Goal: Task Accomplishment & Management: Manage account settings

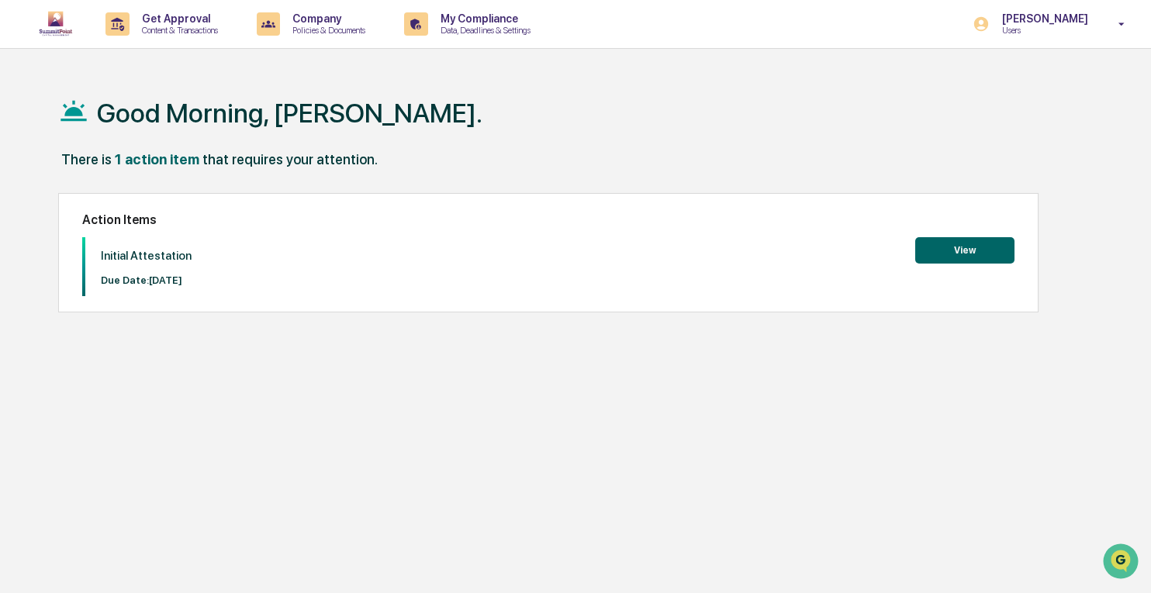
click at [968, 254] on button "View" at bounding box center [964, 250] width 99 height 26
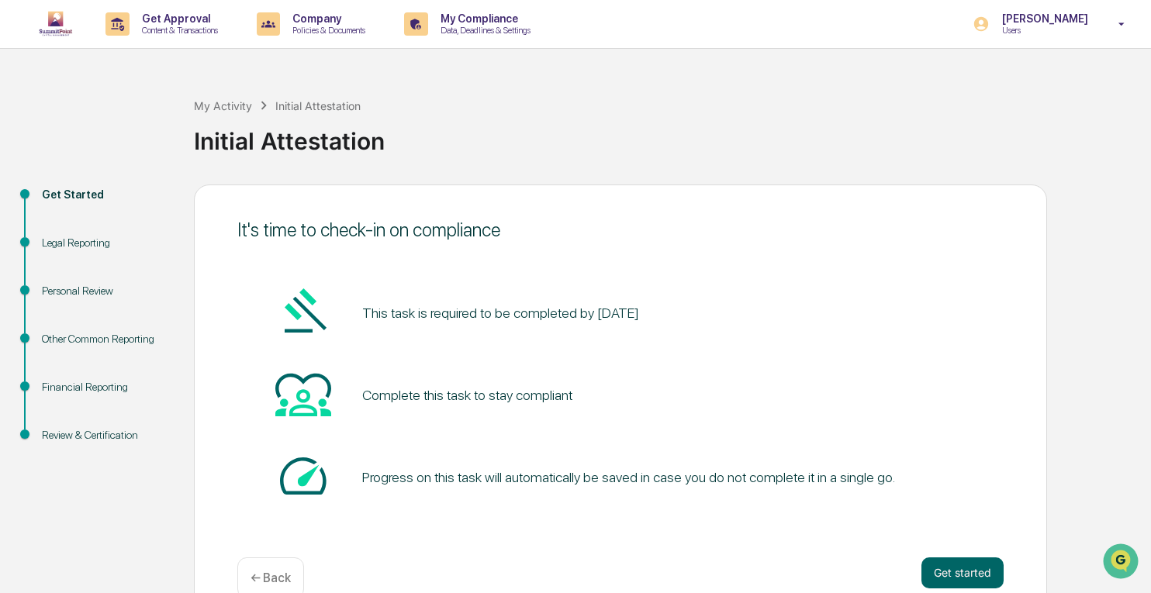
scroll to position [31, 0]
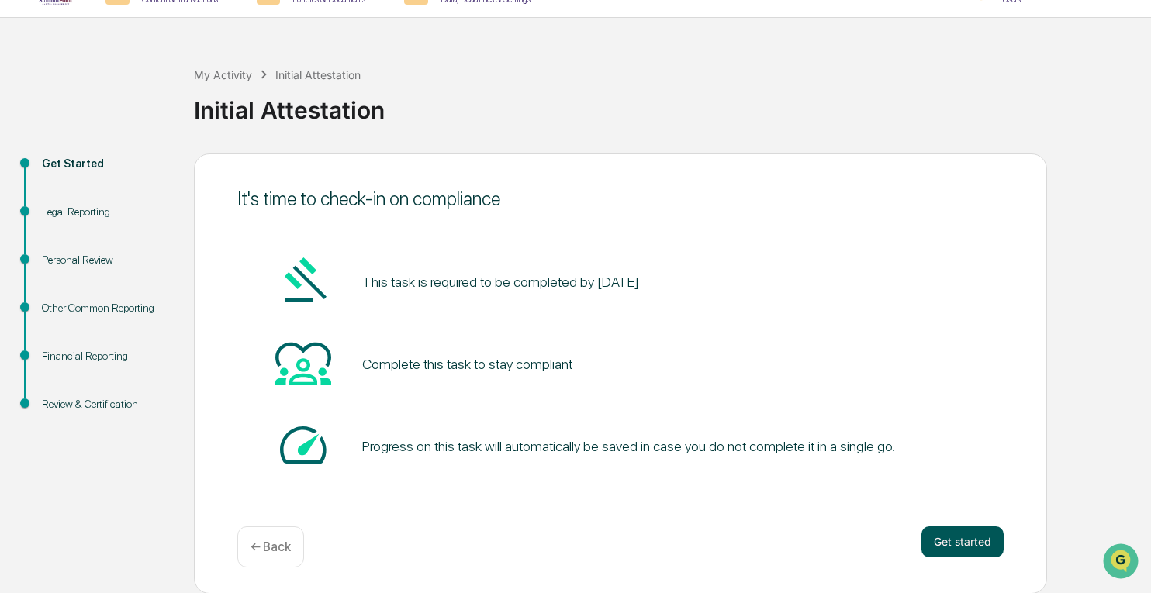
click at [965, 537] on button "Get started" at bounding box center [962, 541] width 82 height 31
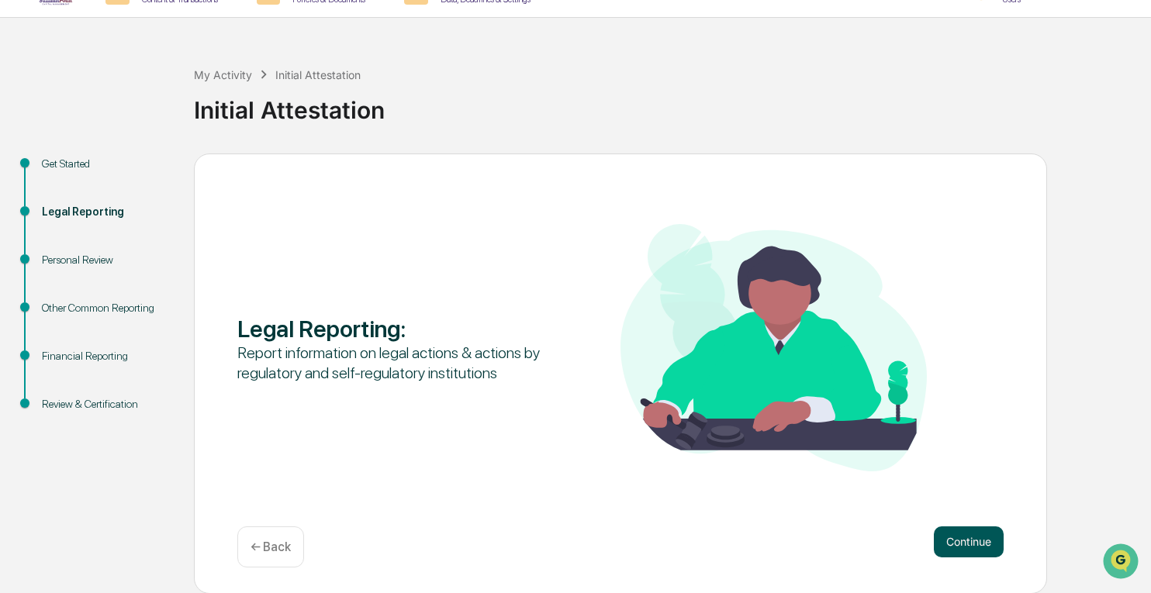
click at [965, 540] on button "Continue" at bounding box center [969, 541] width 70 height 31
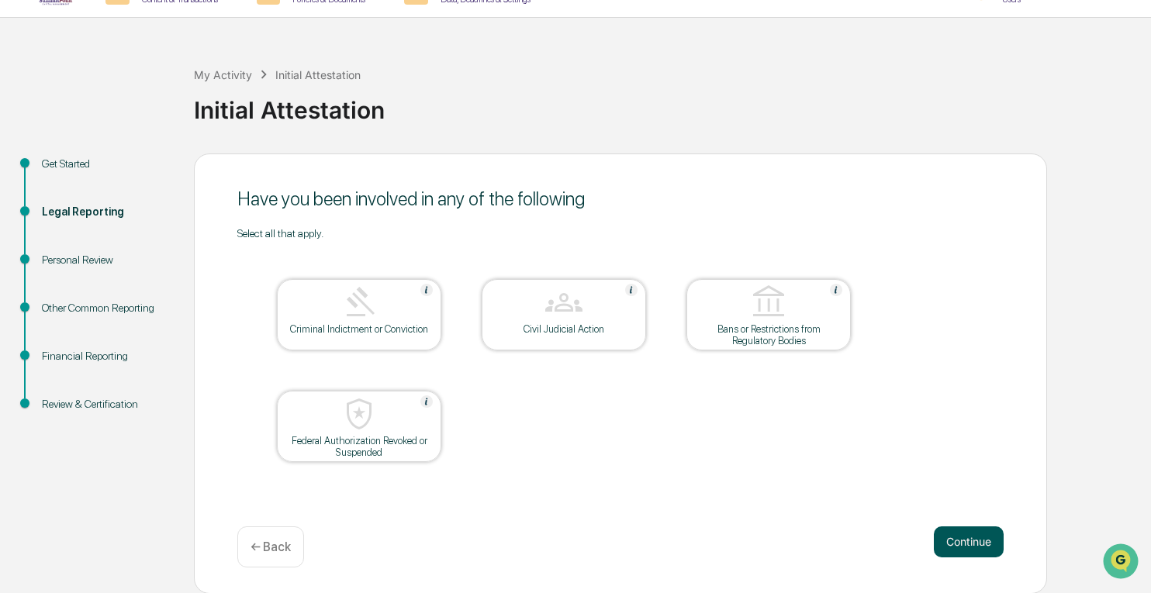
click at [980, 540] on button "Continue" at bounding box center [969, 541] width 70 height 31
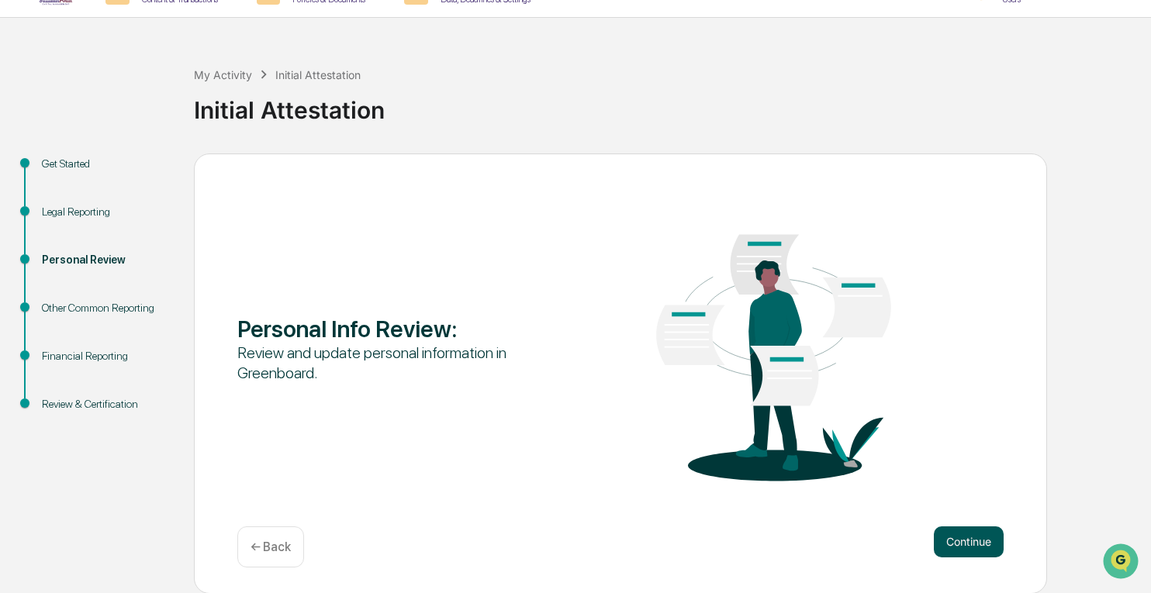
click at [981, 542] on button "Continue" at bounding box center [969, 541] width 70 height 31
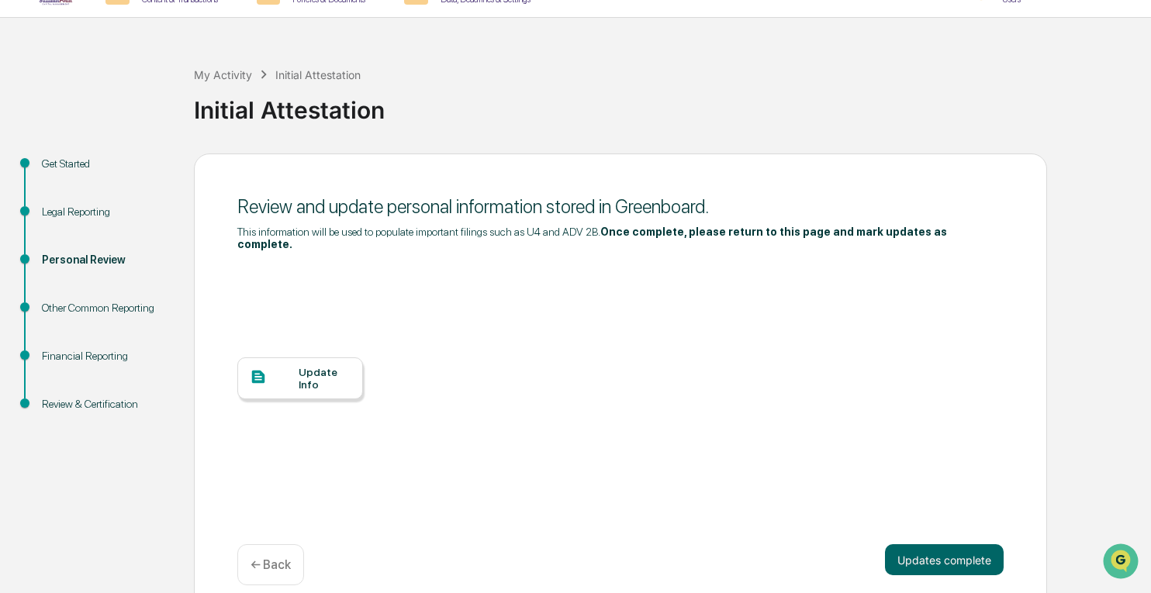
click at [302, 366] on div "Update Info" at bounding box center [325, 378] width 52 height 25
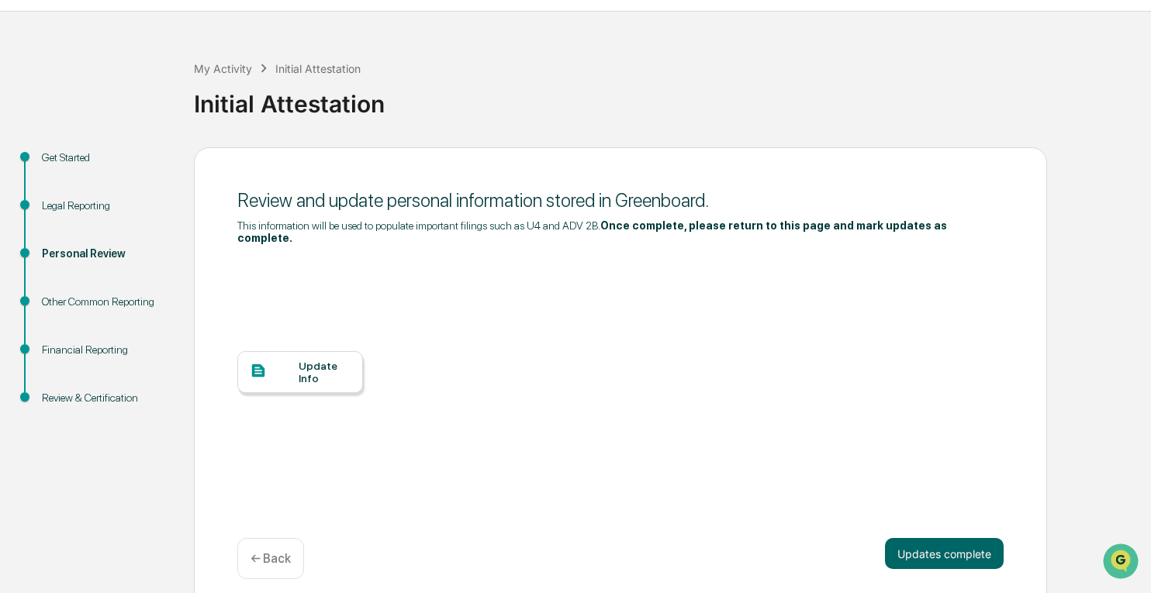
click at [290, 551] on div "← Back" at bounding box center [270, 558] width 67 height 41
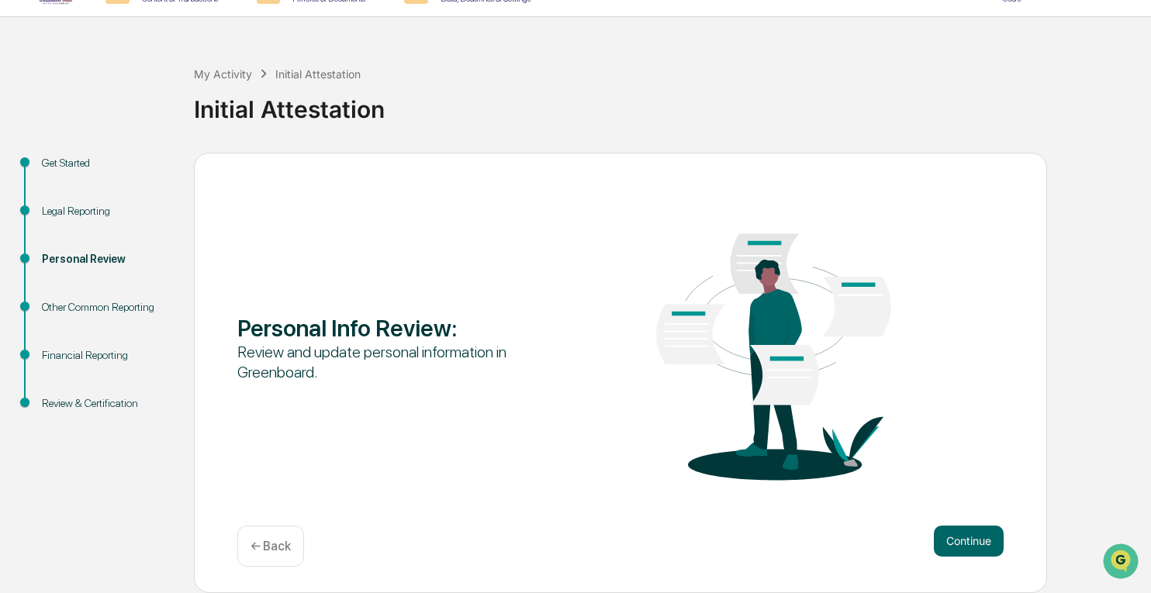
scroll to position [31, 0]
click at [78, 306] on div "Other Common Reporting" at bounding box center [105, 308] width 127 height 16
click at [224, 77] on div "My Activity" at bounding box center [223, 74] width 58 height 13
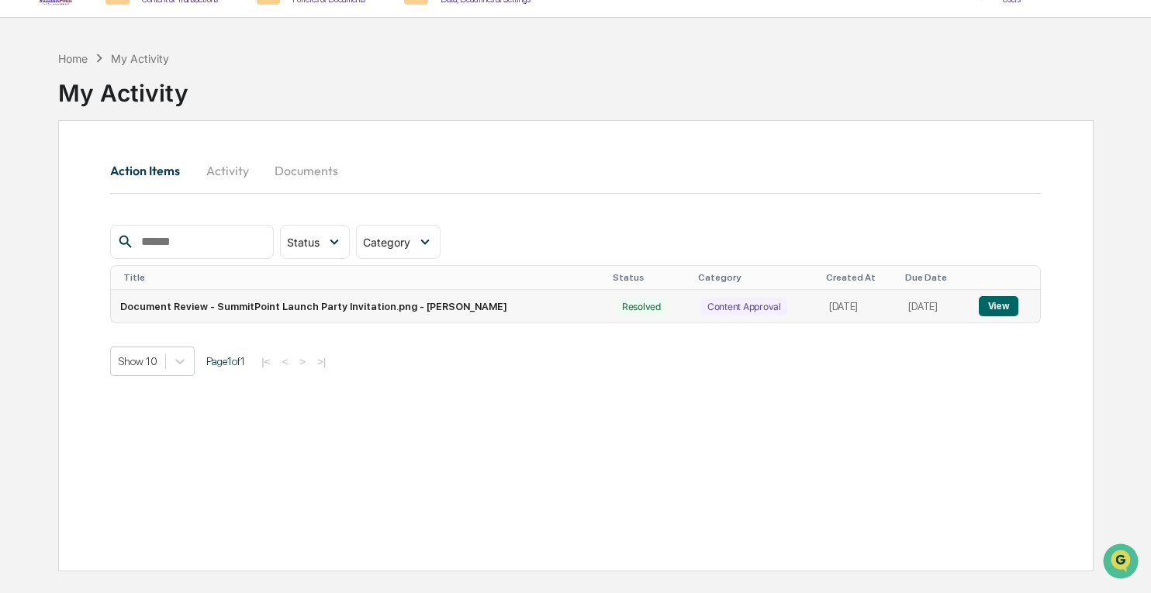
click at [1002, 305] on button "View" at bounding box center [999, 306] width 40 height 20
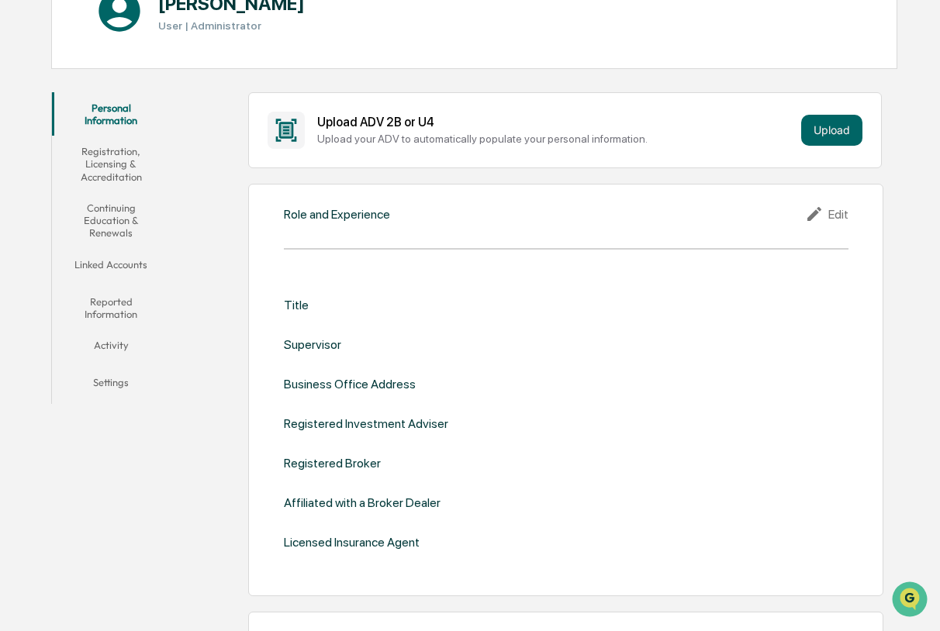
scroll to position [200, 0]
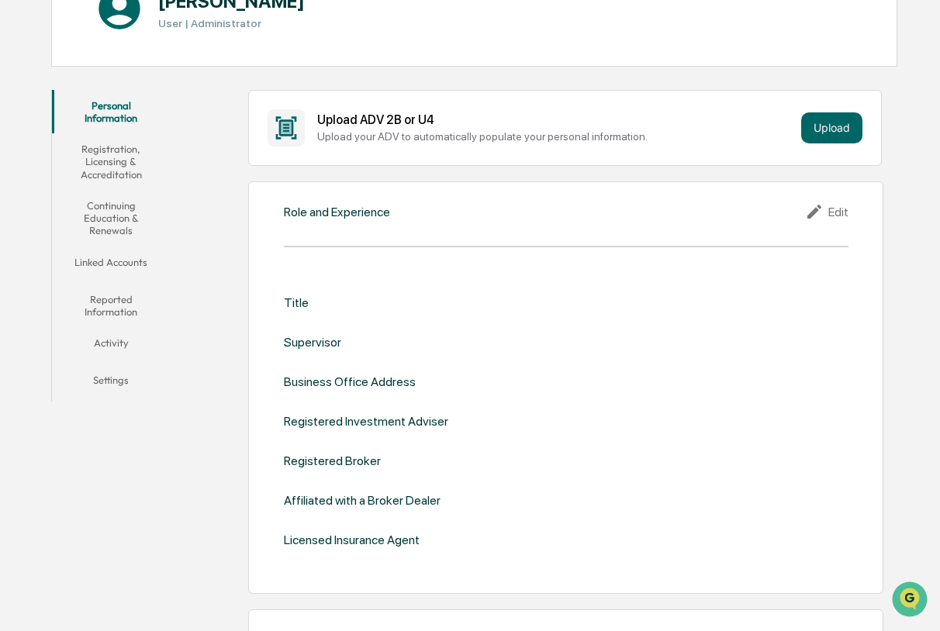
click at [827, 211] on icon at bounding box center [816, 211] width 23 height 19
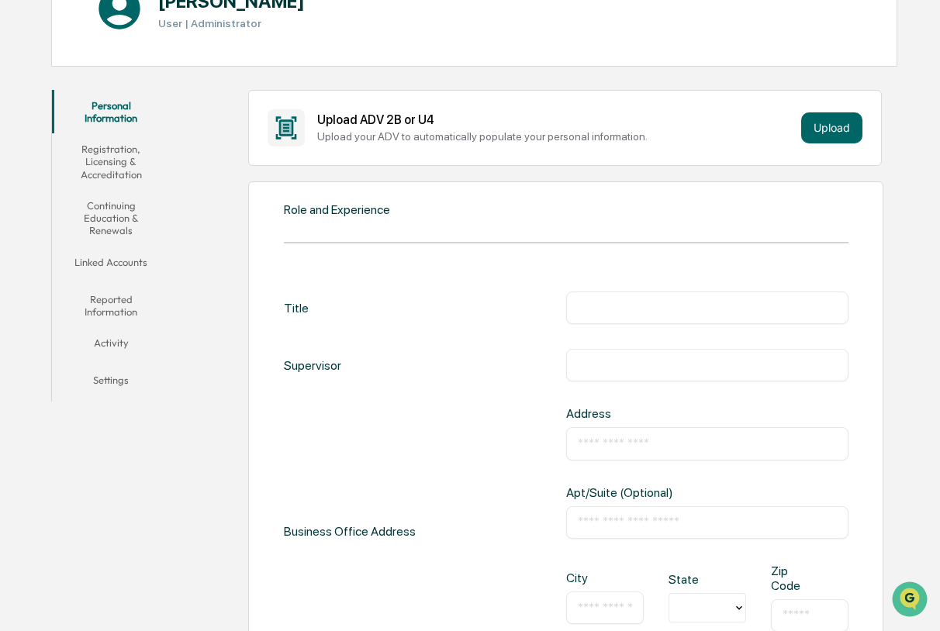
click at [633, 305] on input "text" at bounding box center [707, 308] width 259 height 16
type input "**********"
click at [500, 429] on div "Business Office Address Address **** ​ Apt/Suite (Optional) ​ City ​ State Zip …" at bounding box center [566, 531] width 564 height 250
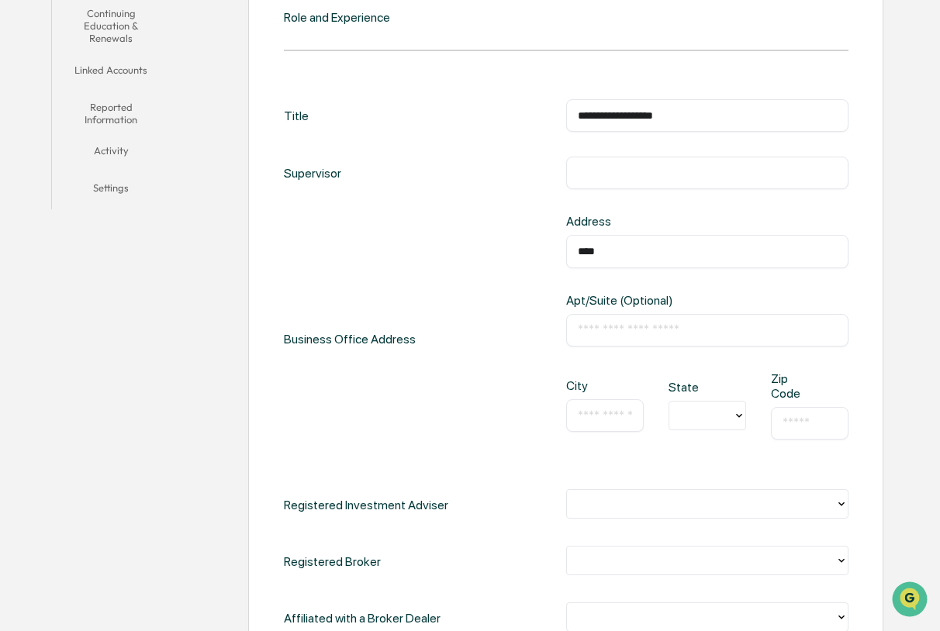
scroll to position [395, 0]
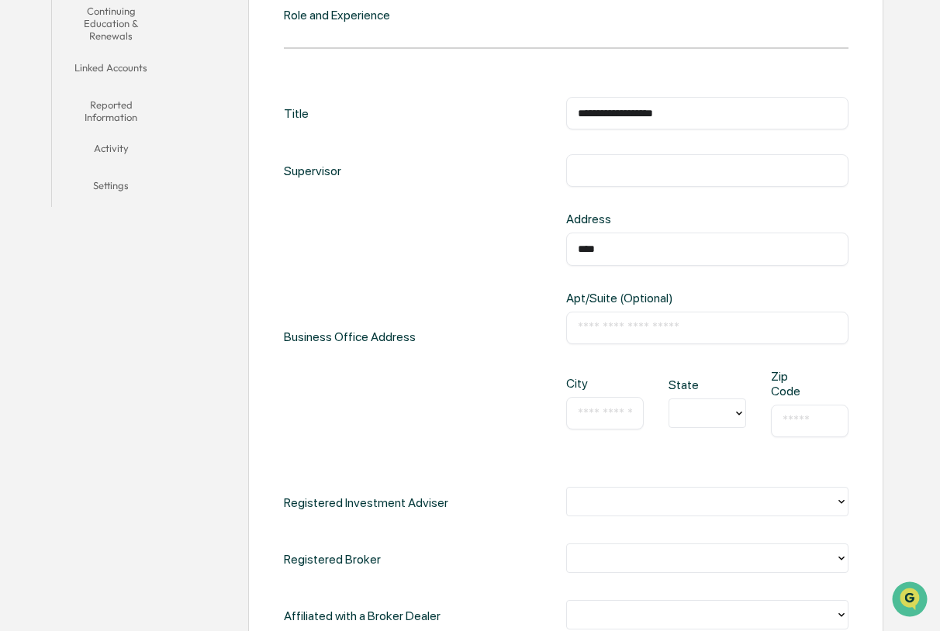
click at [642, 244] on input "****" at bounding box center [707, 249] width 259 height 16
type input "**********"
type input "*********"
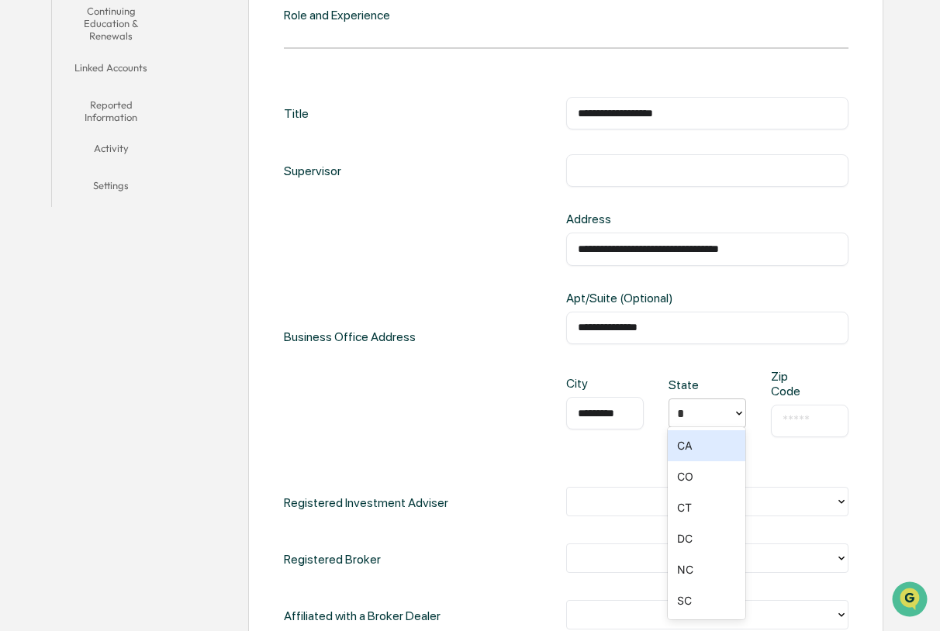
type input "**"
type input "*"
type input "**"
click at [474, 404] on div "**********" at bounding box center [566, 337] width 564 height 250
click at [809, 409] on div "​" at bounding box center [810, 421] width 78 height 33
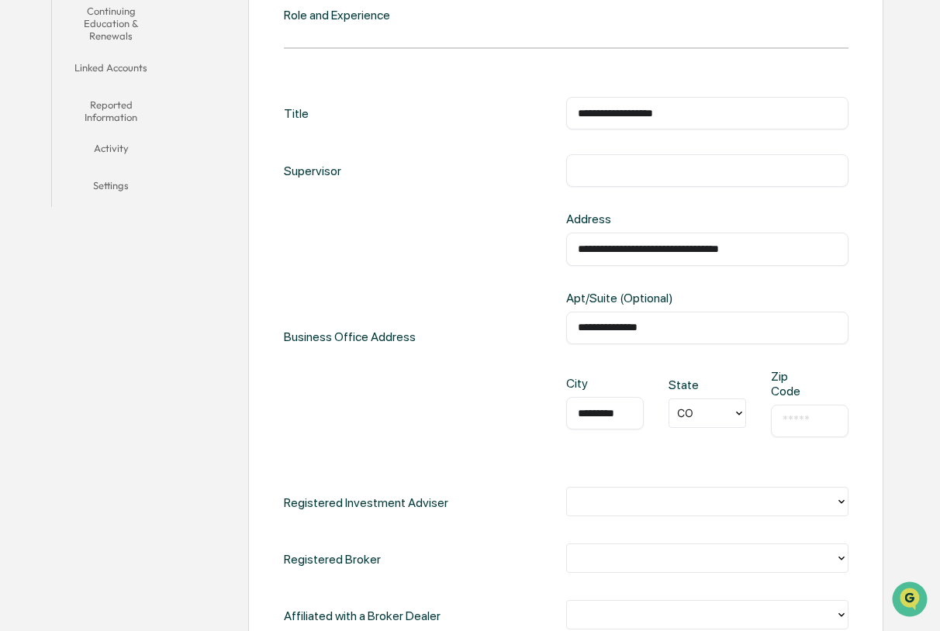
click at [797, 417] on input "text" at bounding box center [809, 421] width 54 height 16
type input "*****"
click at [407, 415] on div "Business Office Address" at bounding box center [350, 337] width 132 height 250
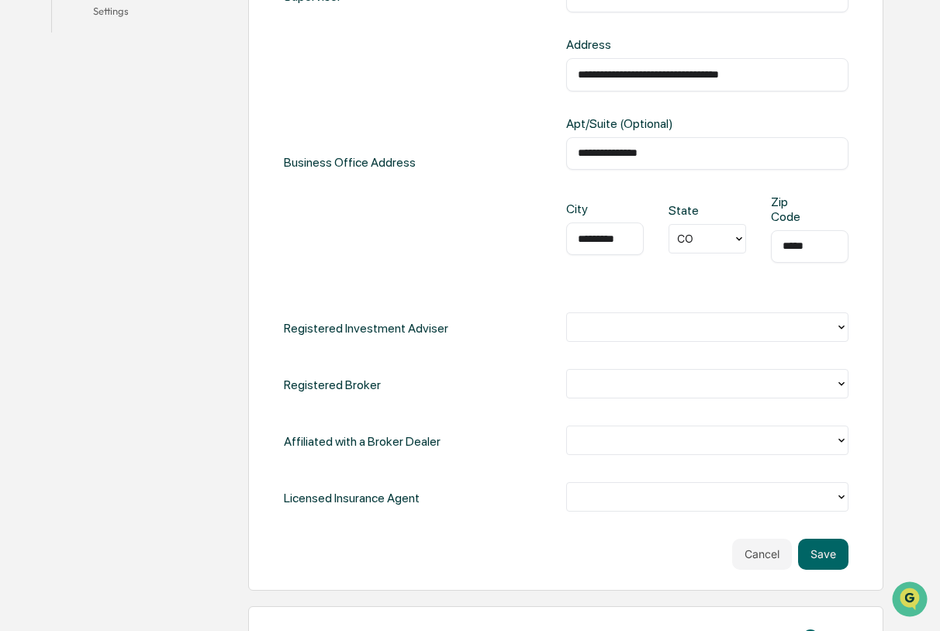
scroll to position [570, 0]
click at [642, 325] on div at bounding box center [701, 326] width 253 height 18
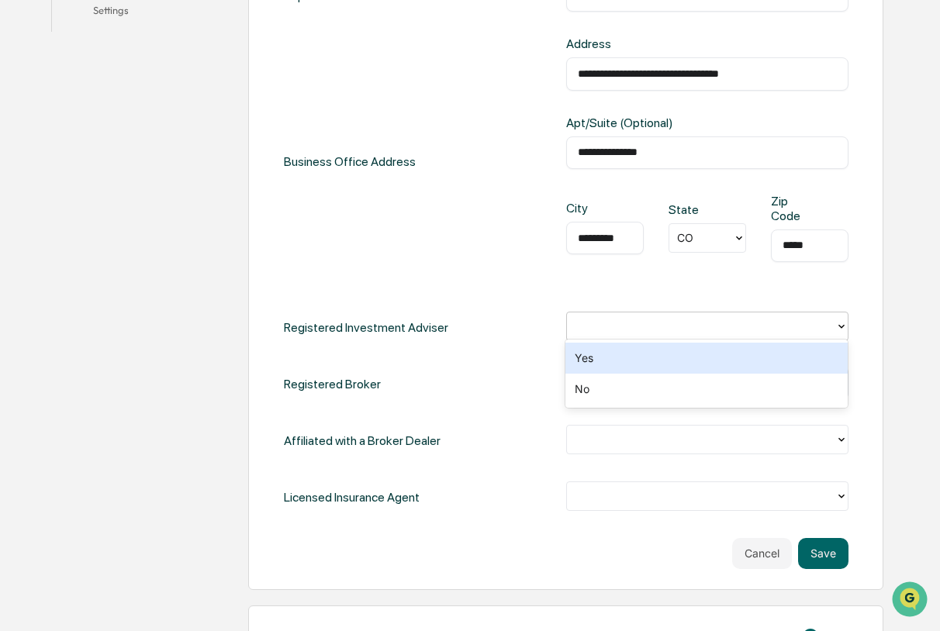
click at [633, 367] on div "Yes" at bounding box center [706, 358] width 282 height 31
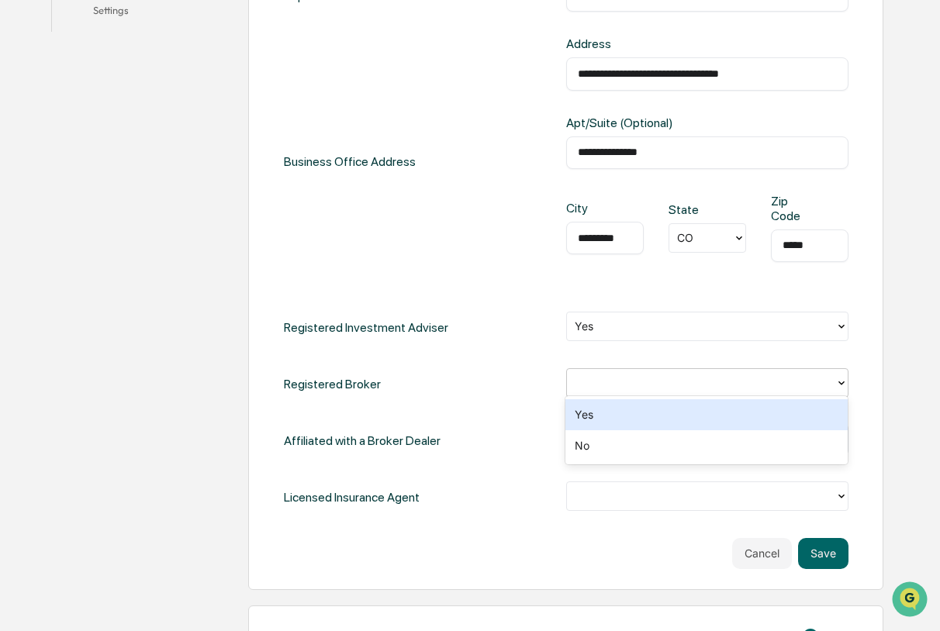
click at [634, 390] on div at bounding box center [701, 383] width 268 height 24
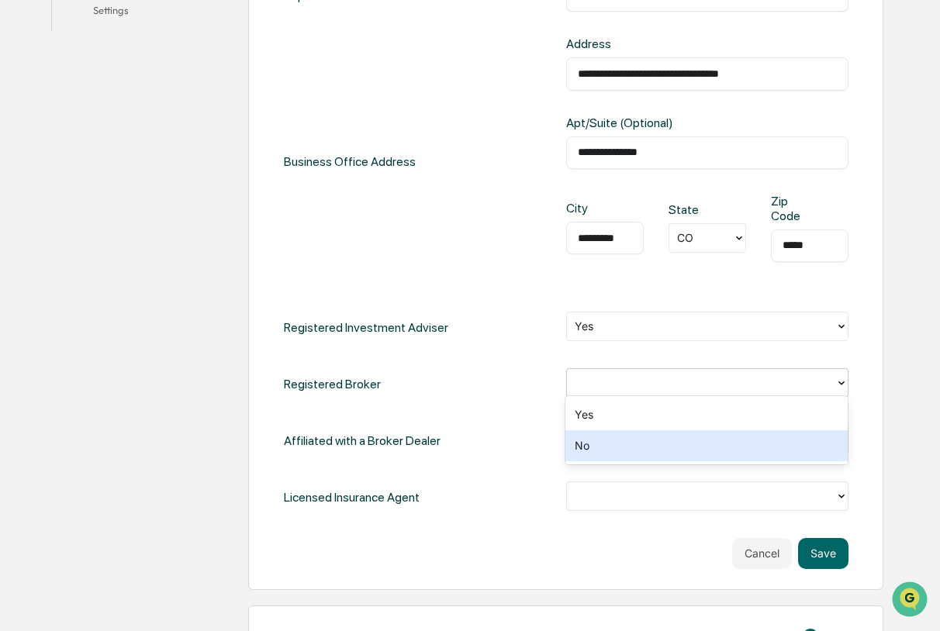
click at [628, 454] on div "No" at bounding box center [706, 445] width 282 height 31
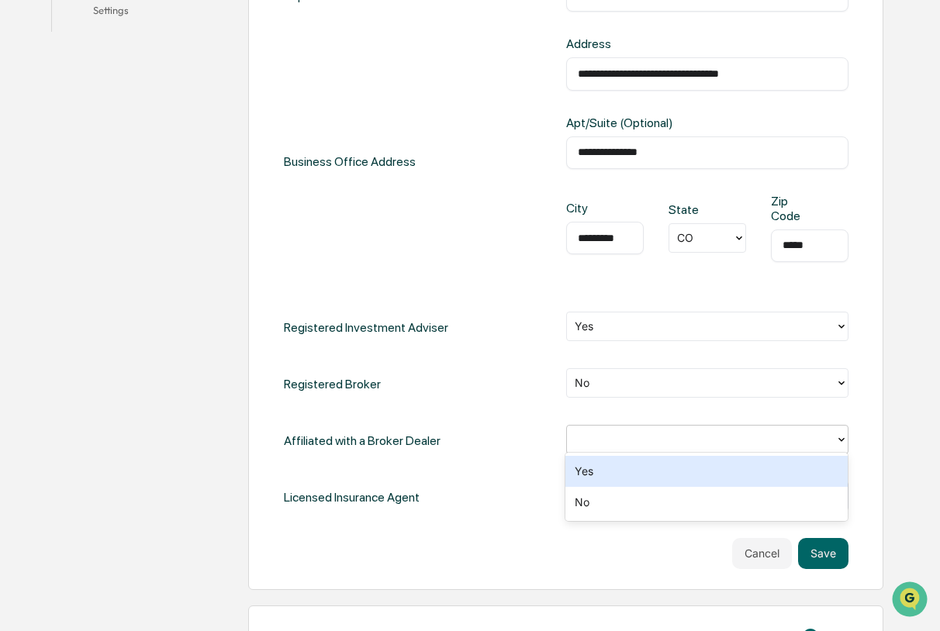
click at [629, 432] on div at bounding box center [701, 439] width 253 height 18
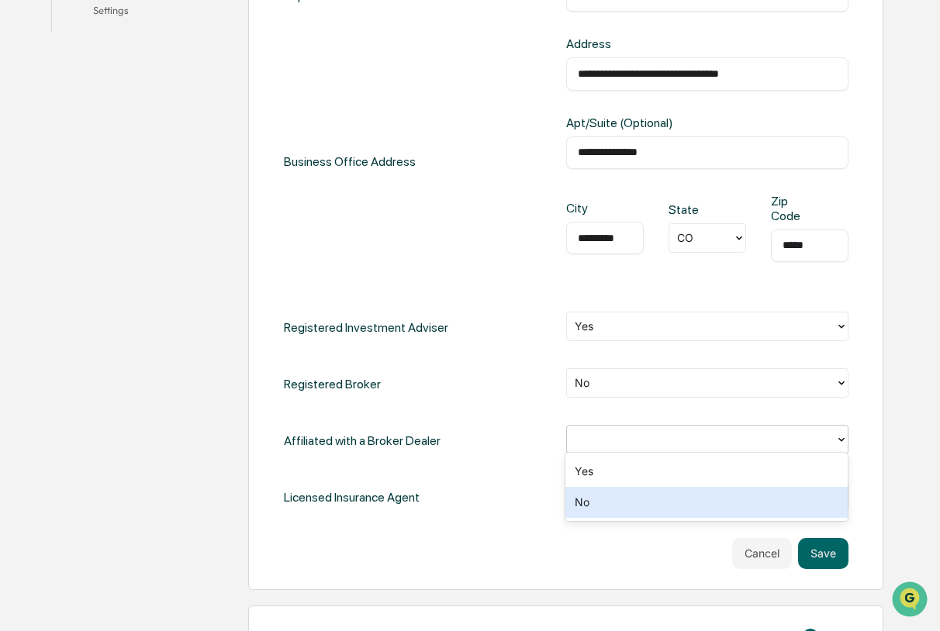
click at [620, 499] on div "No" at bounding box center [706, 502] width 282 height 31
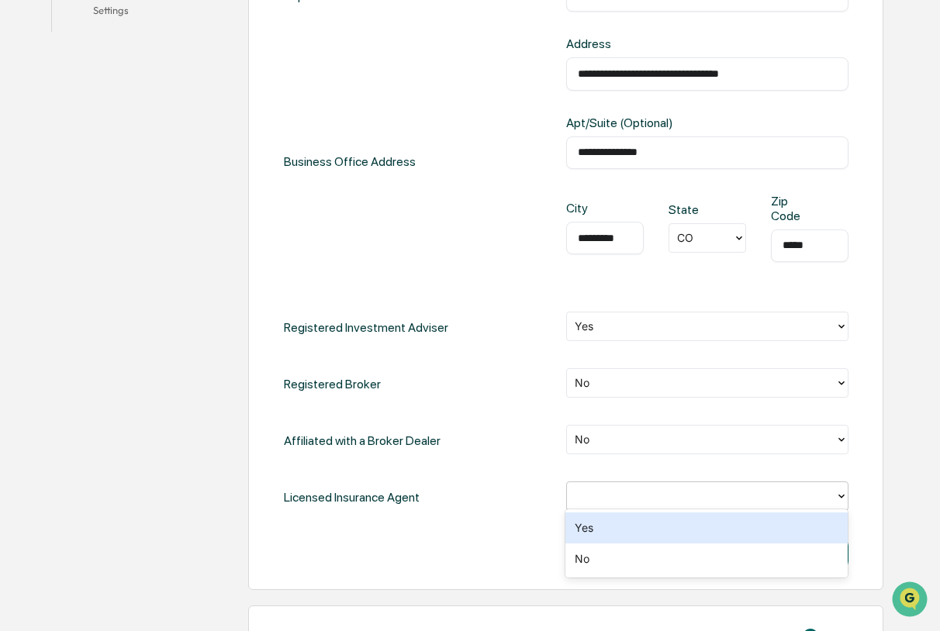
click at [619, 494] on div at bounding box center [701, 496] width 253 height 18
click at [613, 529] on div "Yes" at bounding box center [706, 528] width 282 height 31
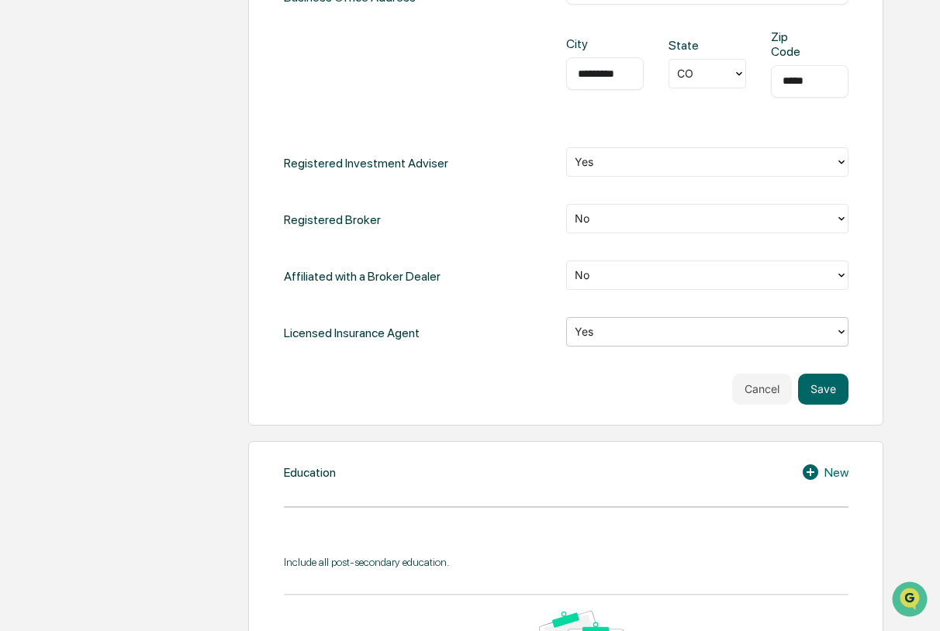
scroll to position [892, 0]
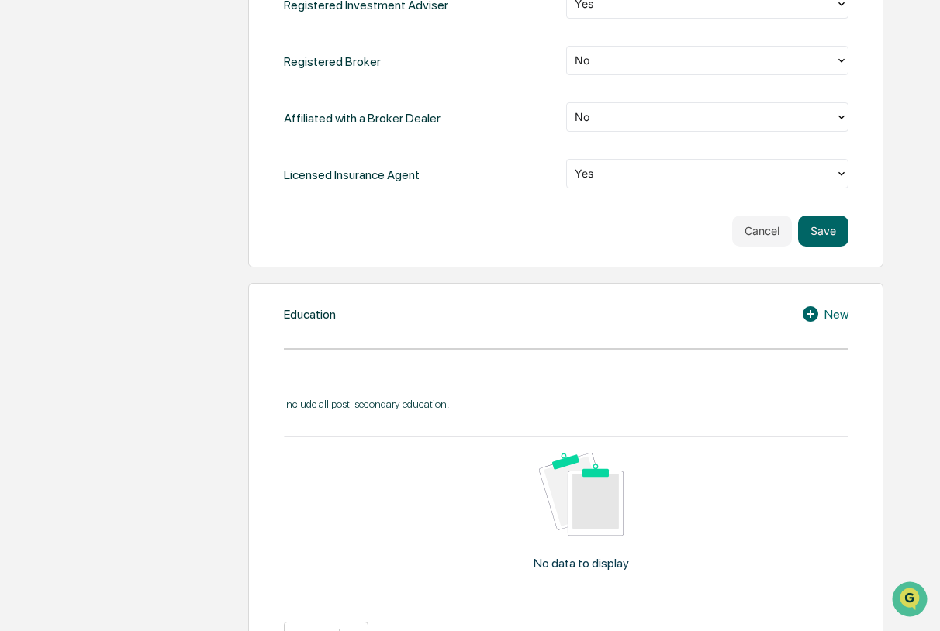
click at [827, 314] on div "New" at bounding box center [824, 314] width 47 height 19
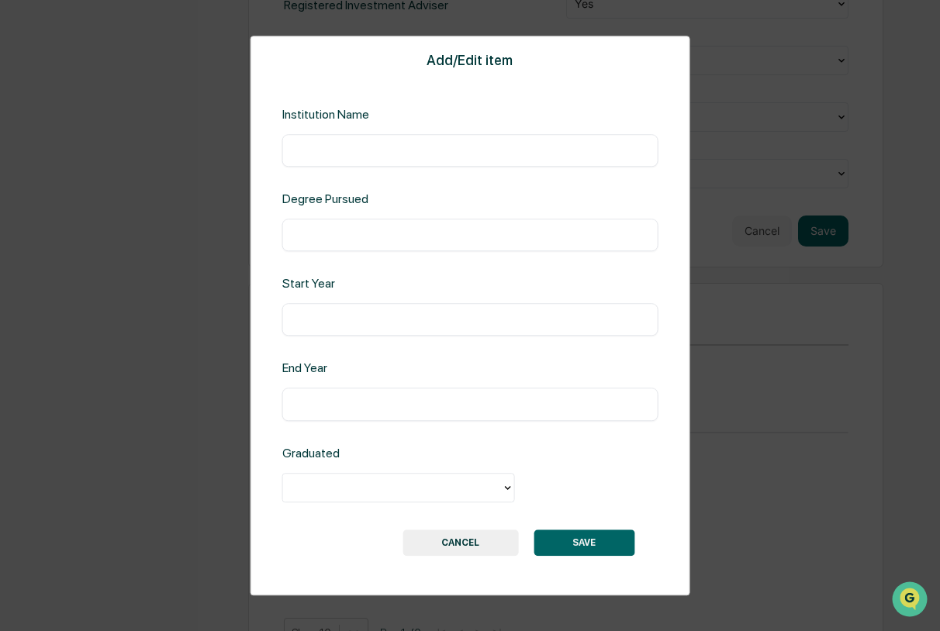
click at [414, 159] on div "​" at bounding box center [470, 150] width 376 height 33
click at [360, 152] on input "text" at bounding box center [470, 151] width 353 height 16
type input "*"
type input "**********"
click at [327, 239] on input "text" at bounding box center [470, 235] width 353 height 16
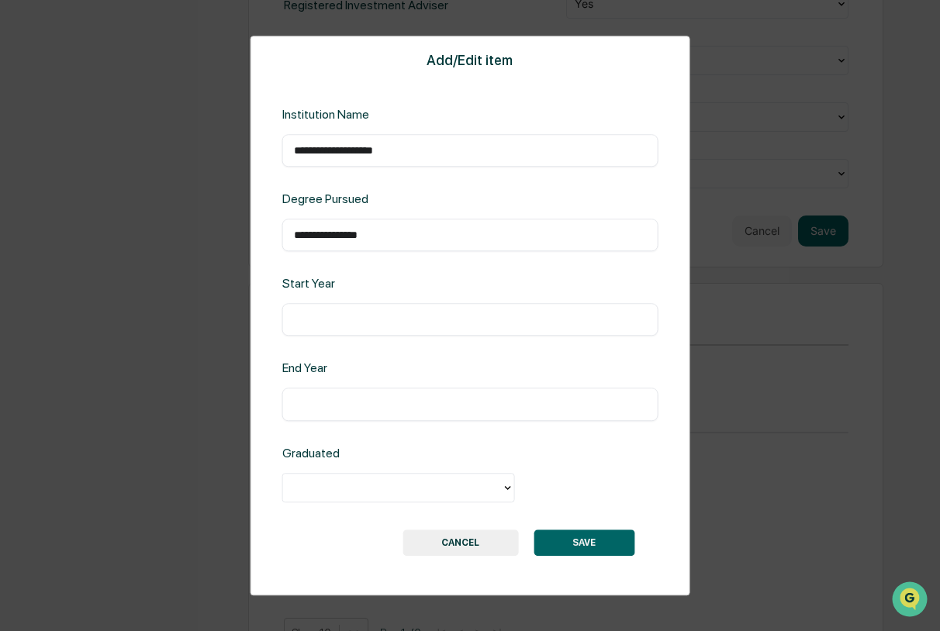
type input "**********"
type input "*"
type input "****"
click at [470, 485] on div at bounding box center [392, 487] width 203 height 18
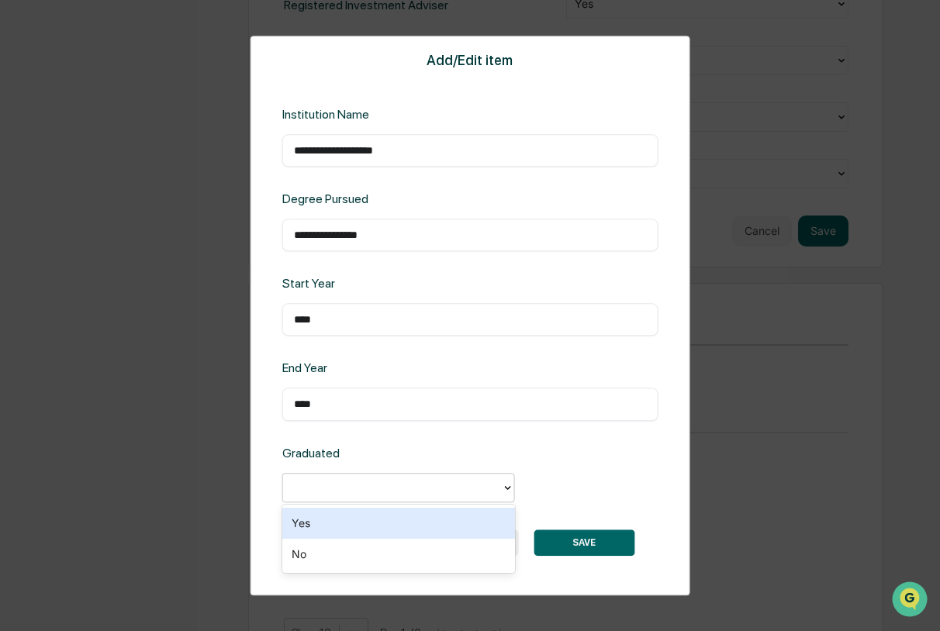
click at [450, 519] on div "Yes" at bounding box center [398, 523] width 233 height 31
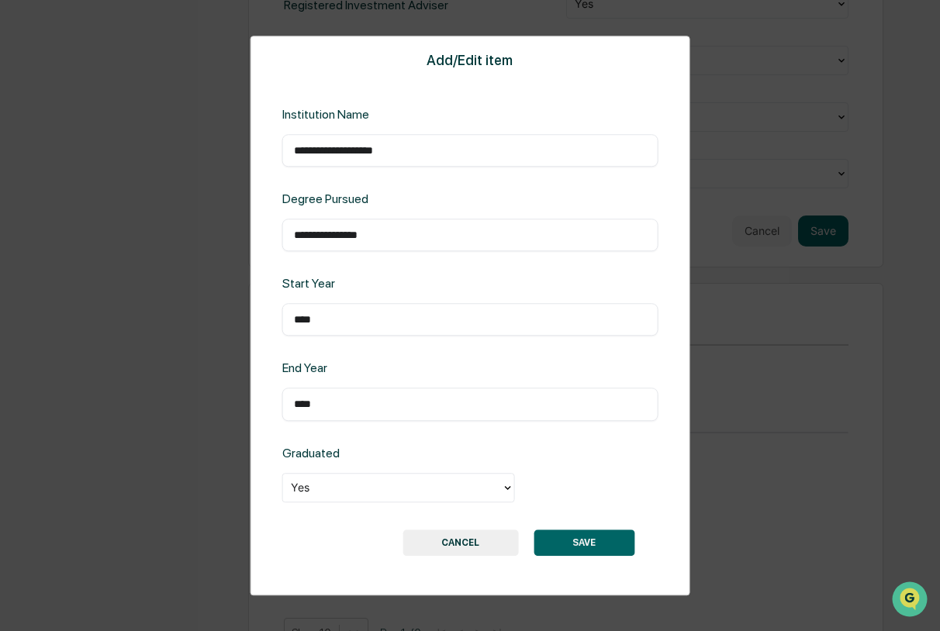
click at [592, 553] on button "SAVE" at bounding box center [583, 543] width 101 height 26
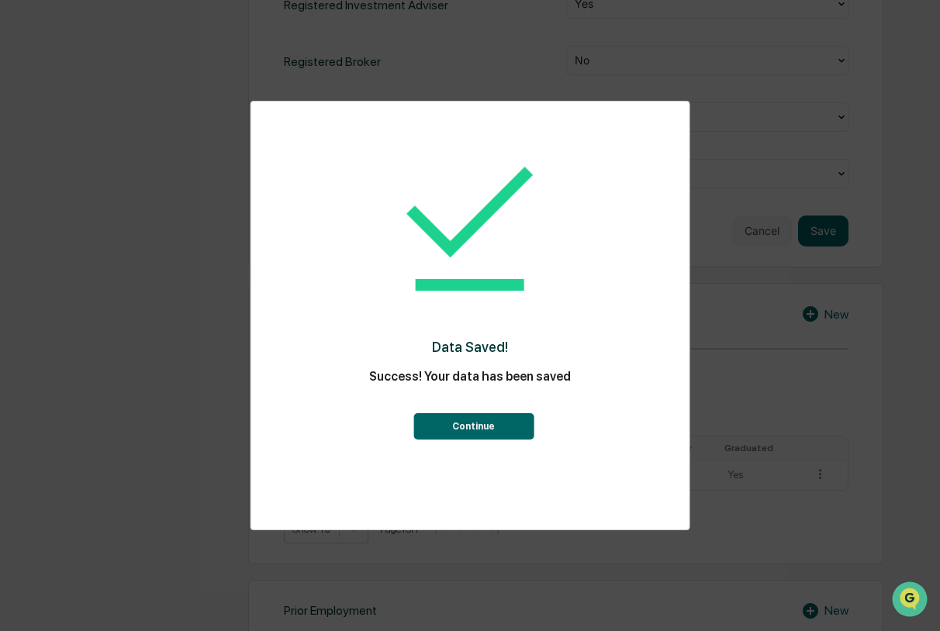
click at [464, 427] on button "Continue" at bounding box center [473, 426] width 120 height 26
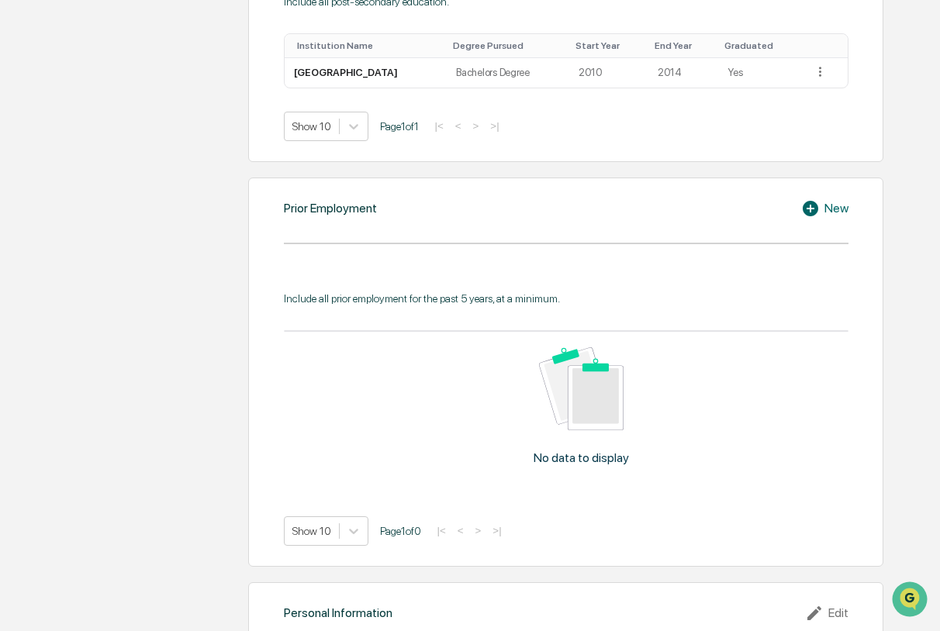
scroll to position [1296, 0]
click at [813, 202] on icon at bounding box center [812, 207] width 23 height 19
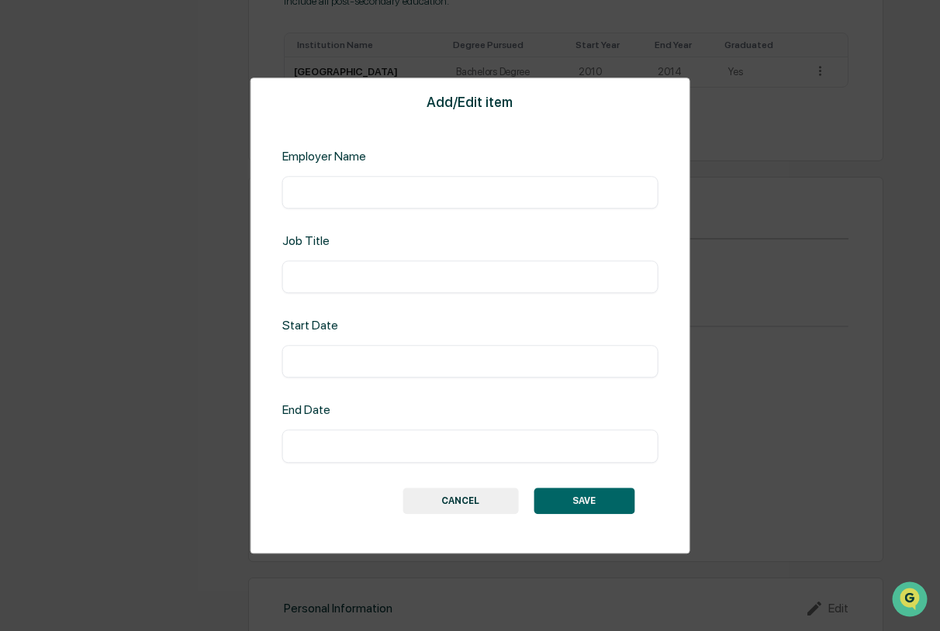
click at [356, 186] on input "text" at bounding box center [470, 193] width 353 height 16
type input "**********"
type input "*"
type input "*******"
type input "**********"
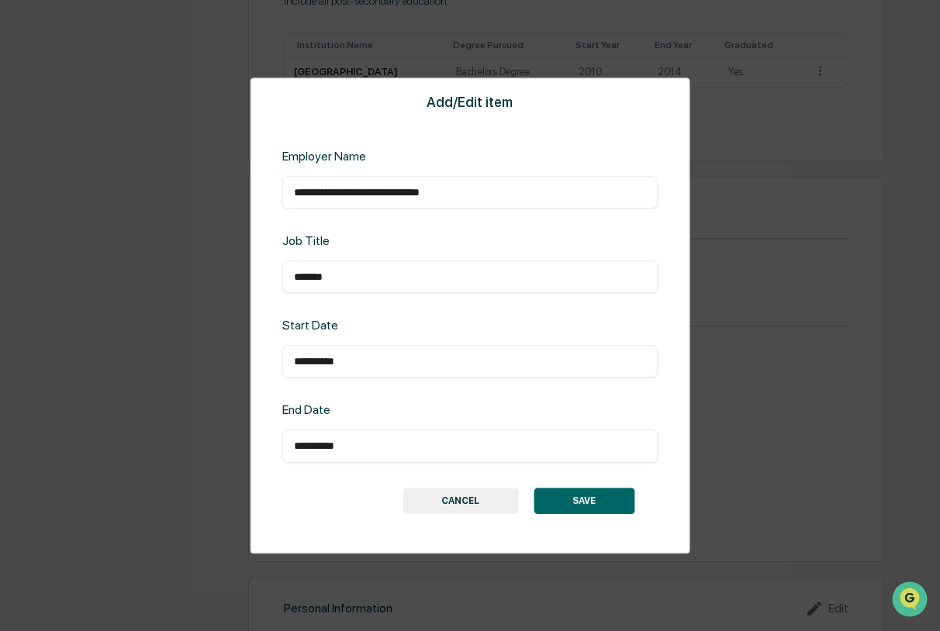
type input "**********"
click at [590, 499] on button "SAVE" at bounding box center [583, 501] width 101 height 26
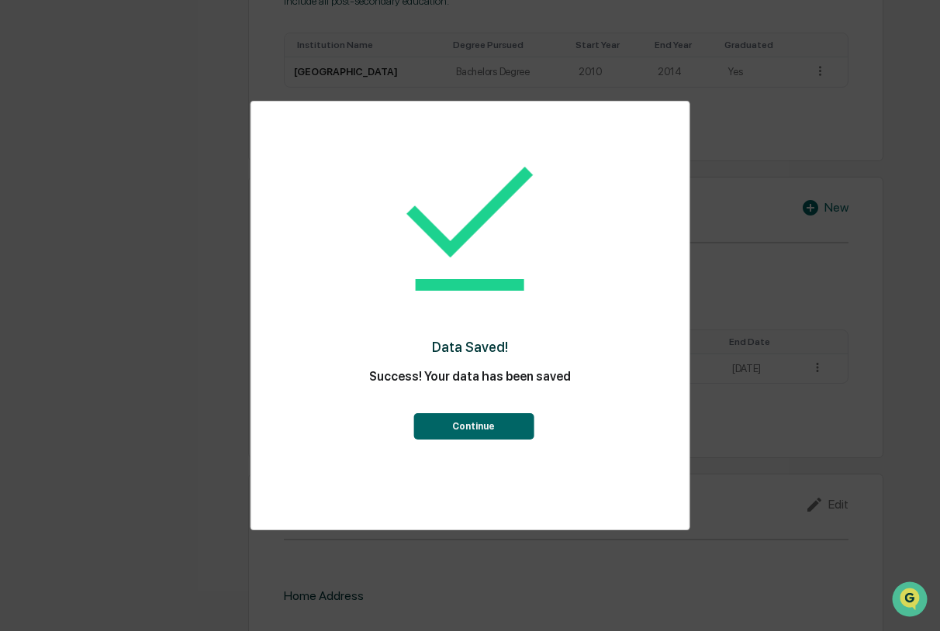
click at [459, 432] on button "Continue" at bounding box center [473, 426] width 120 height 26
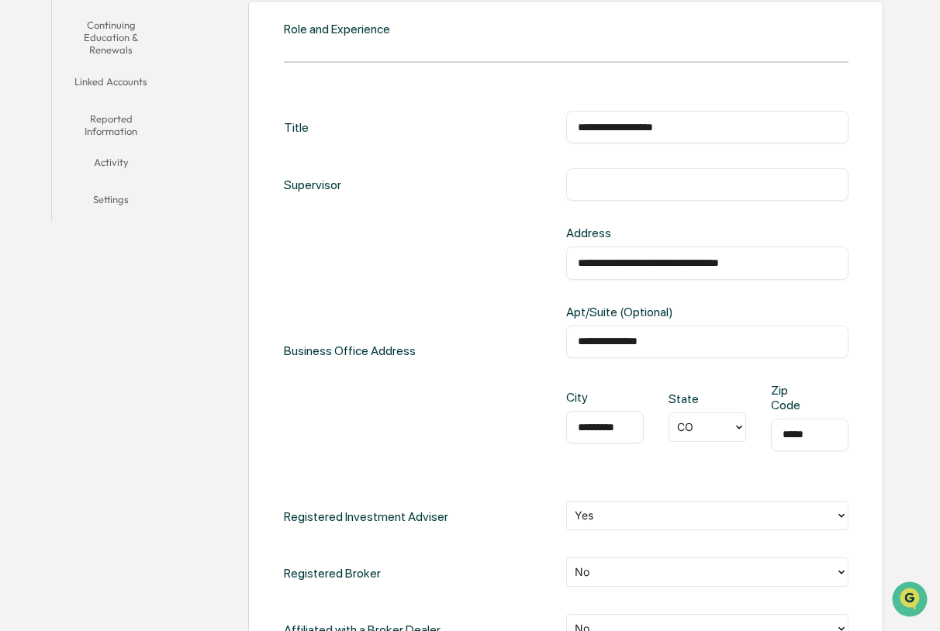
scroll to position [194, 0]
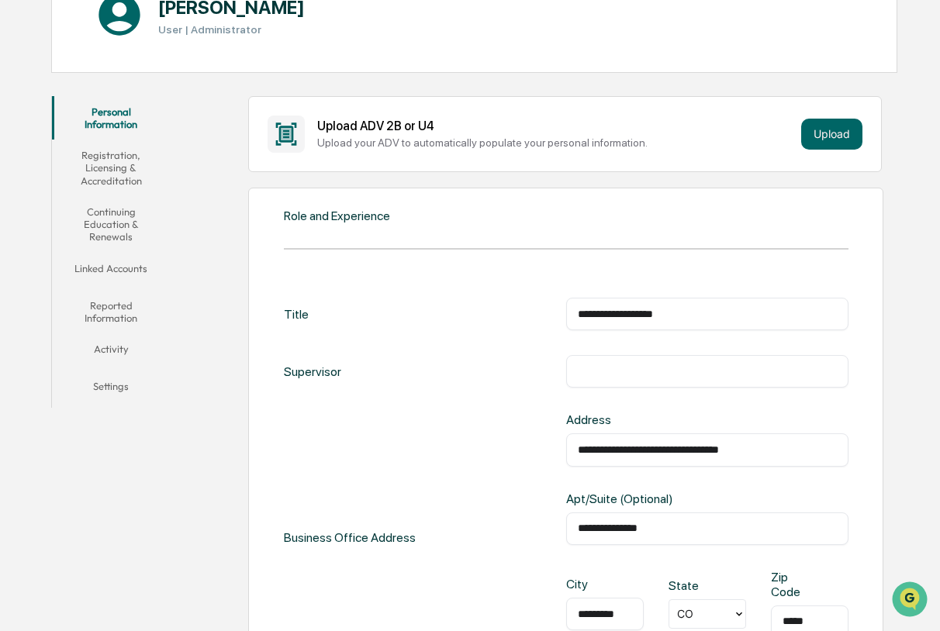
click at [776, 444] on input "**********" at bounding box center [707, 450] width 259 height 16
drag, startPoint x: 777, startPoint y: 447, endPoint x: 482, endPoint y: 413, distance: 297.3
click at [482, 413] on div "**********" at bounding box center [566, 538] width 564 height 250
drag, startPoint x: 699, startPoint y: 519, endPoint x: 414, endPoint y: 493, distance: 286.5
click at [414, 493] on div "**********" at bounding box center [566, 538] width 564 height 250
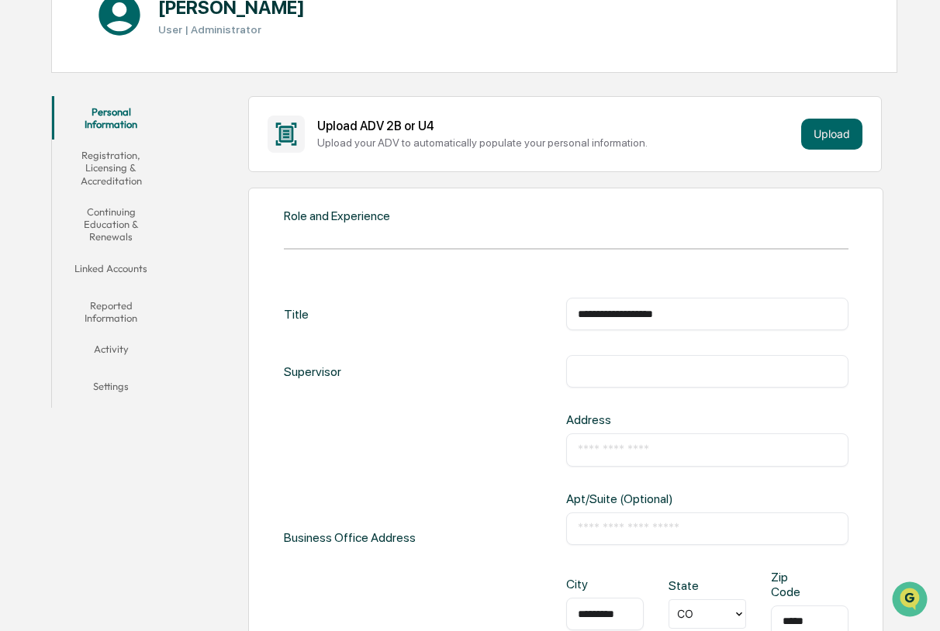
click at [617, 449] on input "text" at bounding box center [707, 450] width 259 height 16
paste input "**********"
type input "**********"
click at [351, 447] on div "Business Office Address" at bounding box center [350, 538] width 132 height 250
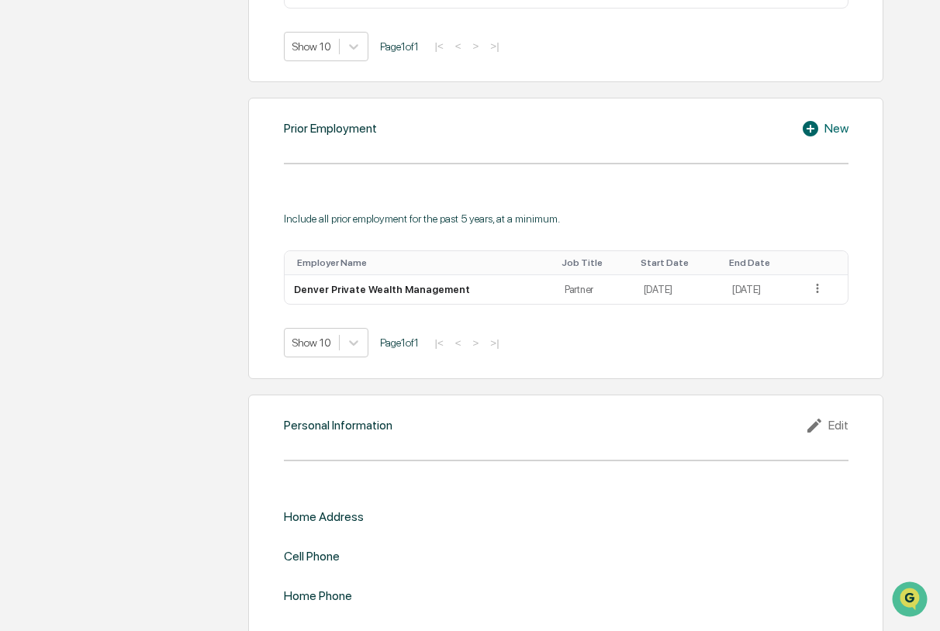
scroll to position [1395, 0]
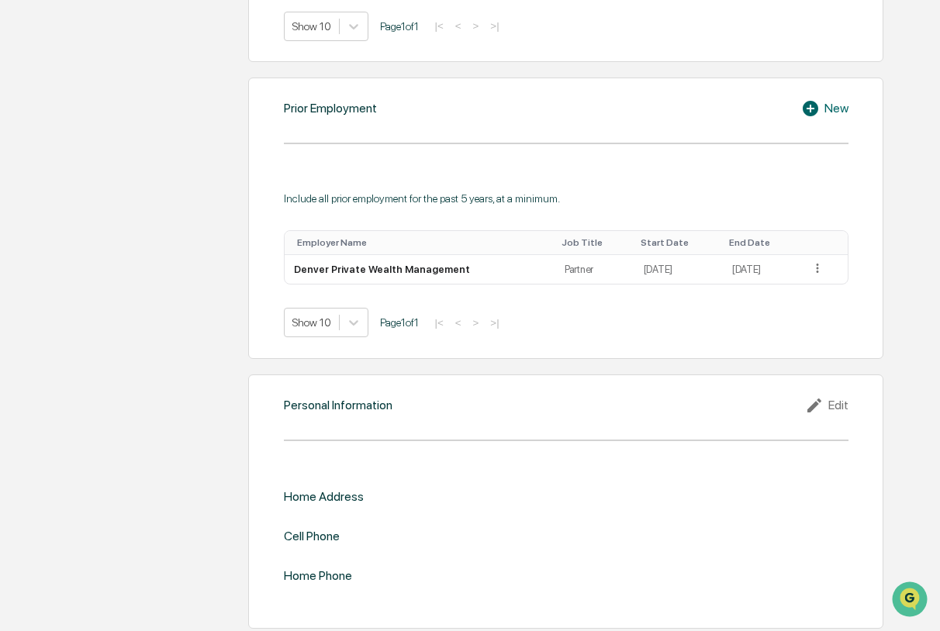
click at [836, 405] on div "Edit" at bounding box center [826, 405] width 43 height 19
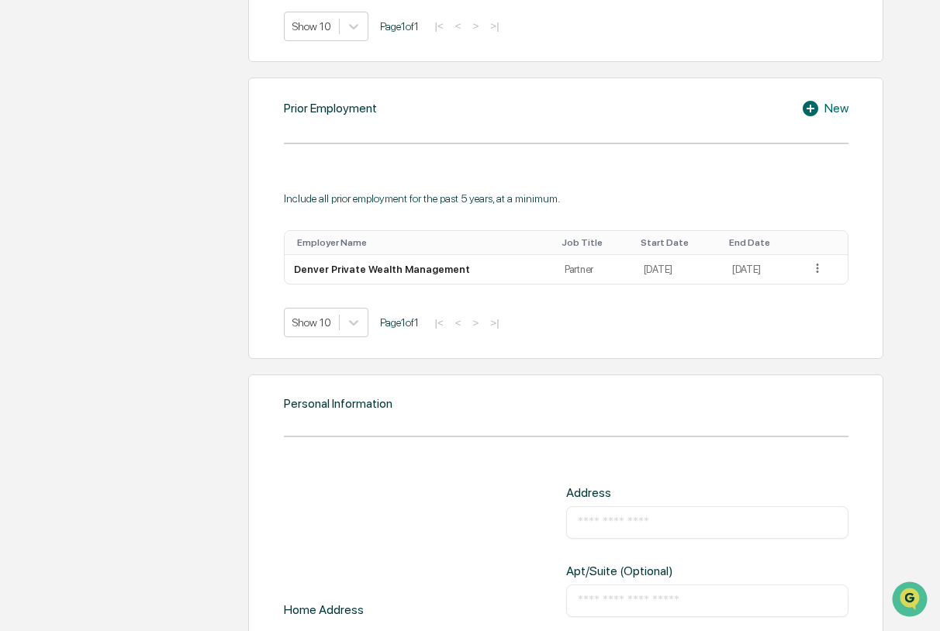
click at [606, 515] on input "text" at bounding box center [707, 523] width 259 height 16
type input "**********"
type input "**"
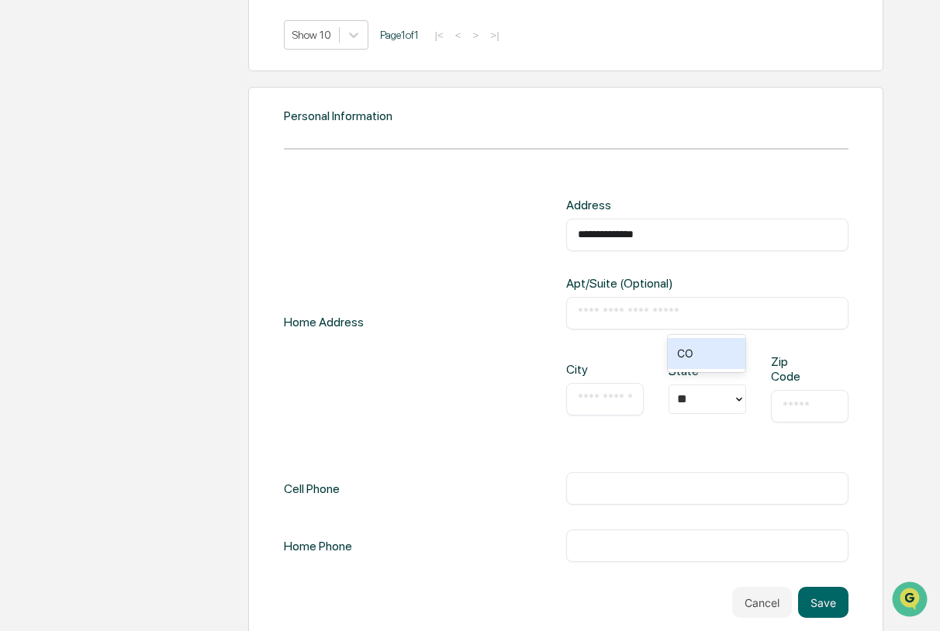
scroll to position [1682, 0]
click at [602, 392] on input "text" at bounding box center [605, 400] width 54 height 16
type input "*********"
click at [806, 402] on input "text" at bounding box center [809, 407] width 54 height 16
type input "*****"
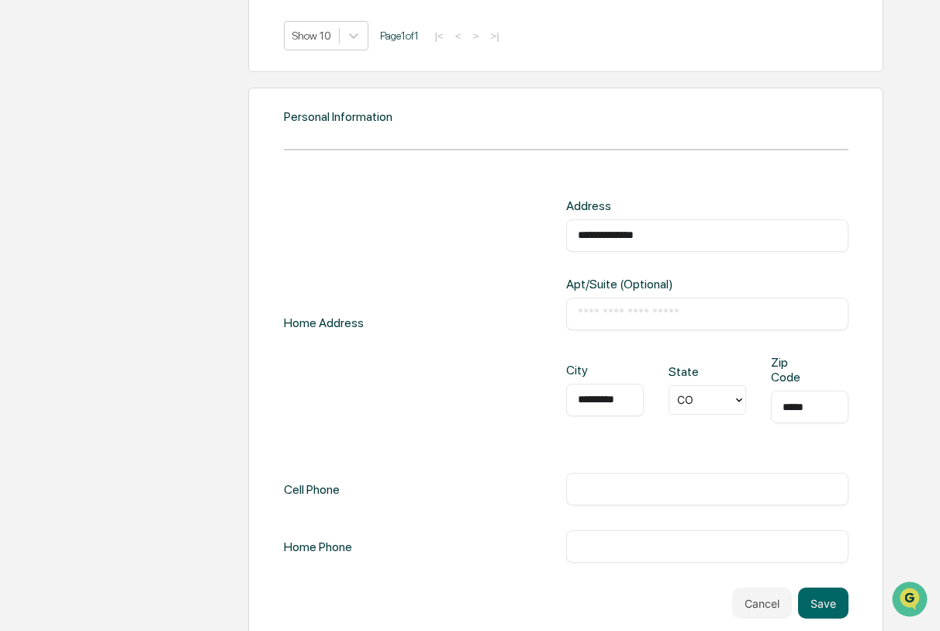
click at [709, 221] on div "**********" at bounding box center [707, 235] width 282 height 33
click at [706, 229] on input "**********" at bounding box center [707, 236] width 259 height 16
type input "**********"
click at [482, 400] on div "**********" at bounding box center [566, 323] width 564 height 250
click at [606, 474] on div "​" at bounding box center [707, 489] width 282 height 33
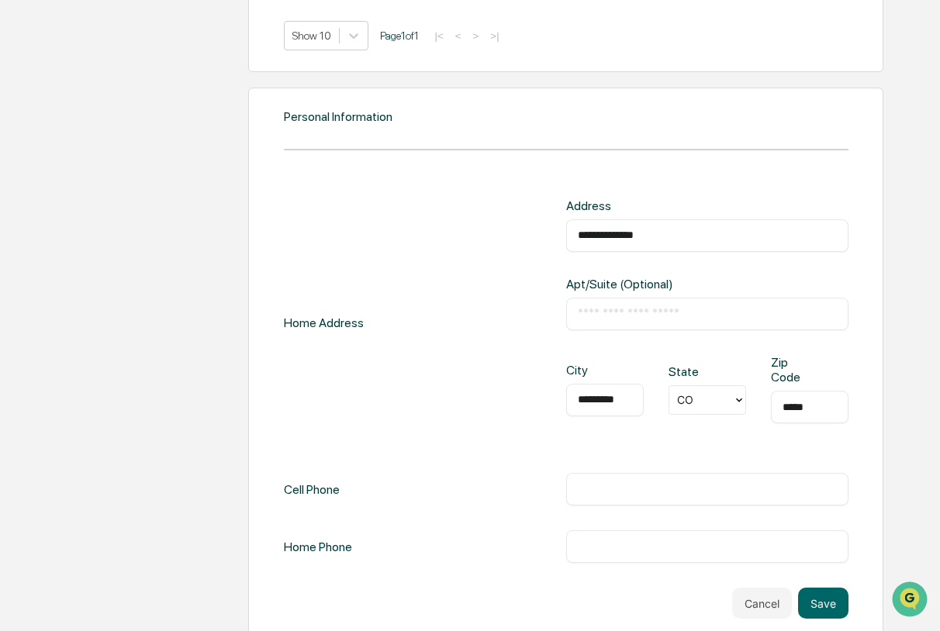
click at [600, 483] on input "text" at bounding box center [707, 490] width 259 height 16
type input "**********"
click at [457, 449] on div "**********" at bounding box center [566, 380] width 564 height 365
click at [823, 594] on button "Save" at bounding box center [823, 603] width 50 height 31
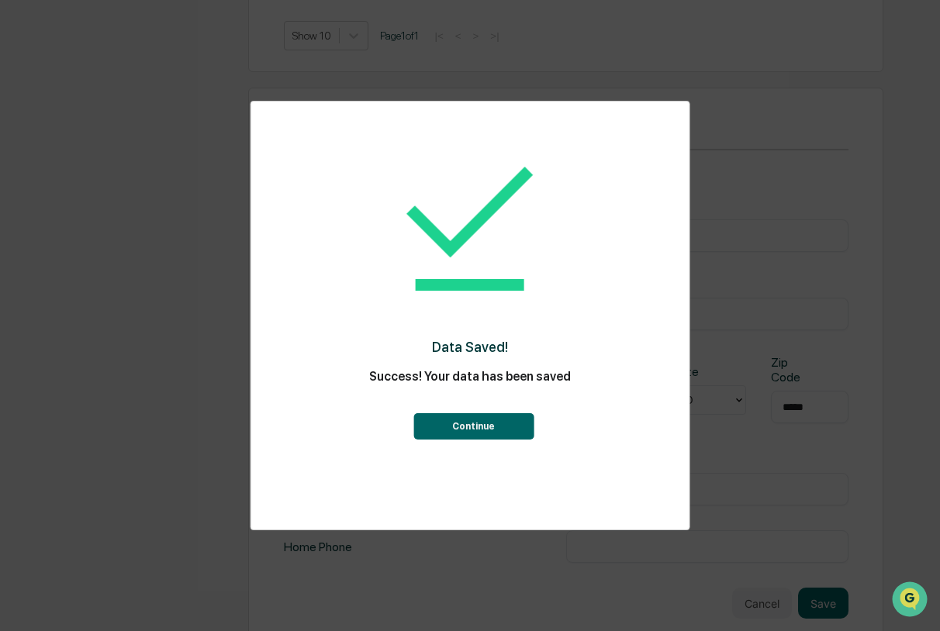
click at [462, 427] on button "Continue" at bounding box center [473, 426] width 120 height 26
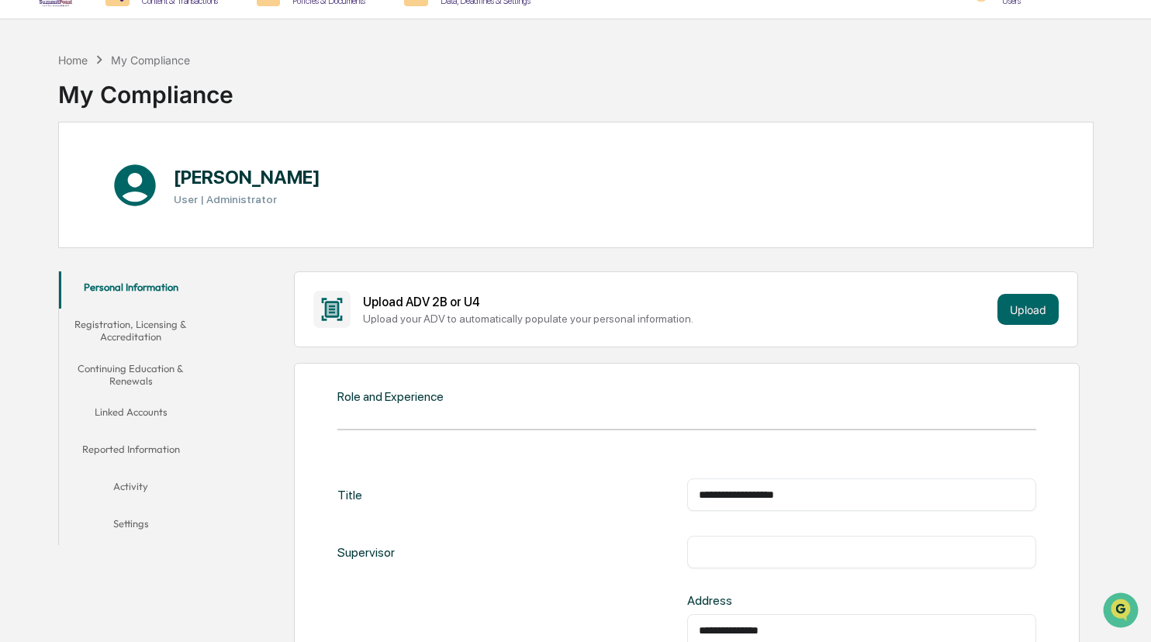
scroll to position [0, 0]
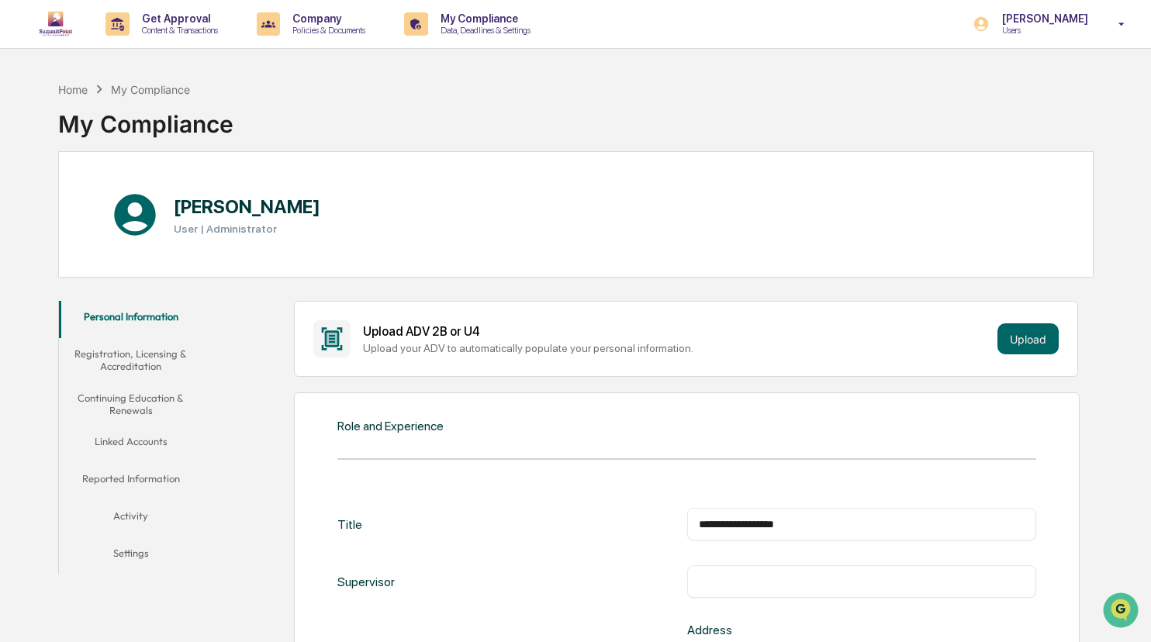
click at [138, 363] on button "Registration, Licensing & Accreditation" at bounding box center [131, 360] width 144 height 44
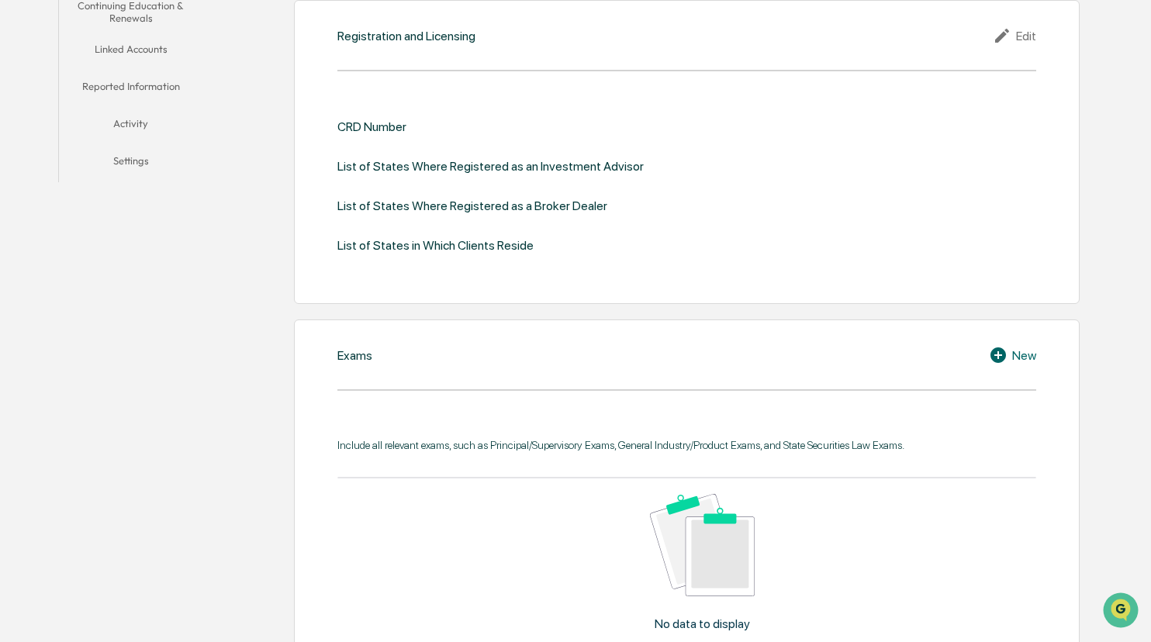
scroll to position [392, 0]
click at [939, 354] on icon at bounding box center [1000, 356] width 23 height 19
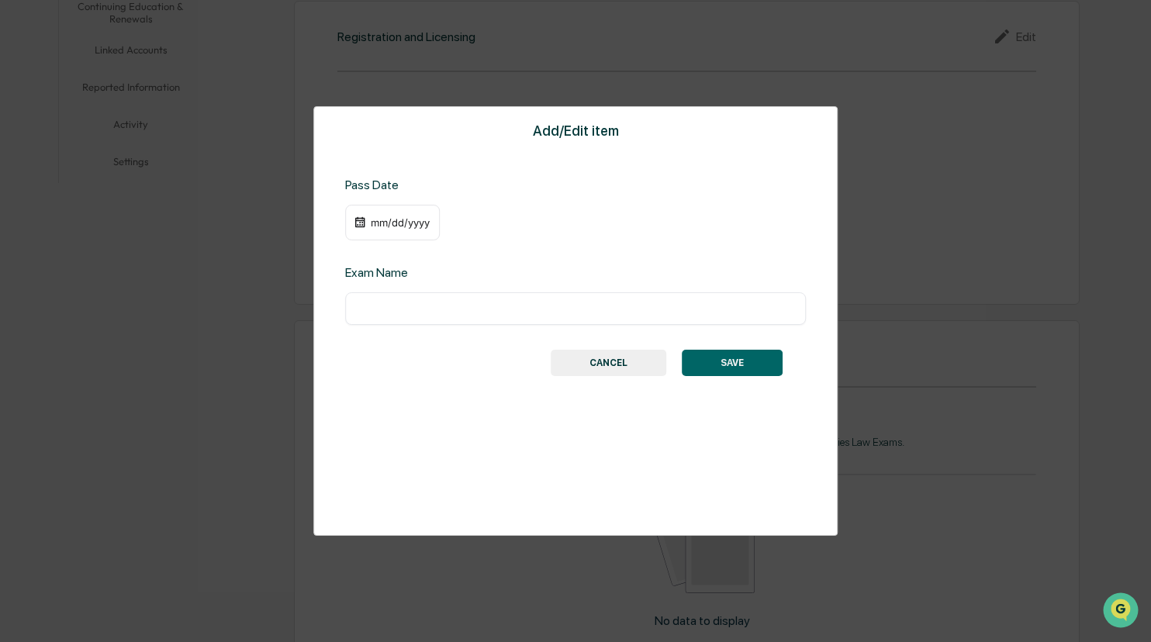
click at [402, 225] on div "mm/dd/yyyy" at bounding box center [400, 222] width 62 height 12
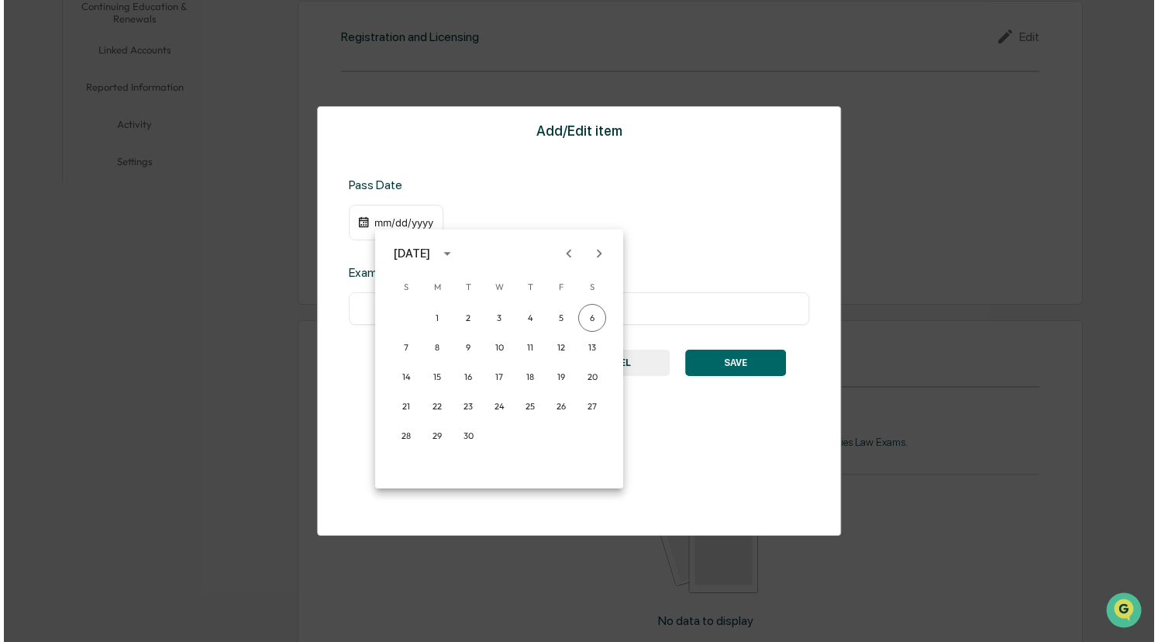
scroll to position [392, 0]
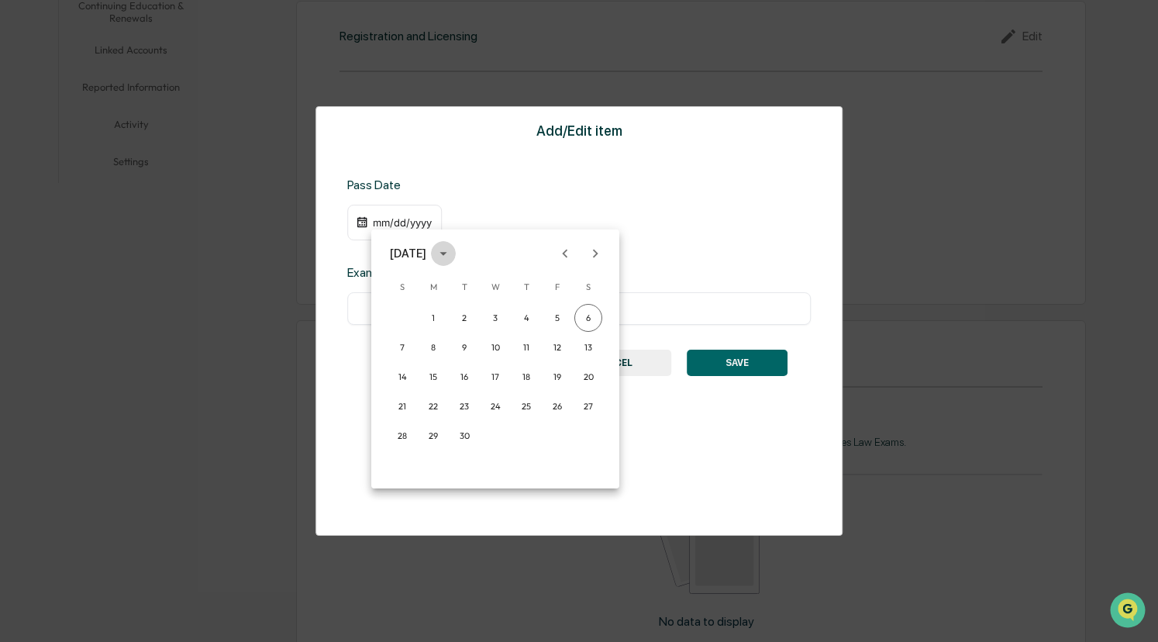
click at [452, 247] on icon "calendar view is open, switch to year view" at bounding box center [443, 253] width 17 height 17
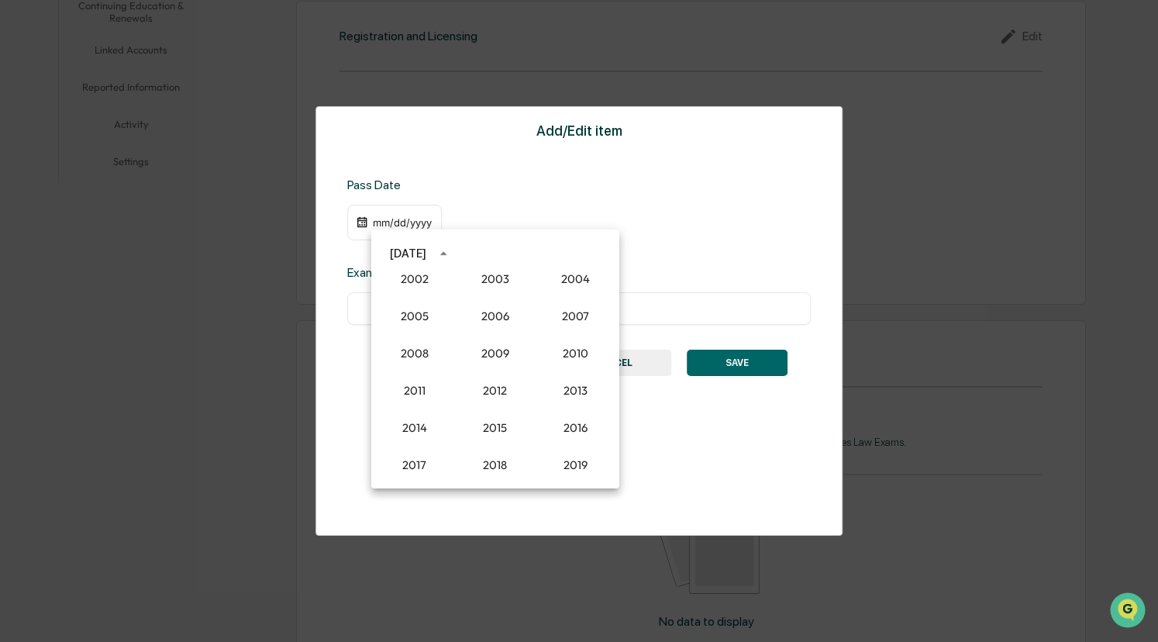
scroll to position [1269, 0]
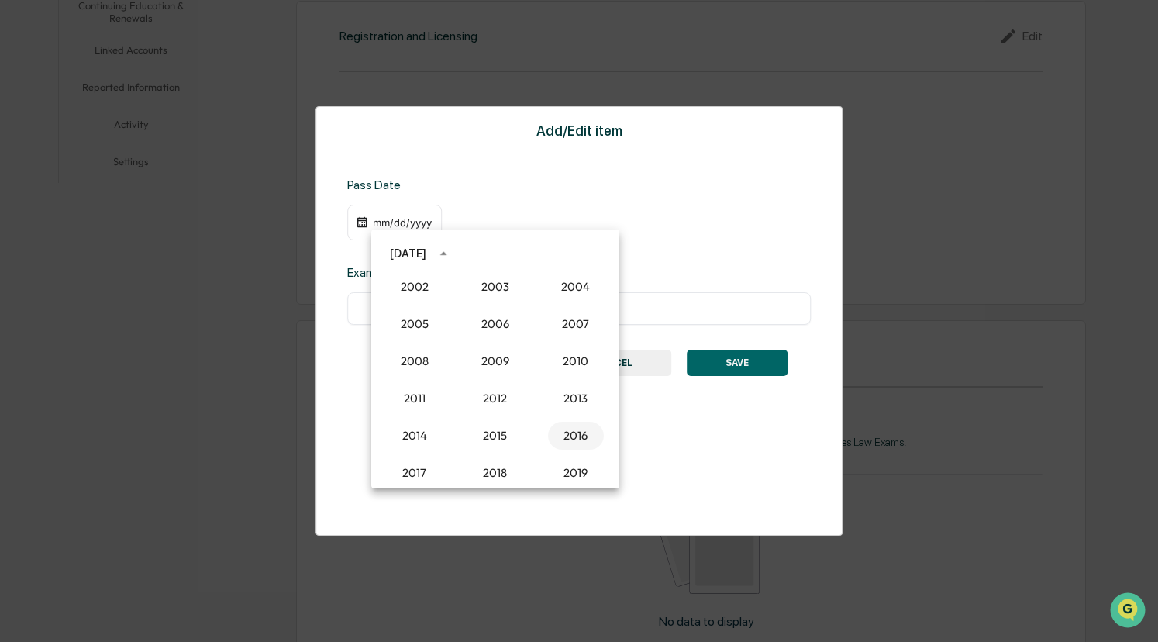
click at [572, 433] on button "2016" at bounding box center [576, 436] width 56 height 28
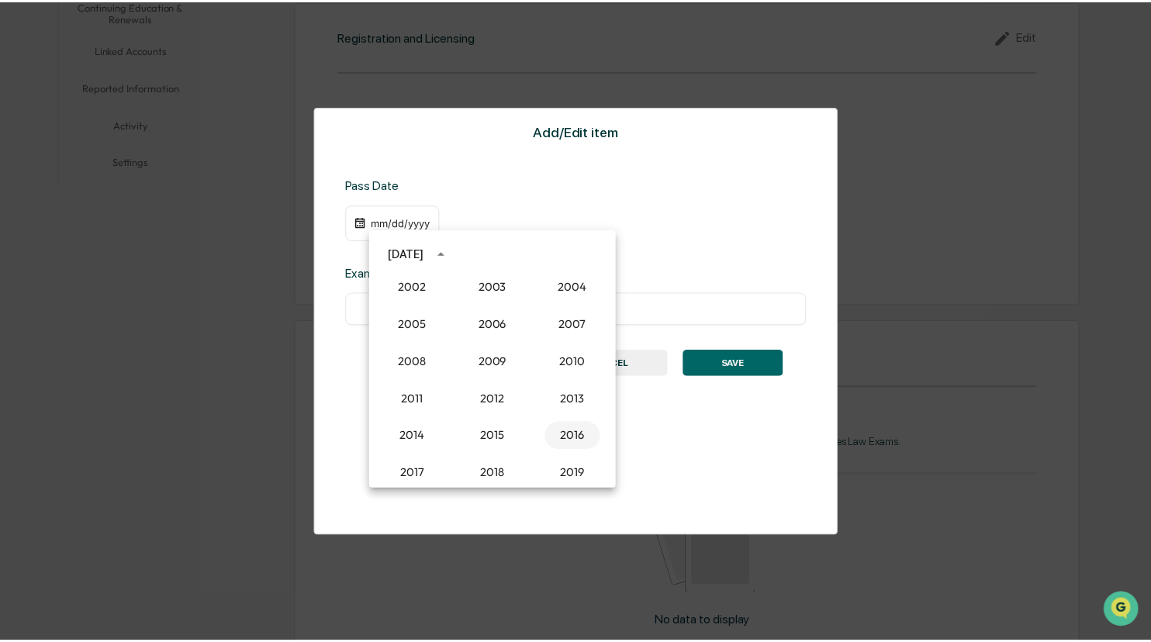
scroll to position [392, 0]
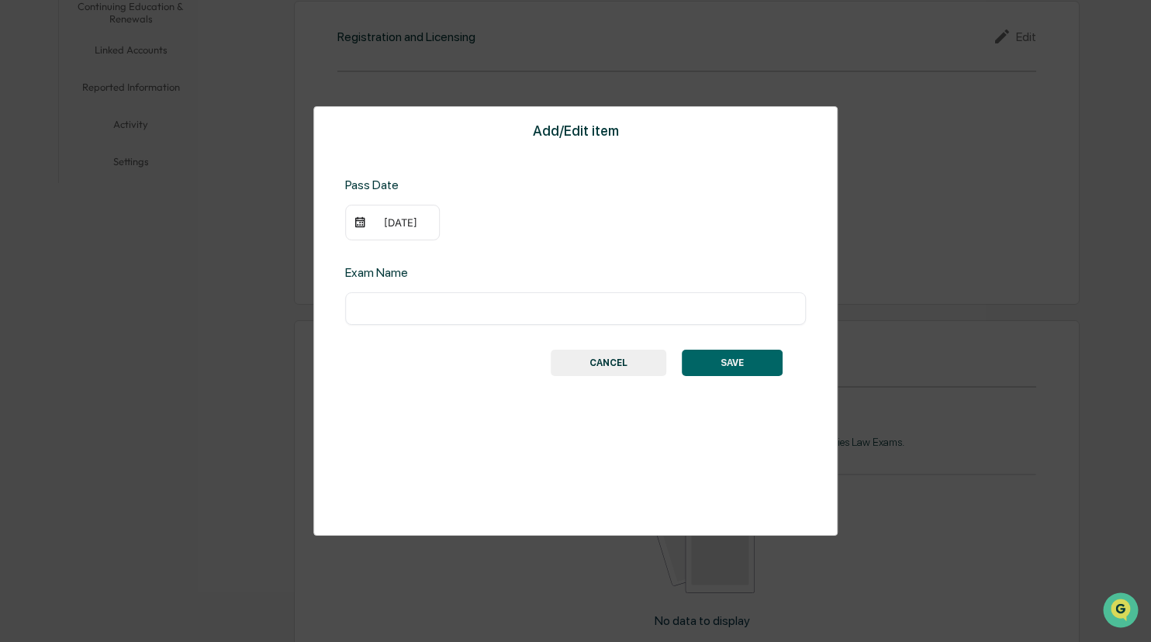
click at [384, 226] on div "[DATE]" at bounding box center [400, 222] width 62 height 12
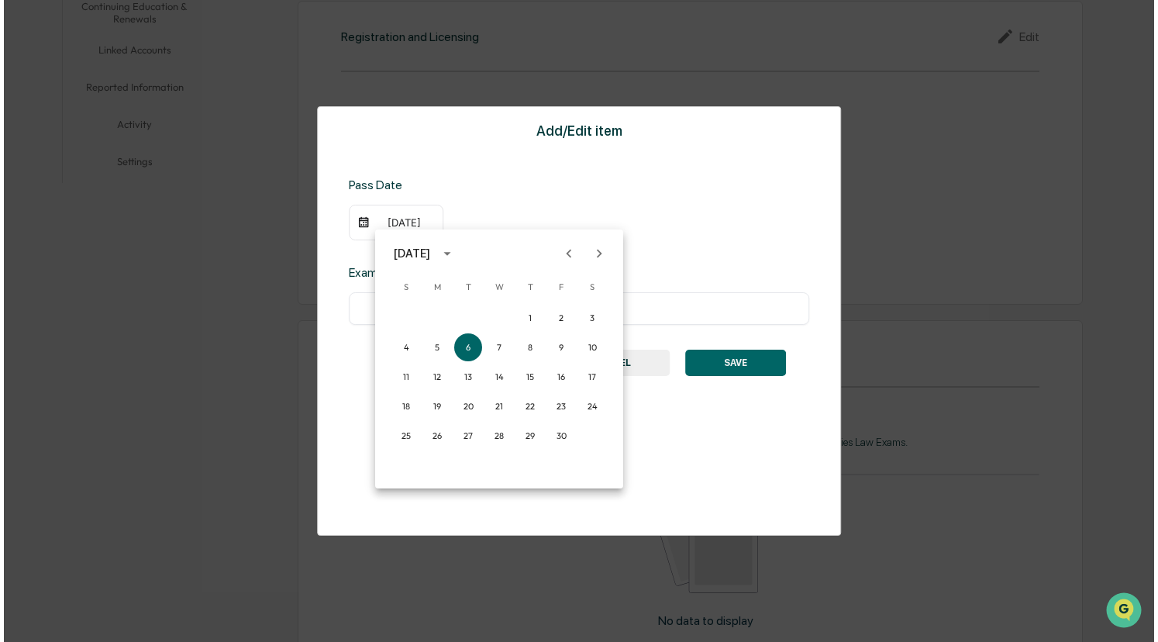
scroll to position [392, 0]
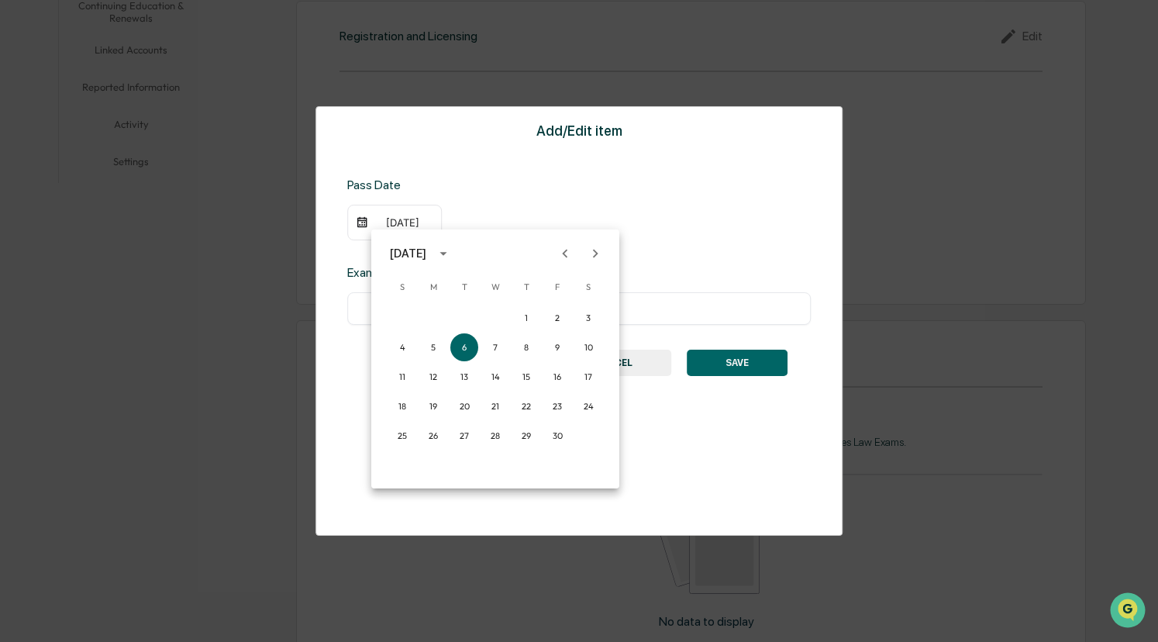
click at [447, 253] on icon "calendar view is open, switch to year view" at bounding box center [443, 254] width 7 height 4
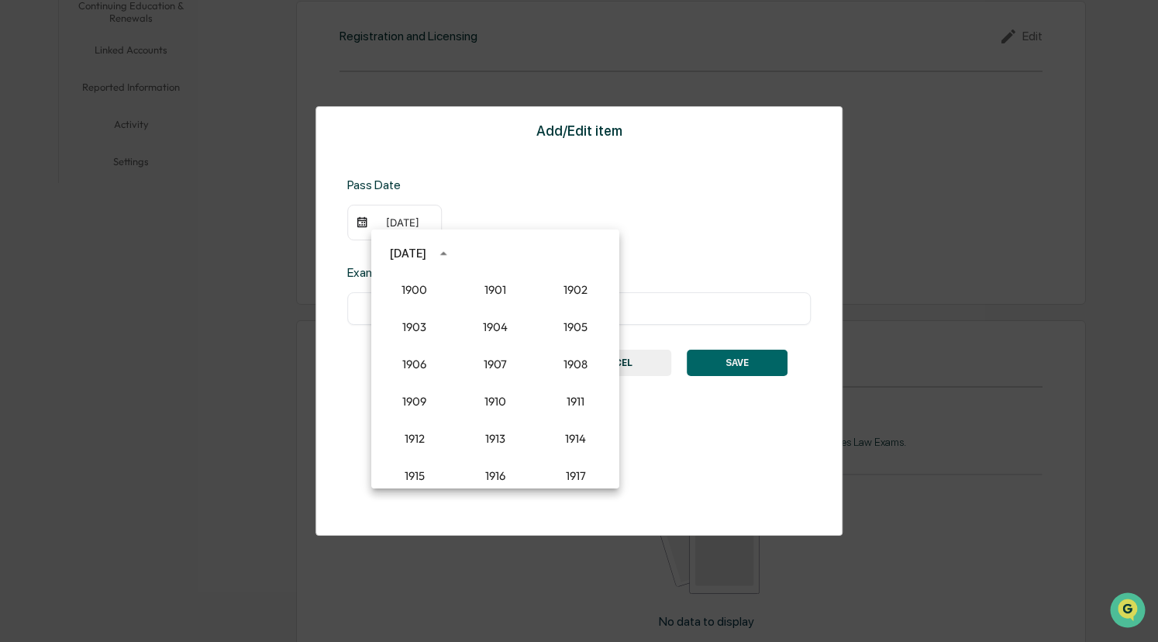
scroll to position [1324, 0]
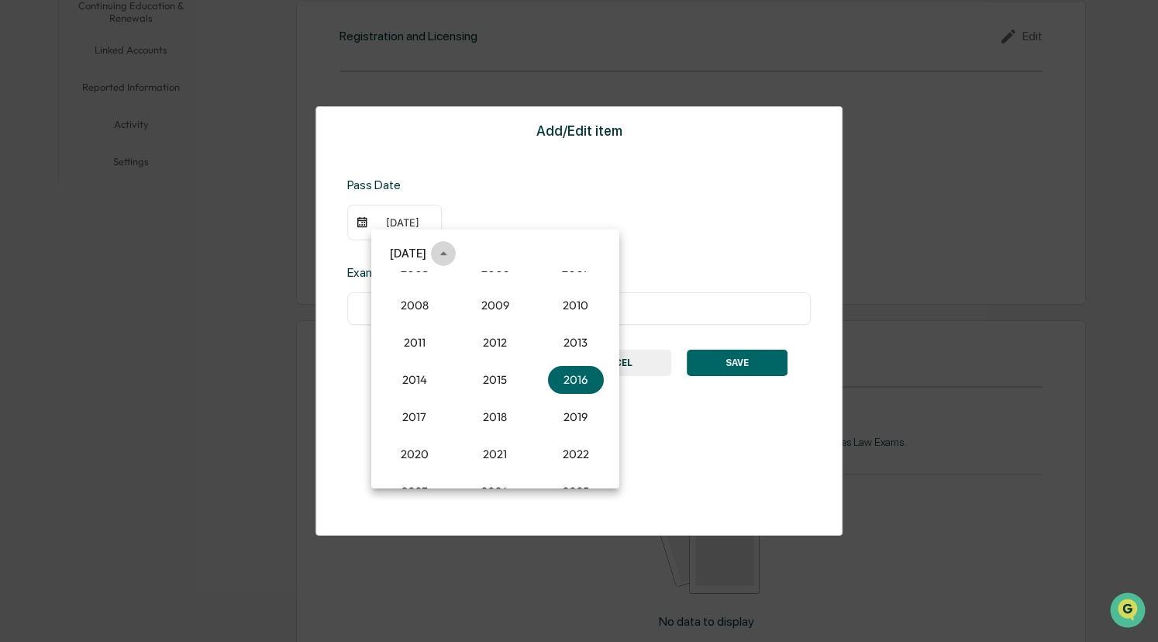
click at [452, 251] on icon "year view is open, switch to calendar view" at bounding box center [443, 253] width 17 height 17
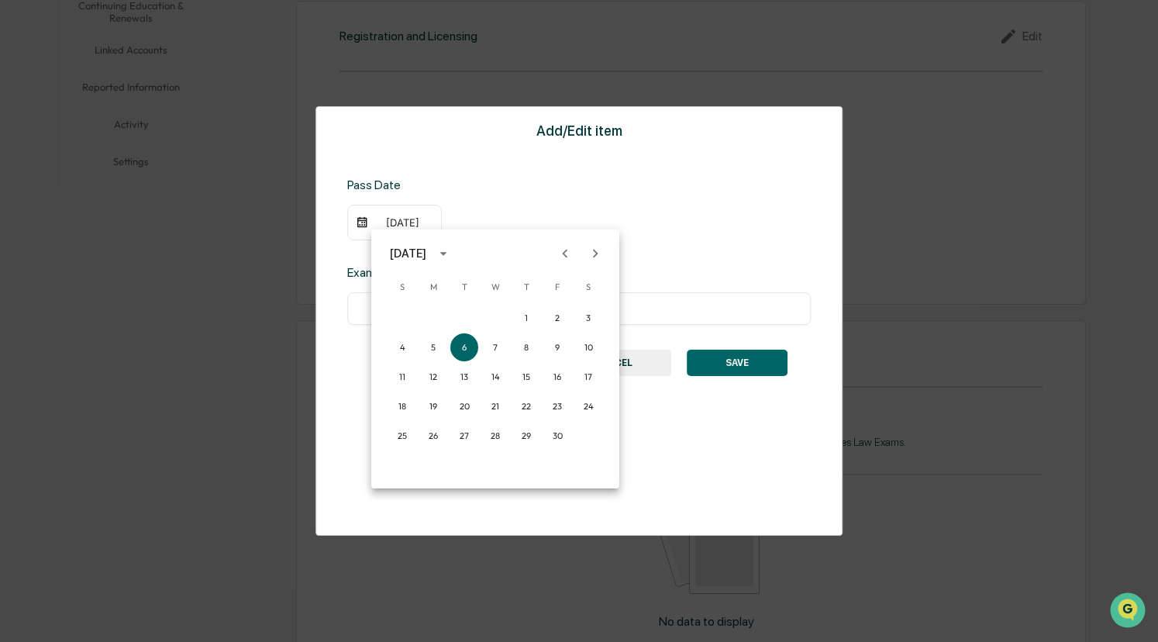
click at [426, 256] on div "[DATE]" at bounding box center [408, 253] width 36 height 17
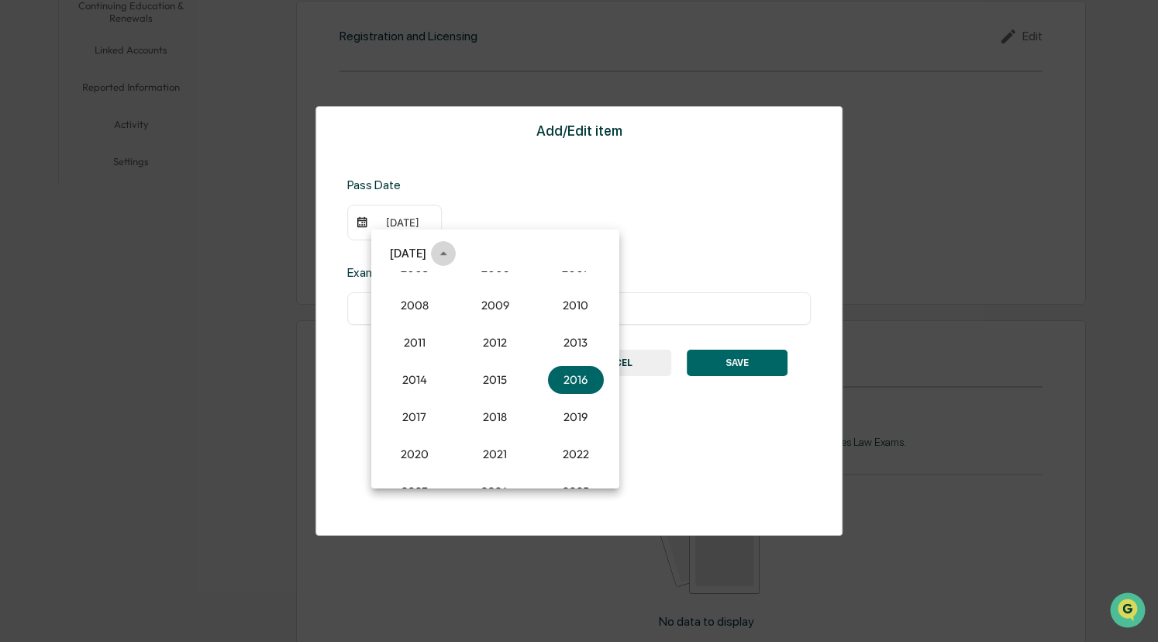
click at [452, 251] on icon "year view is open, switch to calendar view" at bounding box center [443, 253] width 17 height 17
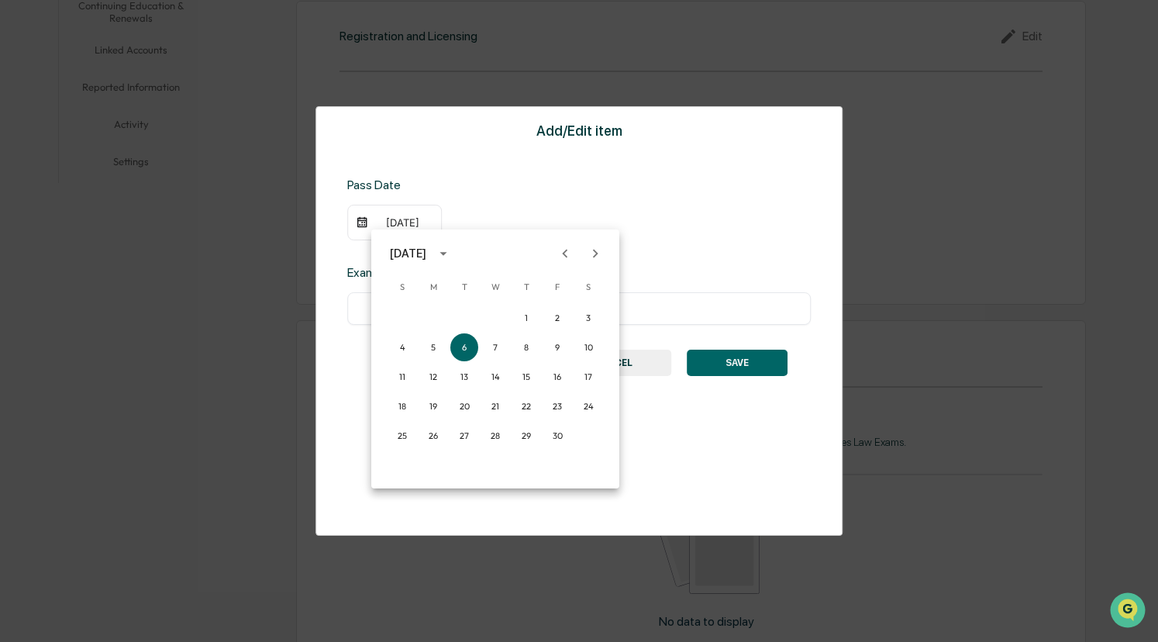
click at [569, 257] on icon "Previous month" at bounding box center [565, 253] width 17 height 17
click at [471, 376] on button "12" at bounding box center [464, 377] width 28 height 28
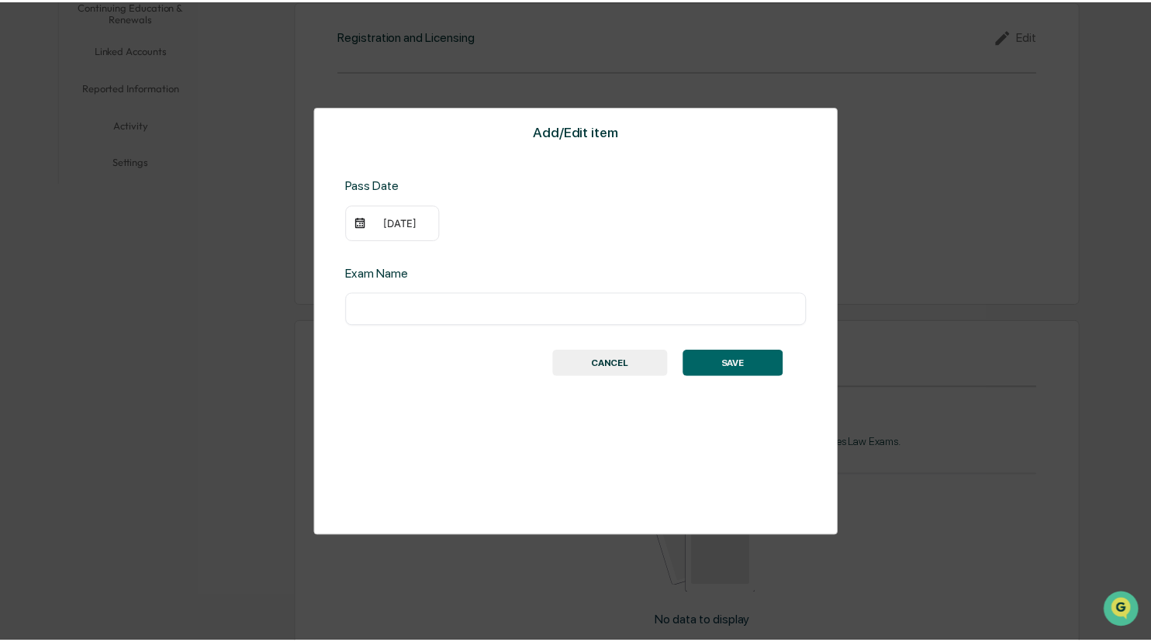
scroll to position [392, 0]
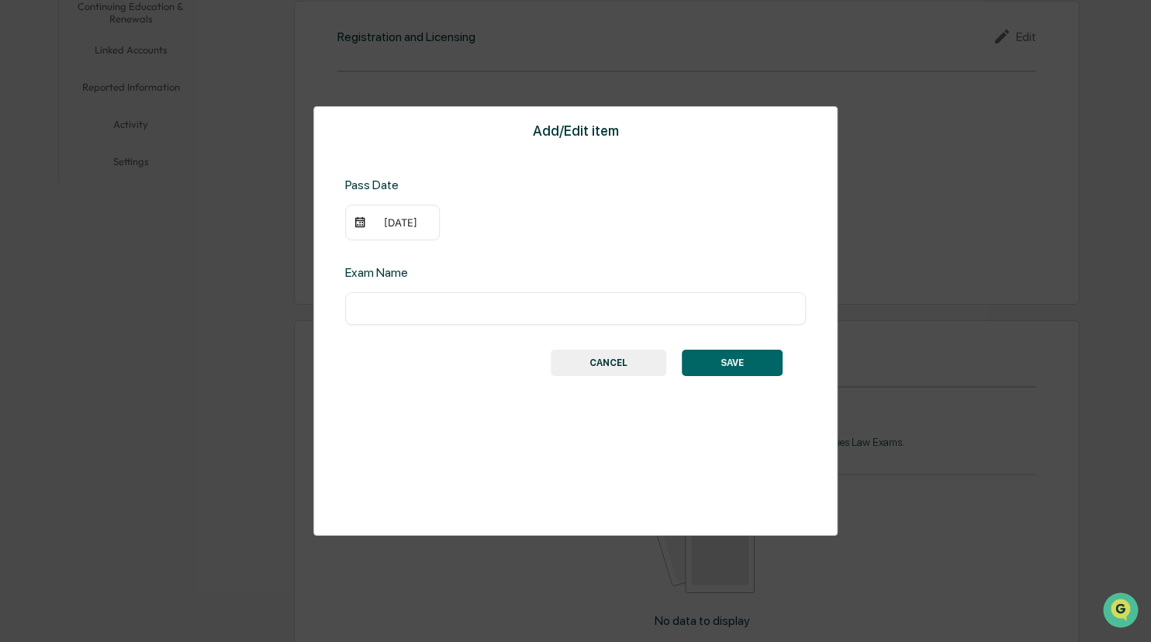
click at [388, 305] on input "text" at bounding box center [575, 309] width 437 height 16
type input "**********"
click at [747, 361] on button "SAVE" at bounding box center [732, 363] width 101 height 26
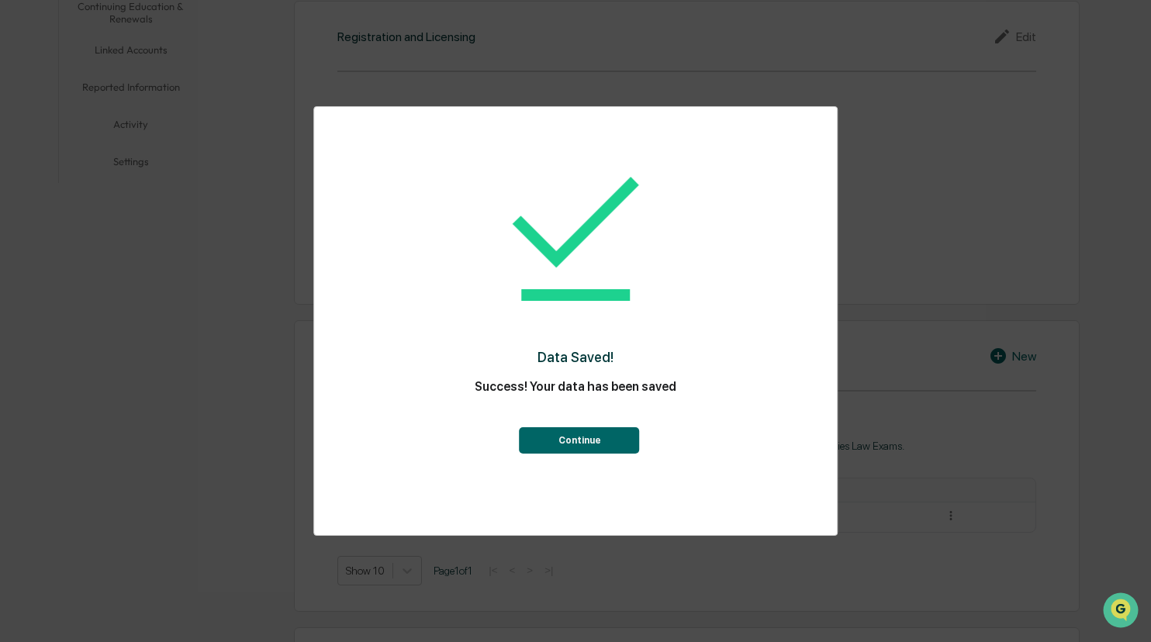
click at [606, 437] on button "Continue" at bounding box center [580, 440] width 120 height 26
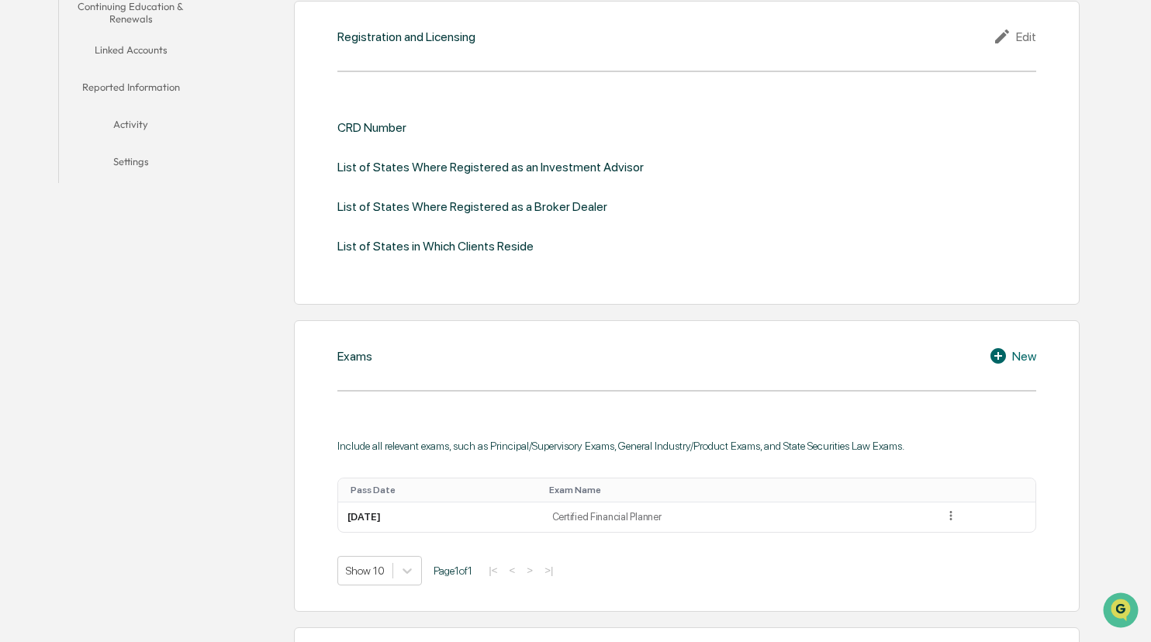
scroll to position [455, 0]
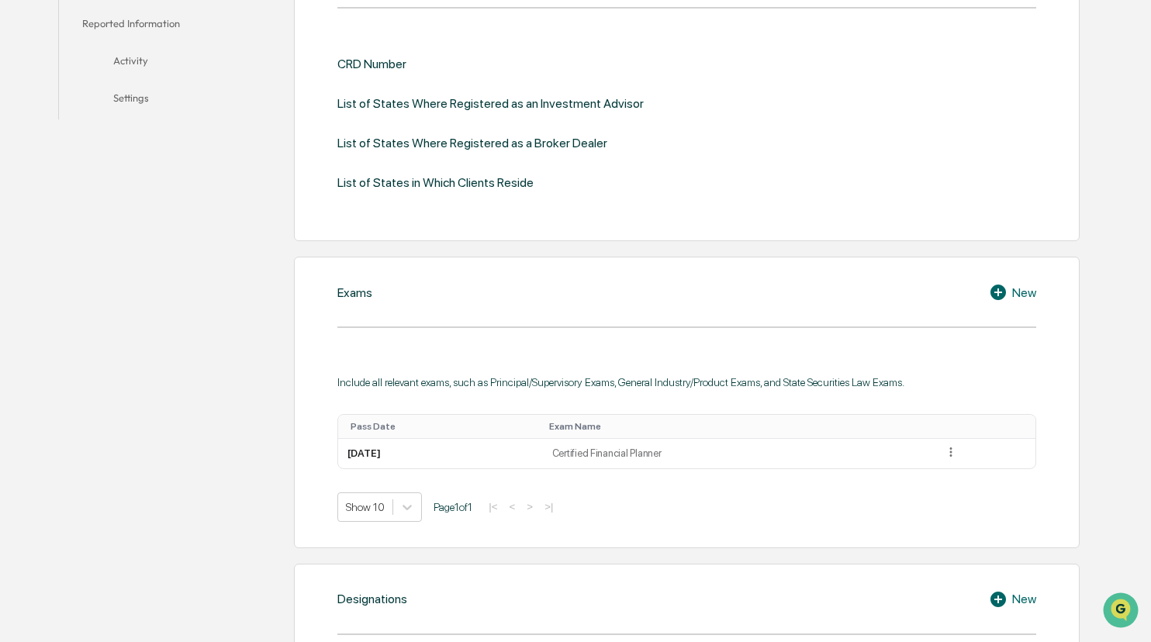
click at [939, 293] on div "New" at bounding box center [1012, 292] width 47 height 19
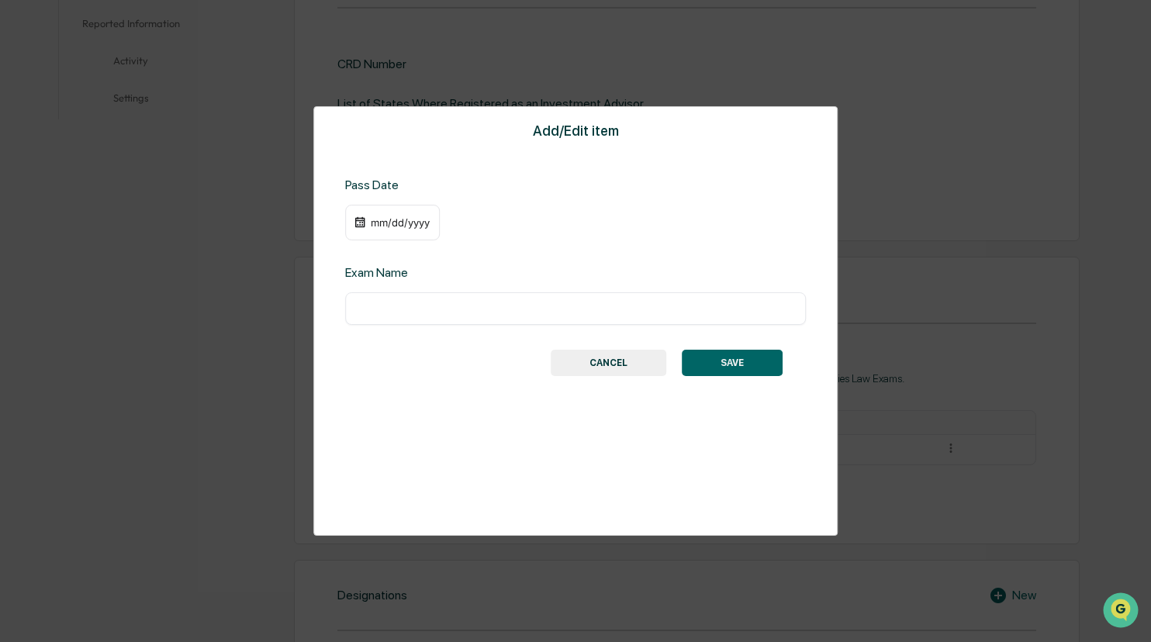
click at [379, 222] on div "mm/dd/yyyy" at bounding box center [400, 222] width 62 height 12
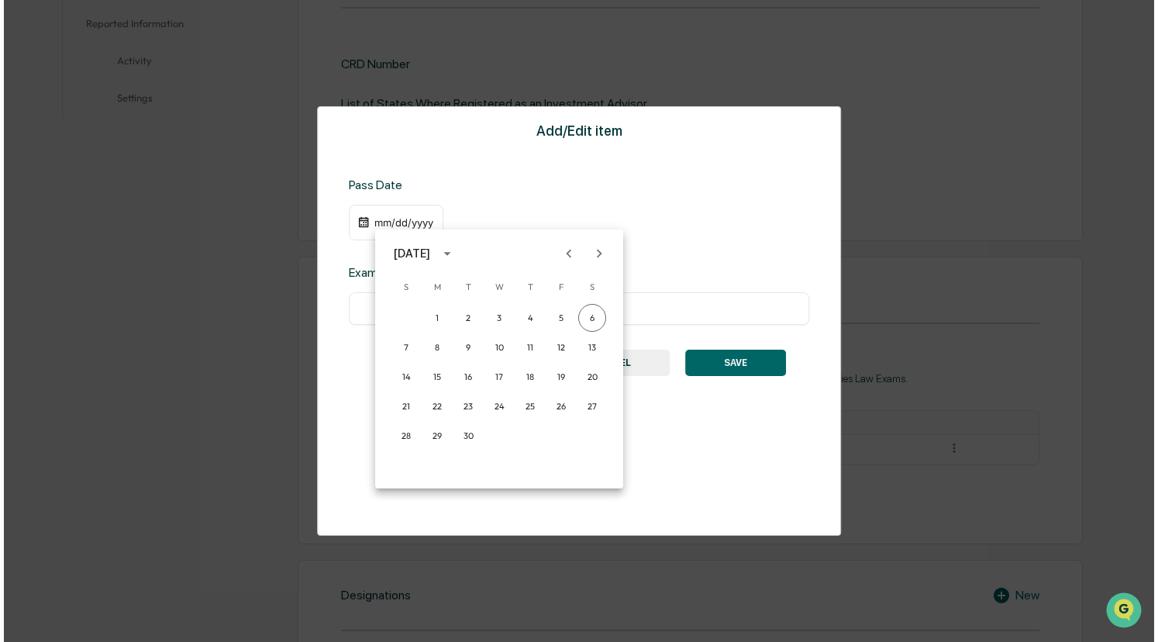
scroll to position [456, 0]
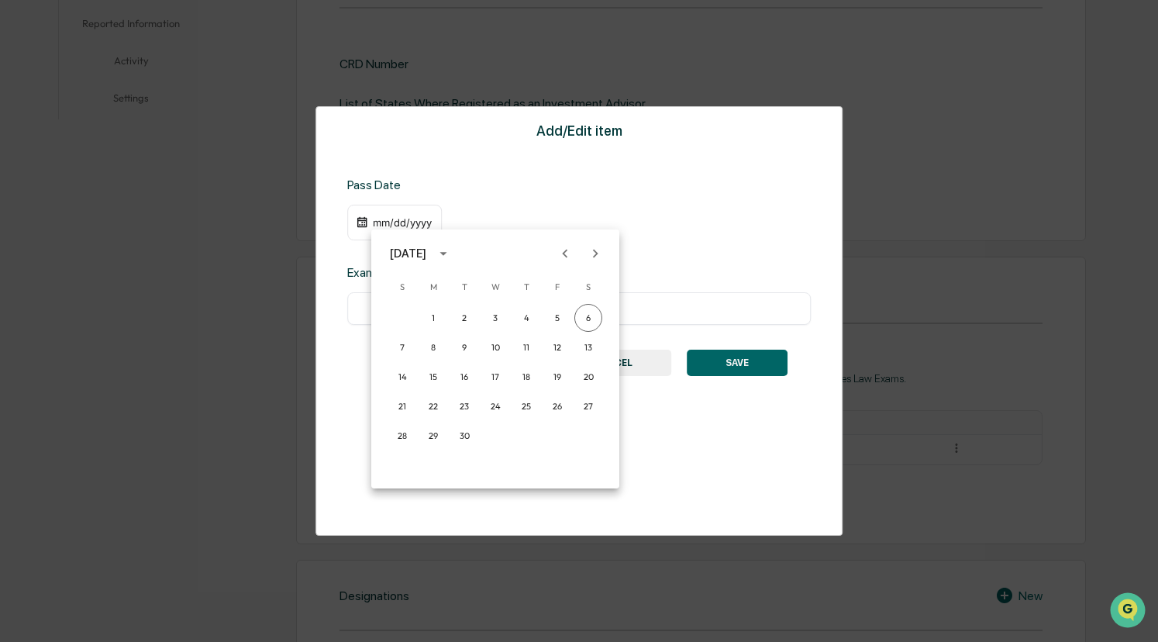
click at [452, 250] on icon "calendar view is open, switch to year view" at bounding box center [443, 253] width 17 height 17
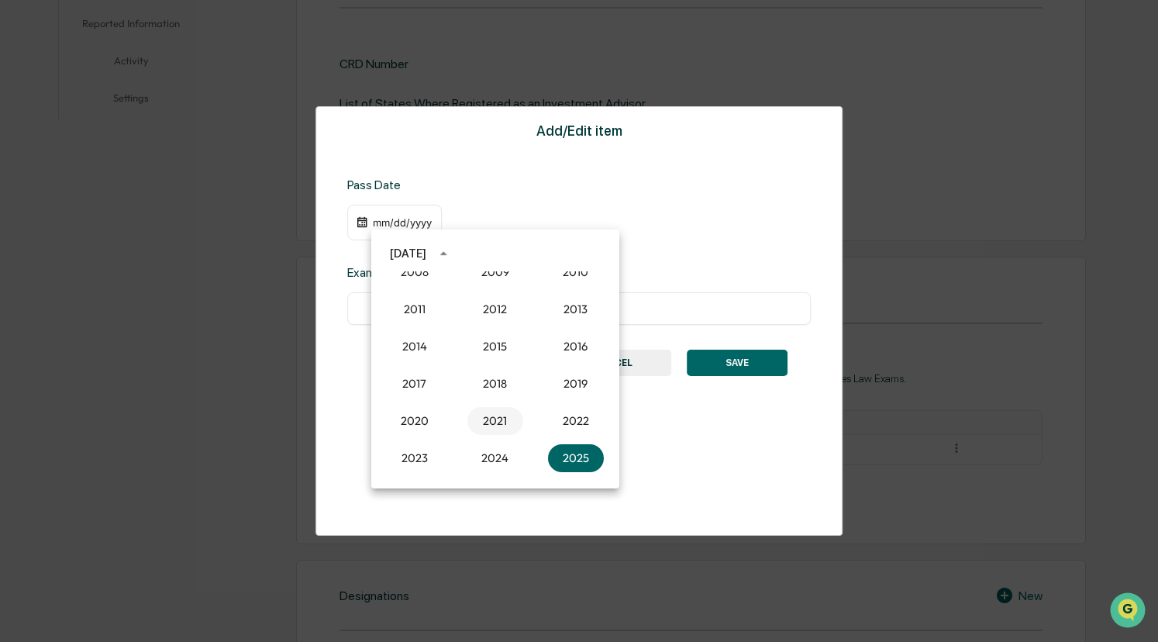
scroll to position [1357, 0]
click at [492, 349] on button "2015" at bounding box center [496, 347] width 56 height 28
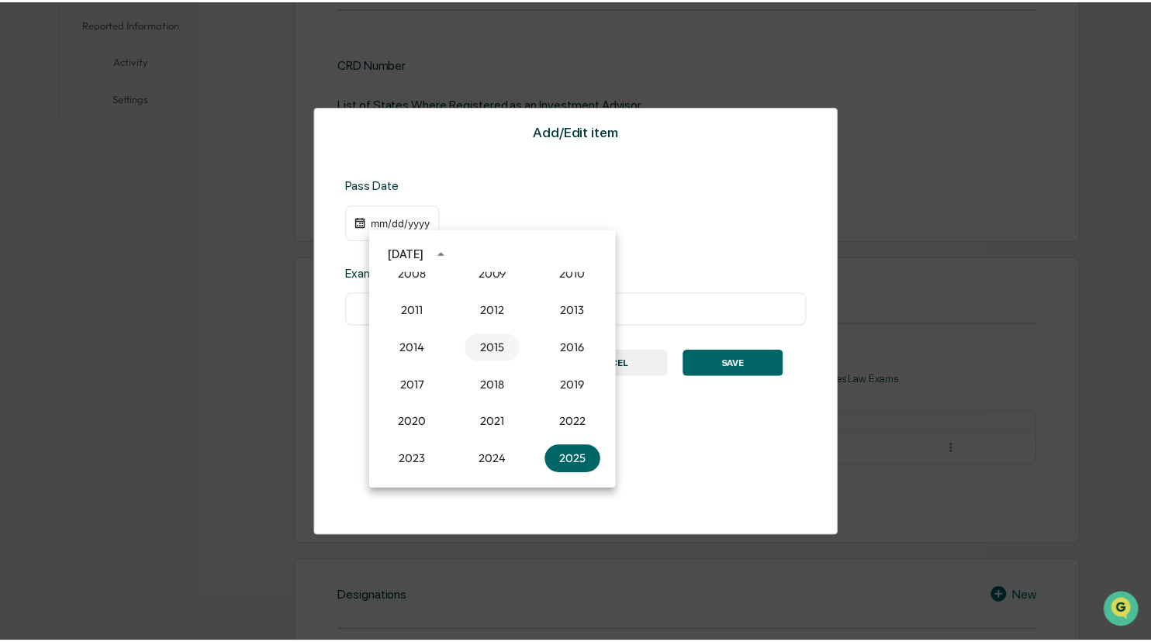
scroll to position [455, 0]
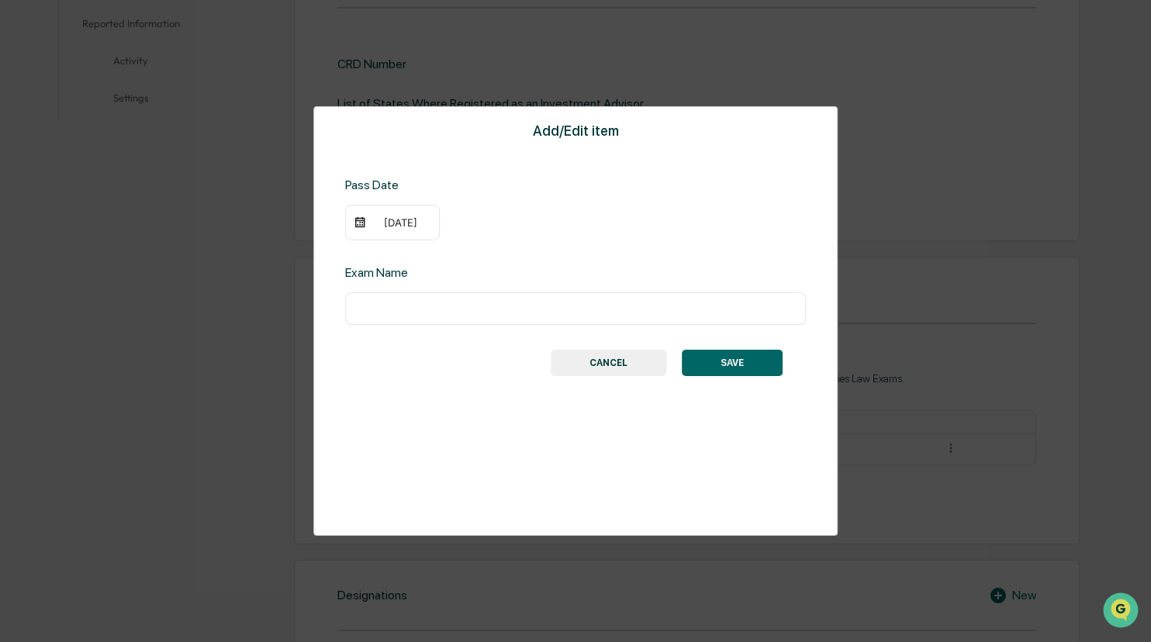
click at [377, 223] on div "[DATE]" at bounding box center [400, 222] width 62 height 12
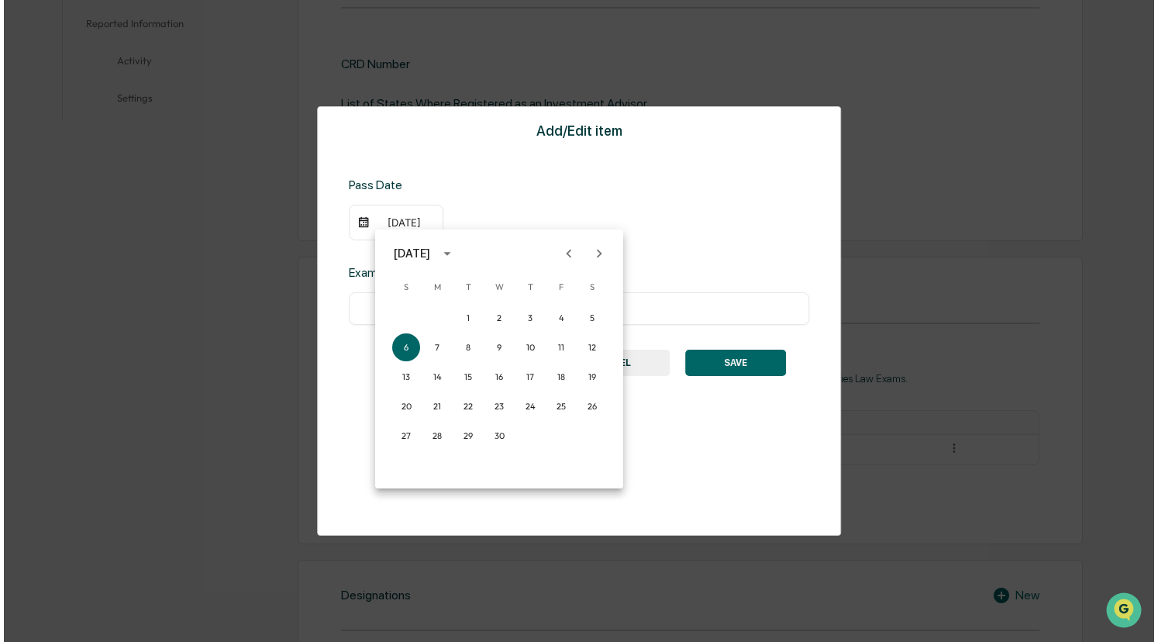
scroll to position [456, 0]
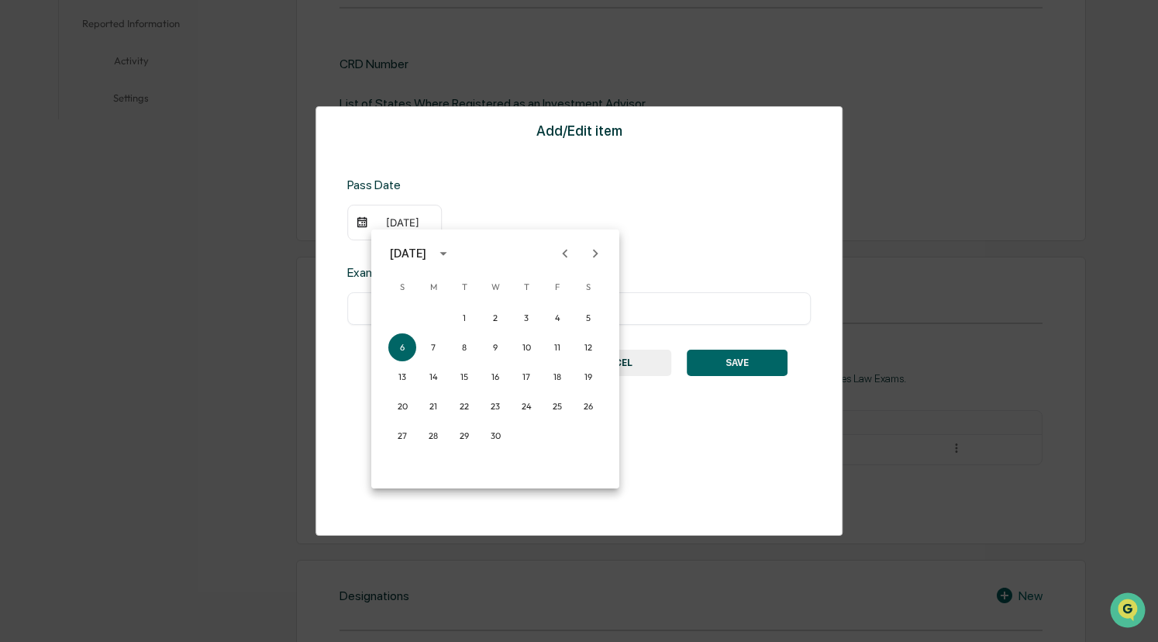
click at [559, 253] on icon "Previous month" at bounding box center [565, 253] width 17 height 17
click at [558, 251] on icon "Previous month" at bounding box center [565, 253] width 17 height 17
drag, startPoint x: 403, startPoint y: 375, endPoint x: 444, endPoint y: 375, distance: 40.3
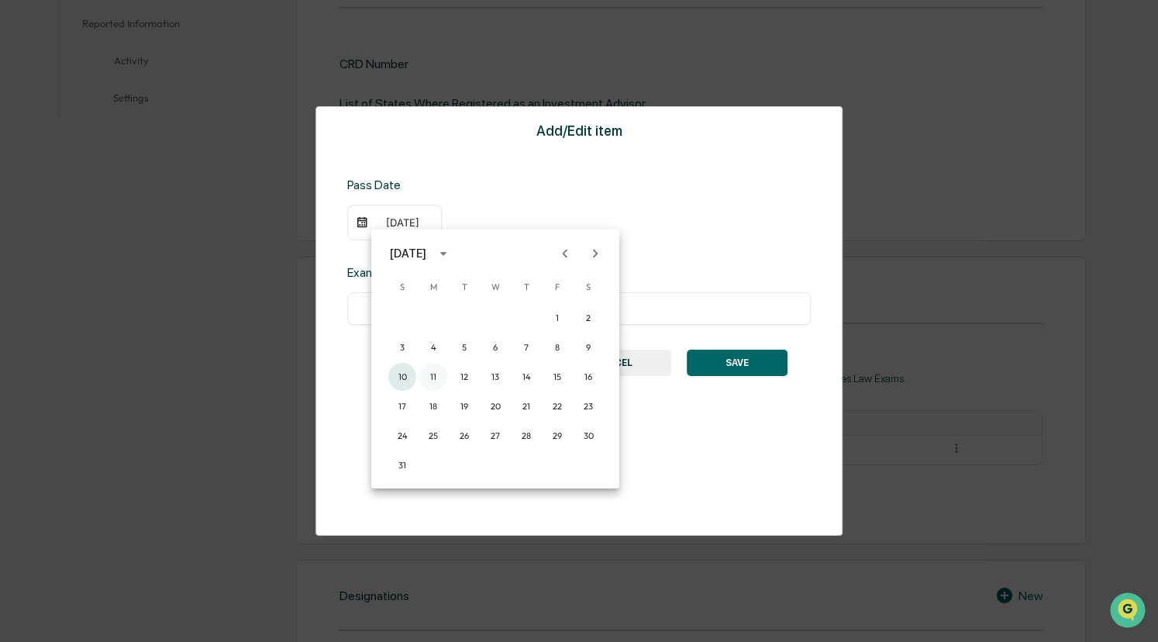
click at [444, 375] on div "10 11 12 13 14 15 16" at bounding box center [495, 377] width 248 height 28
click at [434, 374] on button "11" at bounding box center [433, 377] width 28 height 28
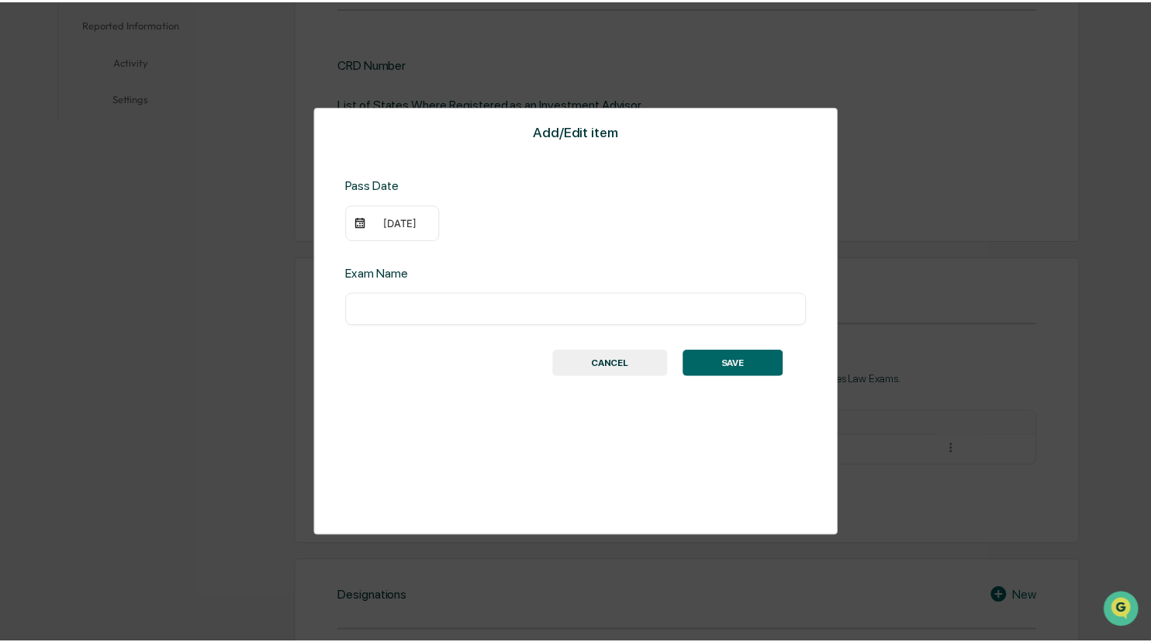
scroll to position [455, 0]
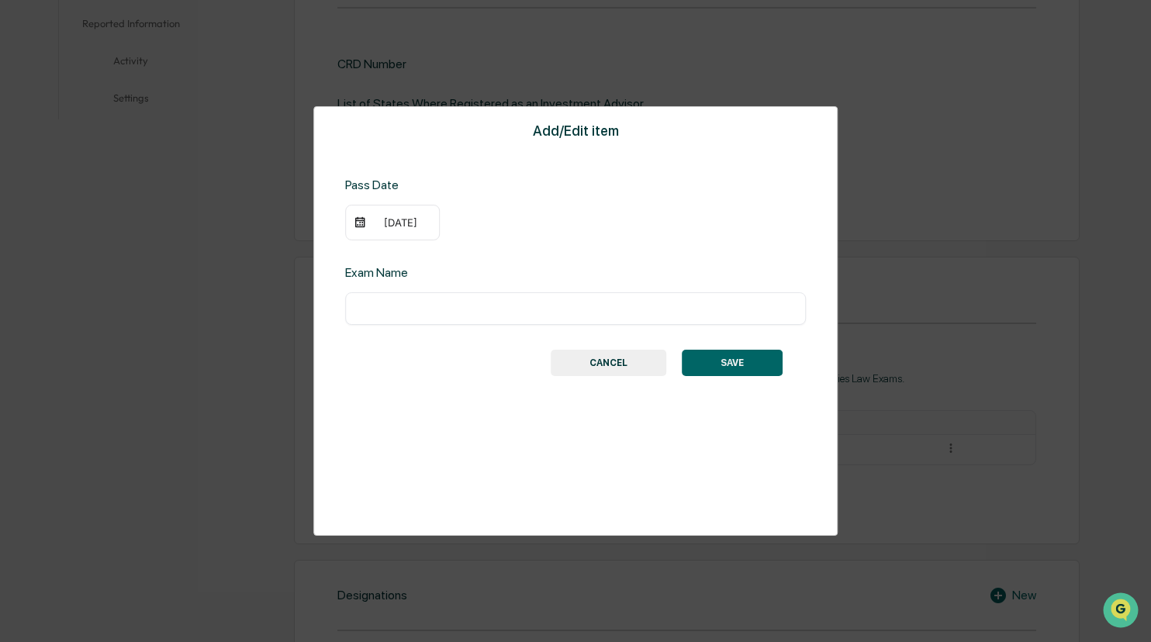
click at [414, 305] on input "text" at bounding box center [575, 309] width 437 height 16
type input "*********"
click at [721, 357] on button "SAVE" at bounding box center [732, 363] width 101 height 26
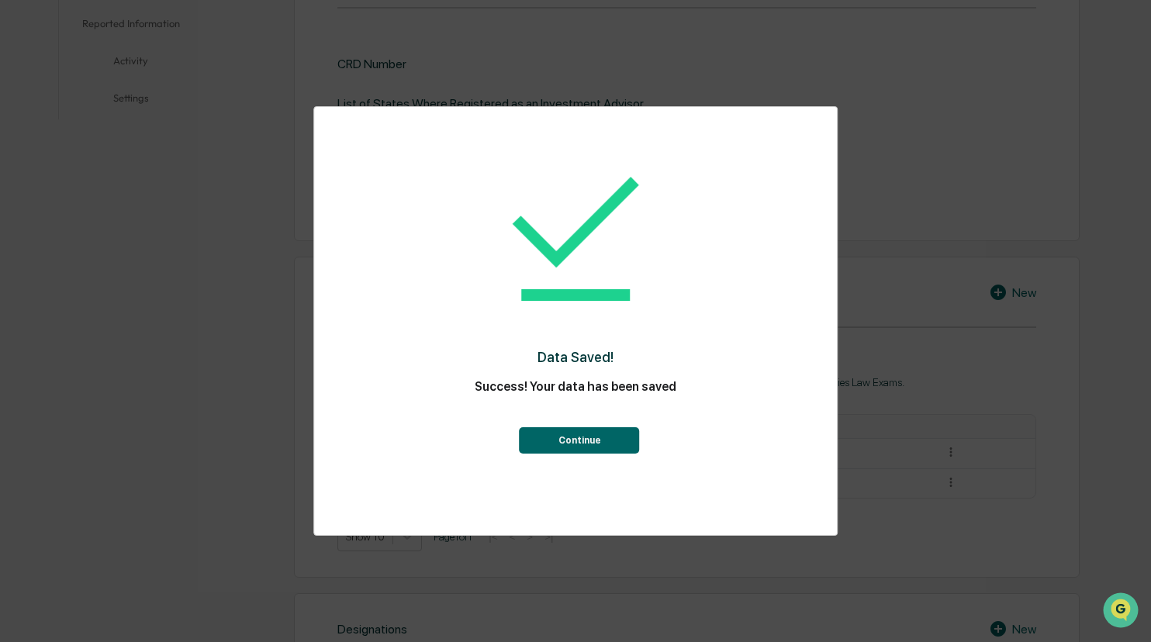
click at [592, 434] on button "Continue" at bounding box center [580, 440] width 120 height 26
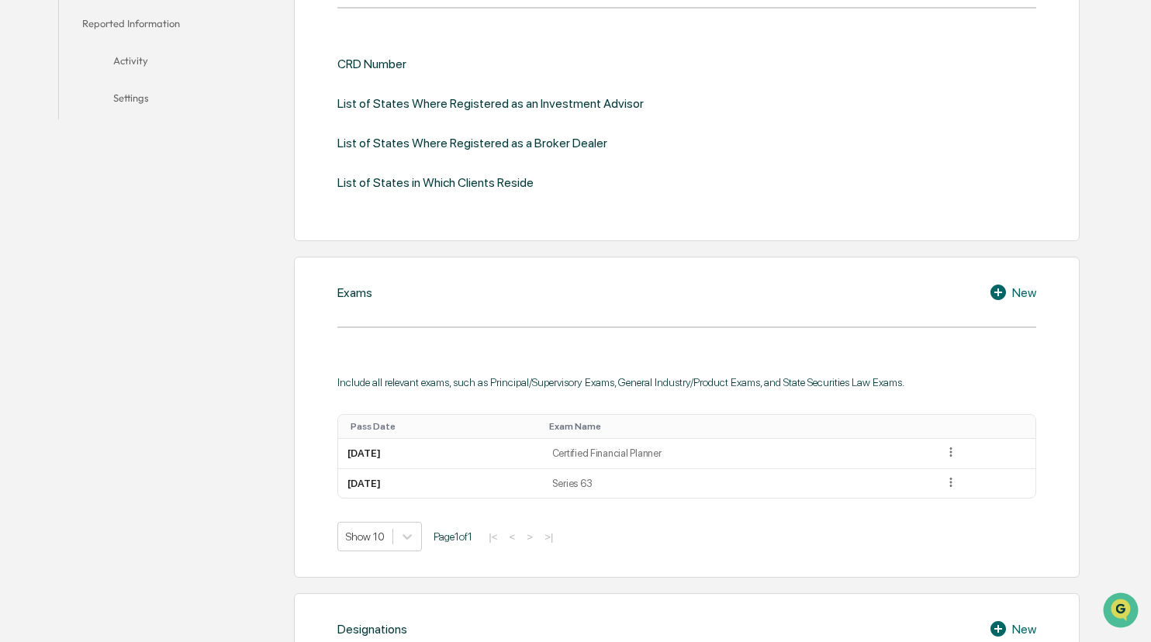
click at [939, 285] on div "New" at bounding box center [1012, 292] width 47 height 19
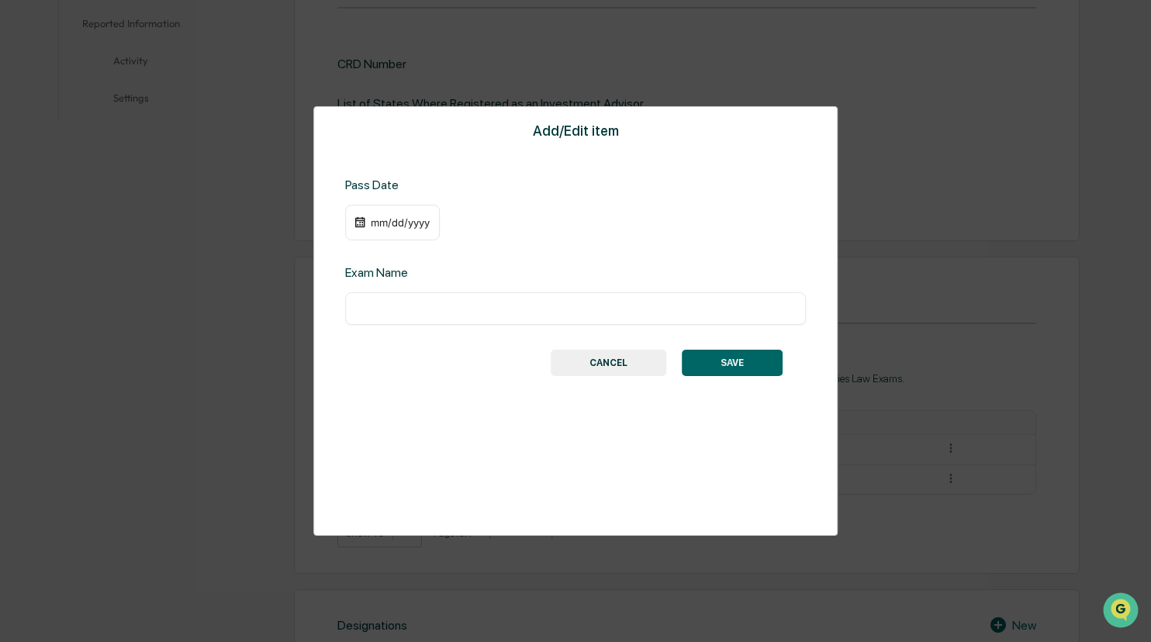
click at [414, 228] on div "mm/dd/yyyy" at bounding box center [400, 222] width 62 height 12
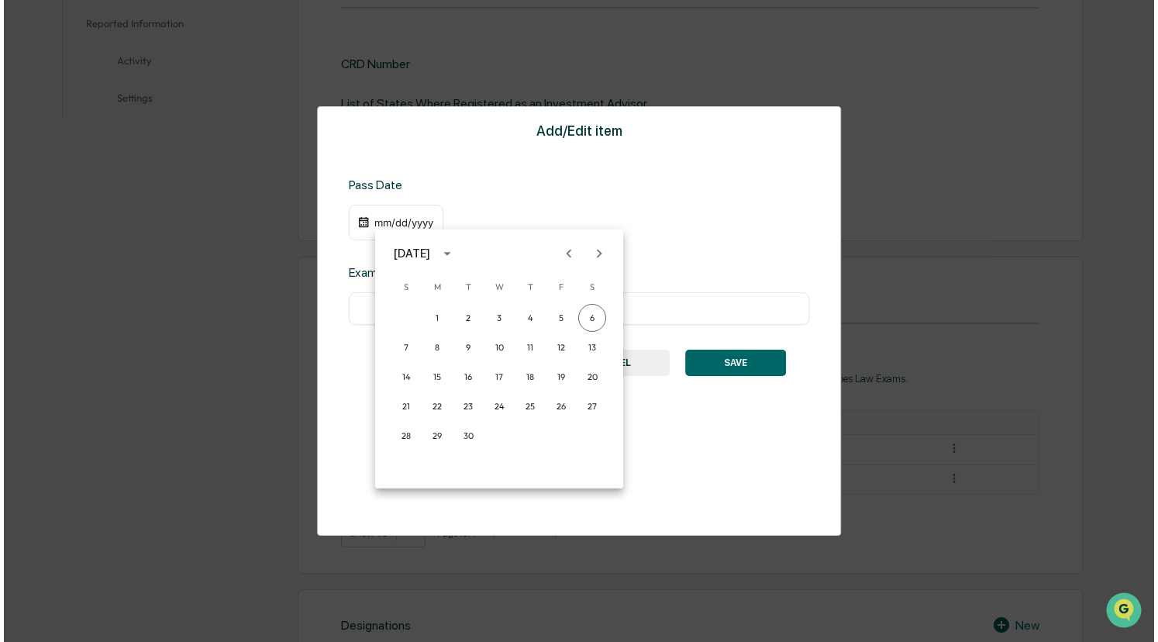
scroll to position [456, 0]
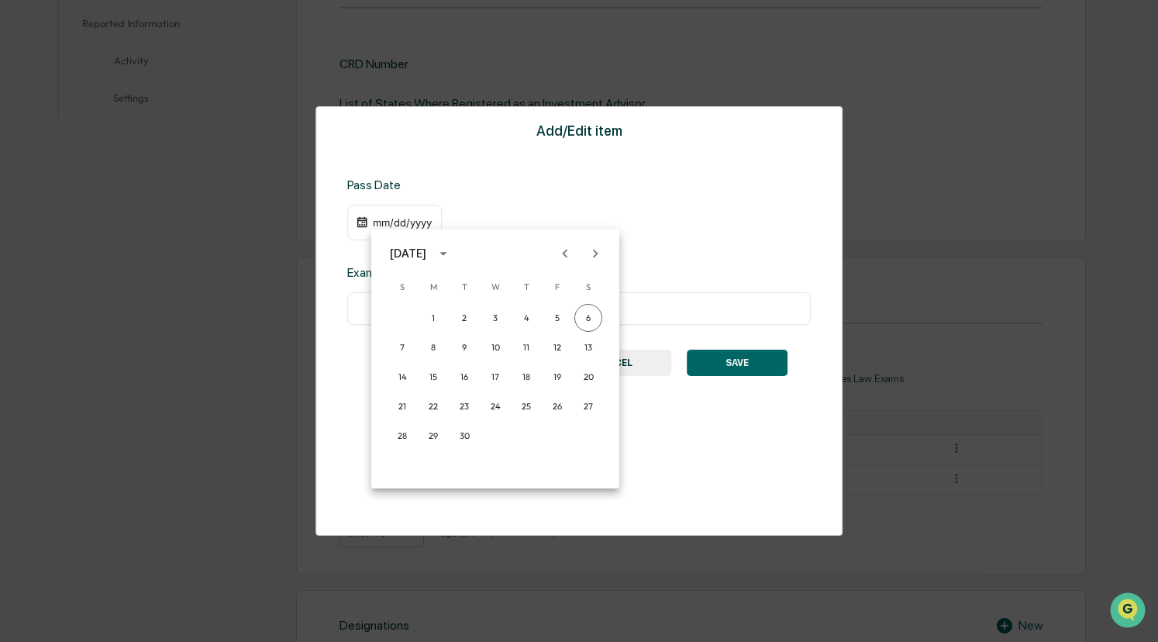
click at [452, 250] on icon "calendar view is open, switch to year view" at bounding box center [443, 253] width 17 height 17
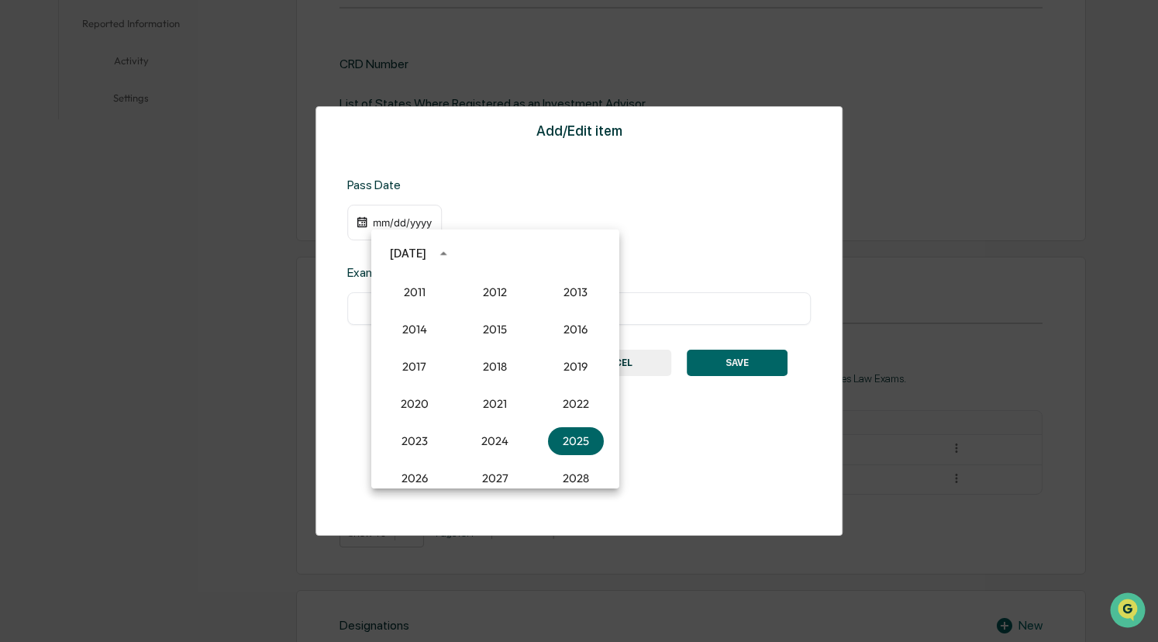
scroll to position [1374, 0]
click at [416, 330] on button "2014" at bounding box center [415, 330] width 56 height 28
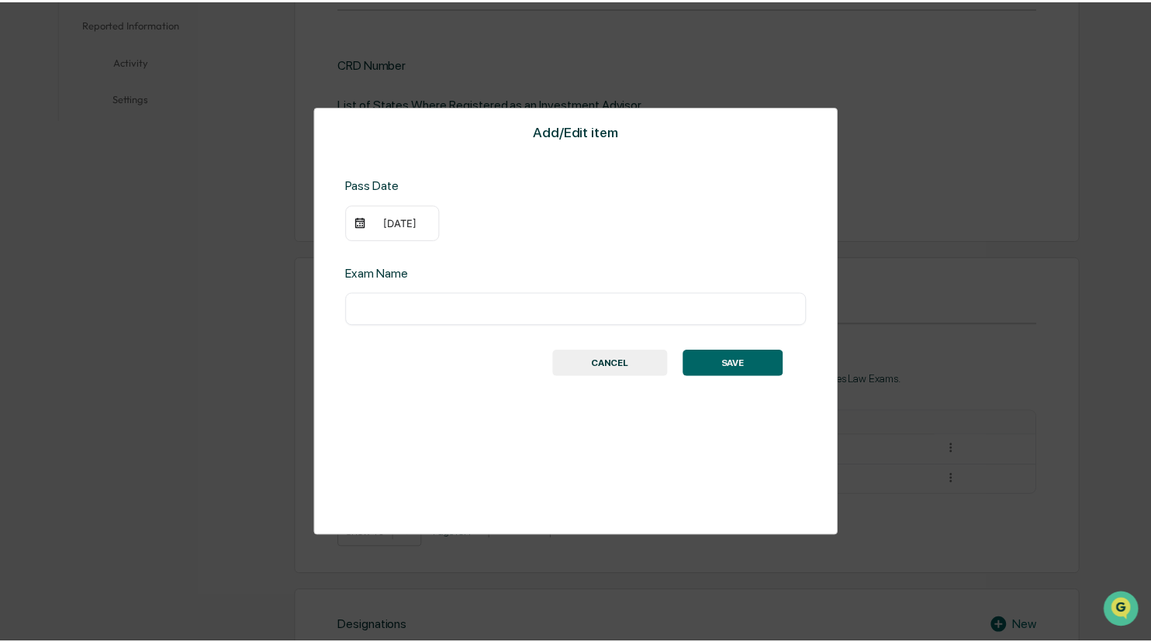
scroll to position [455, 0]
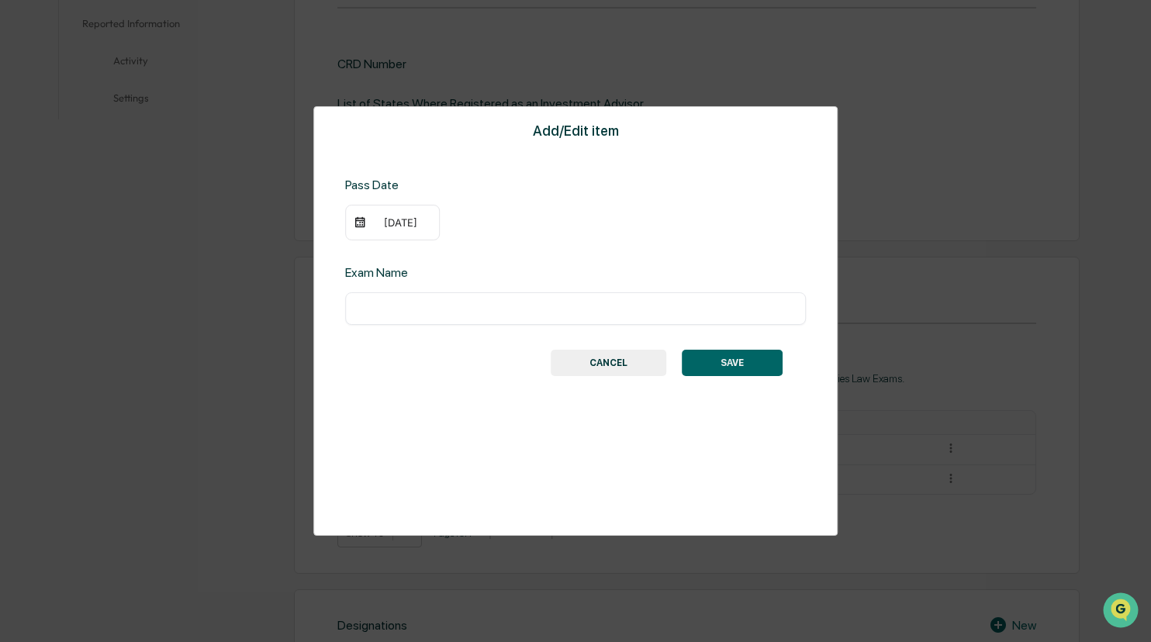
click at [381, 222] on div "[DATE]" at bounding box center [400, 222] width 62 height 12
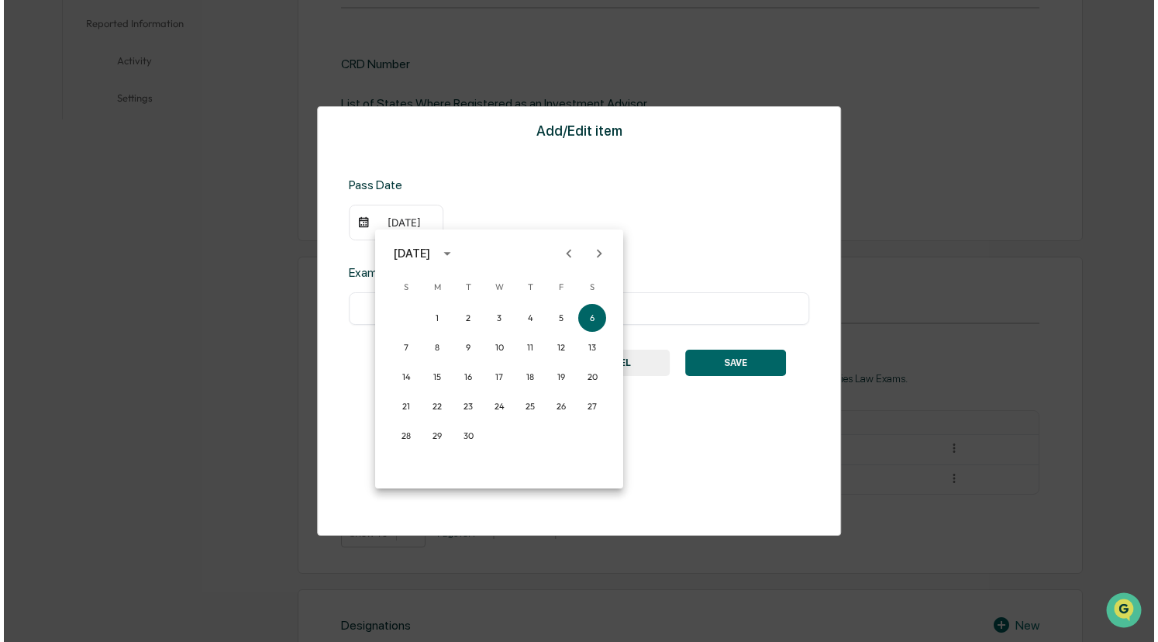
scroll to position [456, 0]
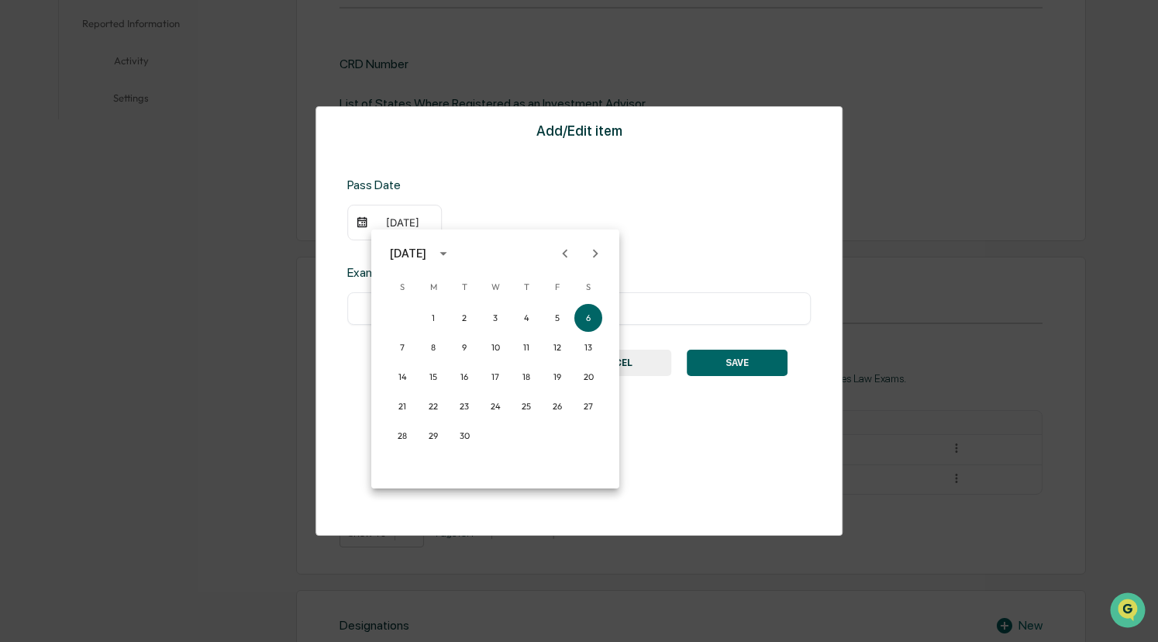
click at [603, 254] on icon "Next month" at bounding box center [595, 253] width 17 height 17
click at [433, 372] on button "10" at bounding box center [433, 377] width 28 height 28
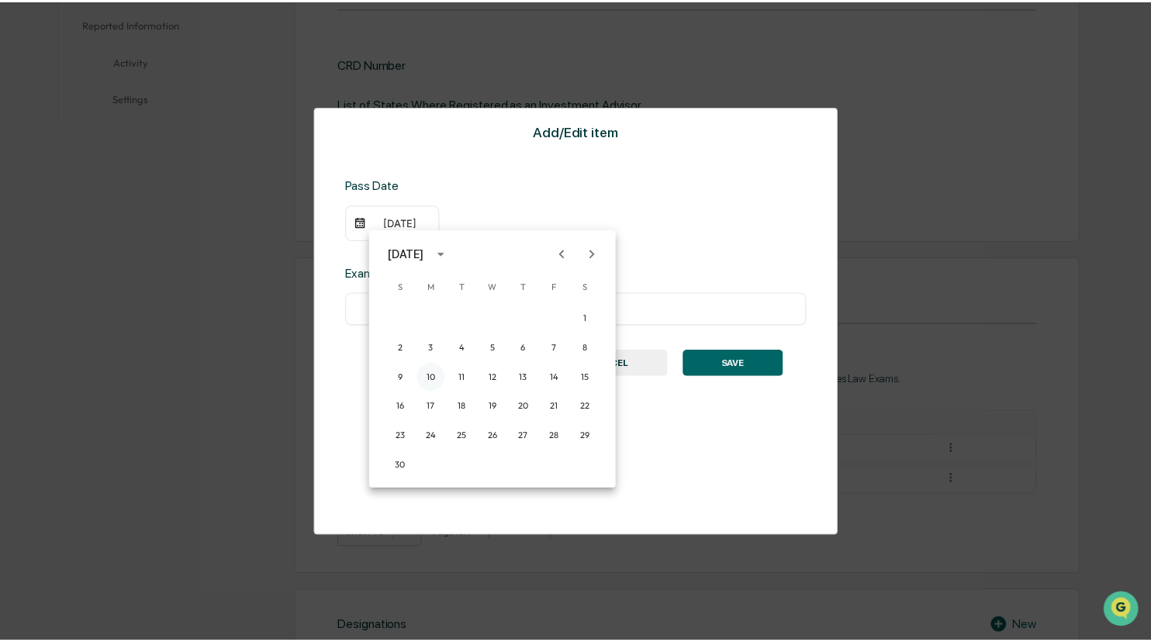
scroll to position [455, 0]
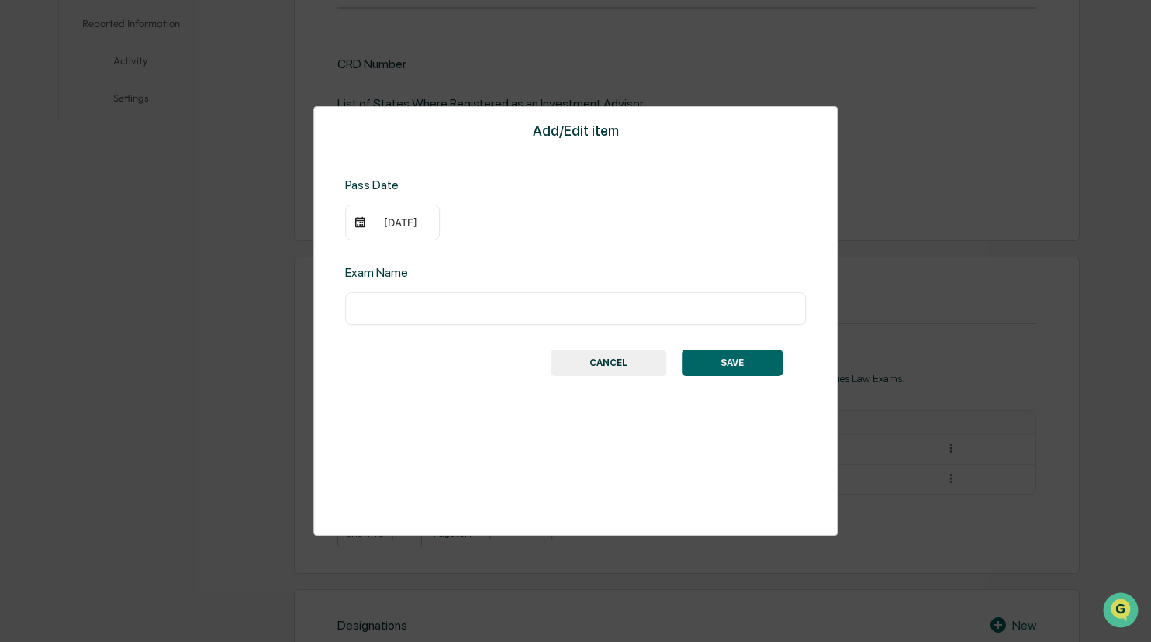
click at [397, 295] on div "​" at bounding box center [575, 308] width 461 height 33
click at [398, 315] on input "text" at bounding box center [575, 309] width 437 height 16
type input "**********"
click at [738, 355] on button "SAVE" at bounding box center [732, 363] width 101 height 26
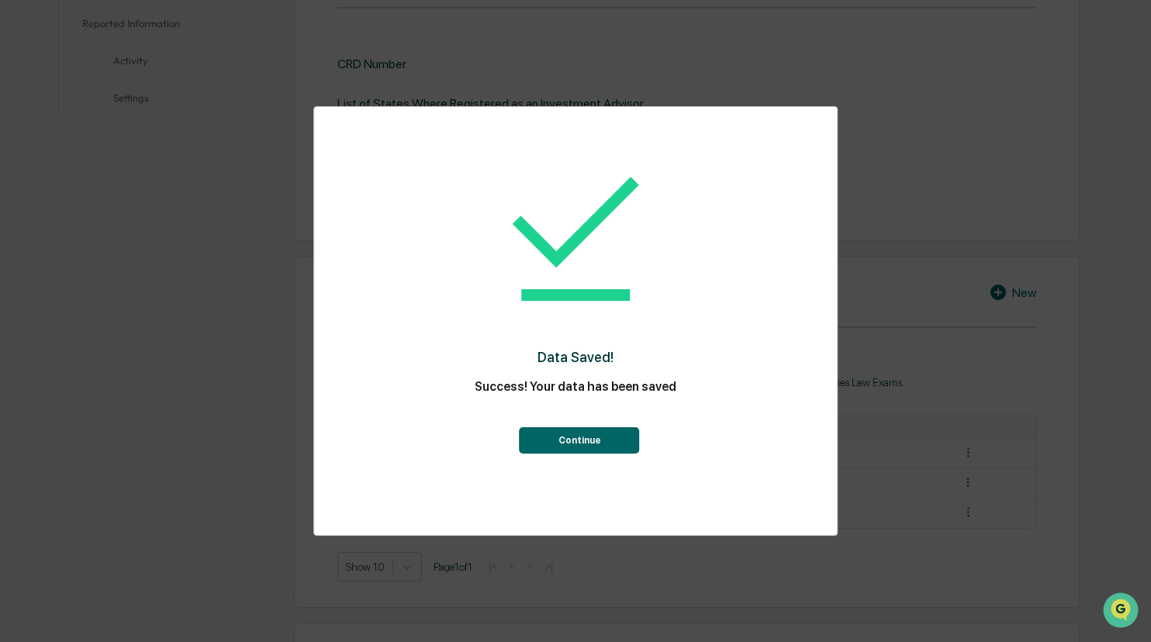
click at [613, 431] on button "Continue" at bounding box center [580, 440] width 120 height 26
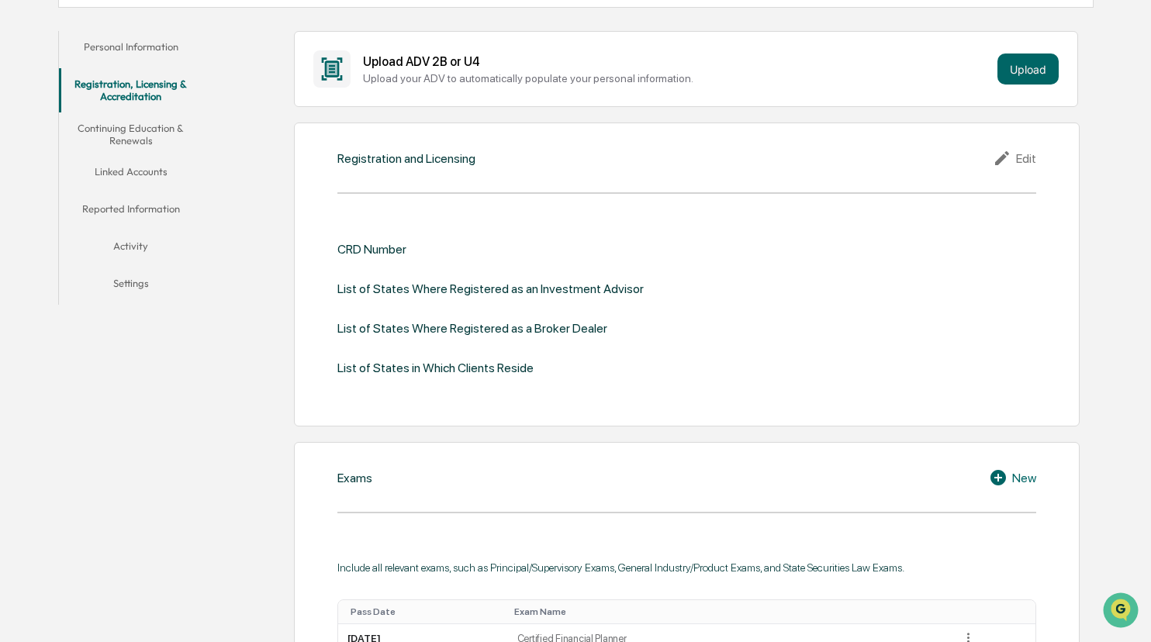
scroll to position [269, 0]
click at [939, 157] on div "Edit" at bounding box center [1013, 159] width 43 height 19
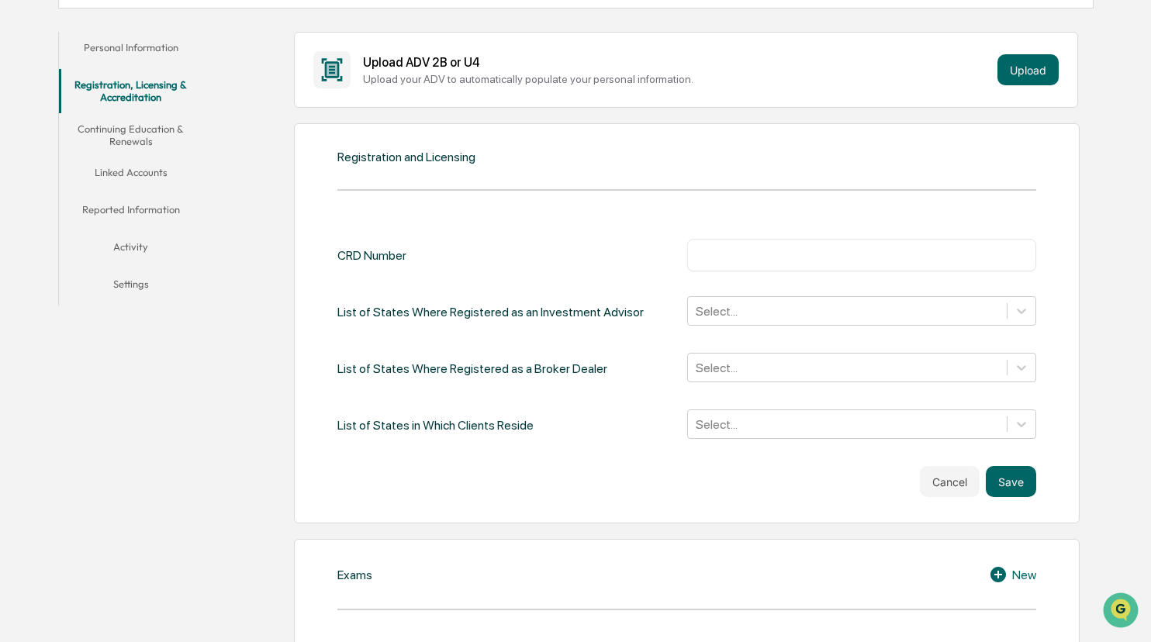
click at [739, 251] on input "text" at bounding box center [862, 255] width 326 height 16
paste input "*******"
type input "*******"
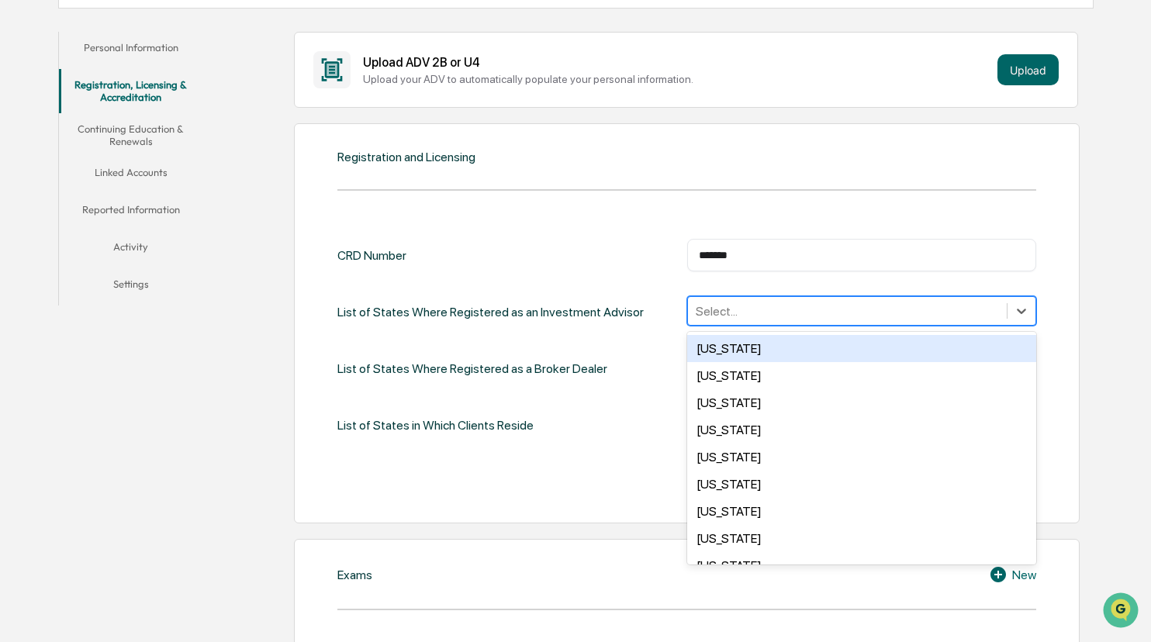
click at [749, 312] on div at bounding box center [847, 311] width 303 height 18
click at [566, 299] on div "List of States Where Registered as an Investment Advisor" at bounding box center [490, 312] width 306 height 32
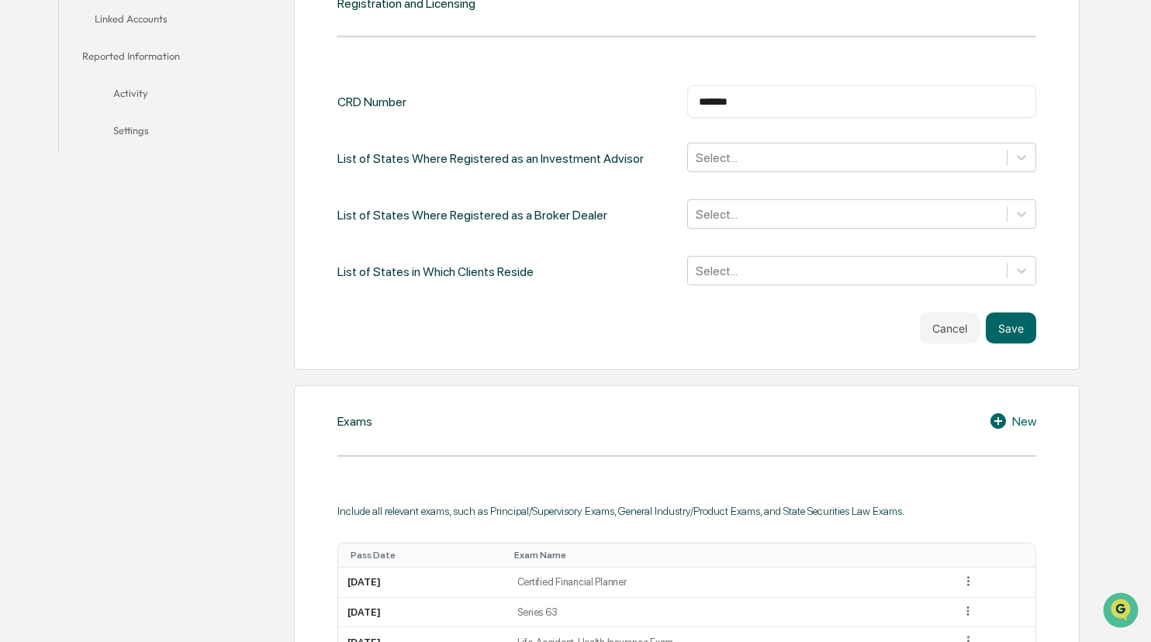
scroll to position [423, 0]
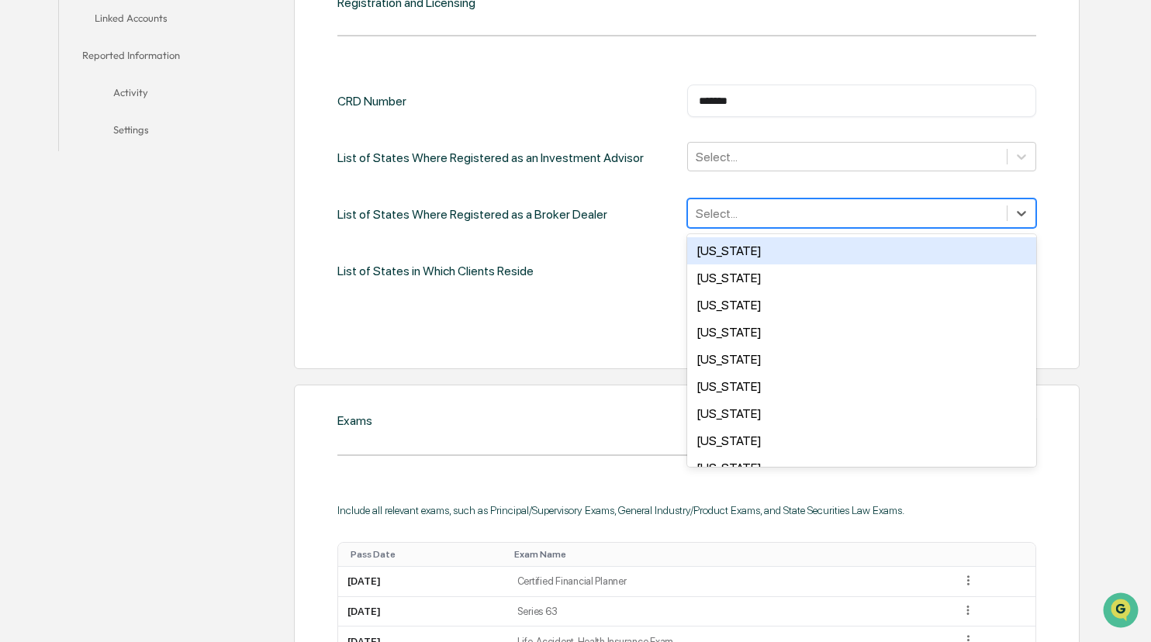
click at [766, 209] on div at bounding box center [847, 214] width 303 height 18
click at [551, 220] on div "List of States Where Registered as a Broker Dealer" at bounding box center [472, 214] width 270 height 32
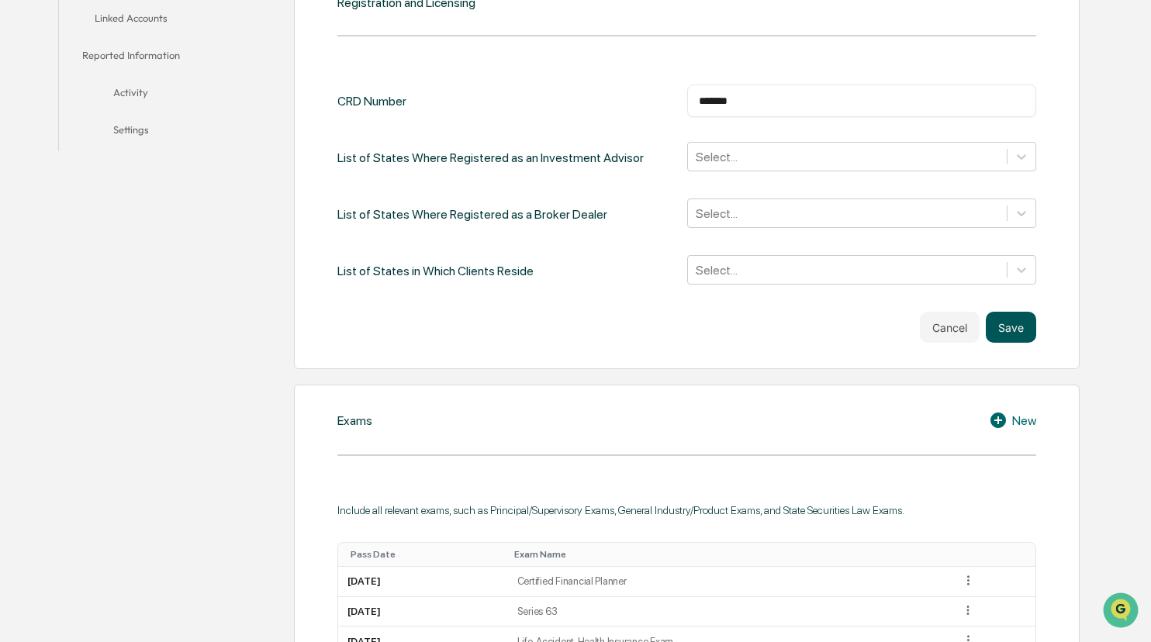
click at [939, 325] on button "Save" at bounding box center [1011, 327] width 50 height 31
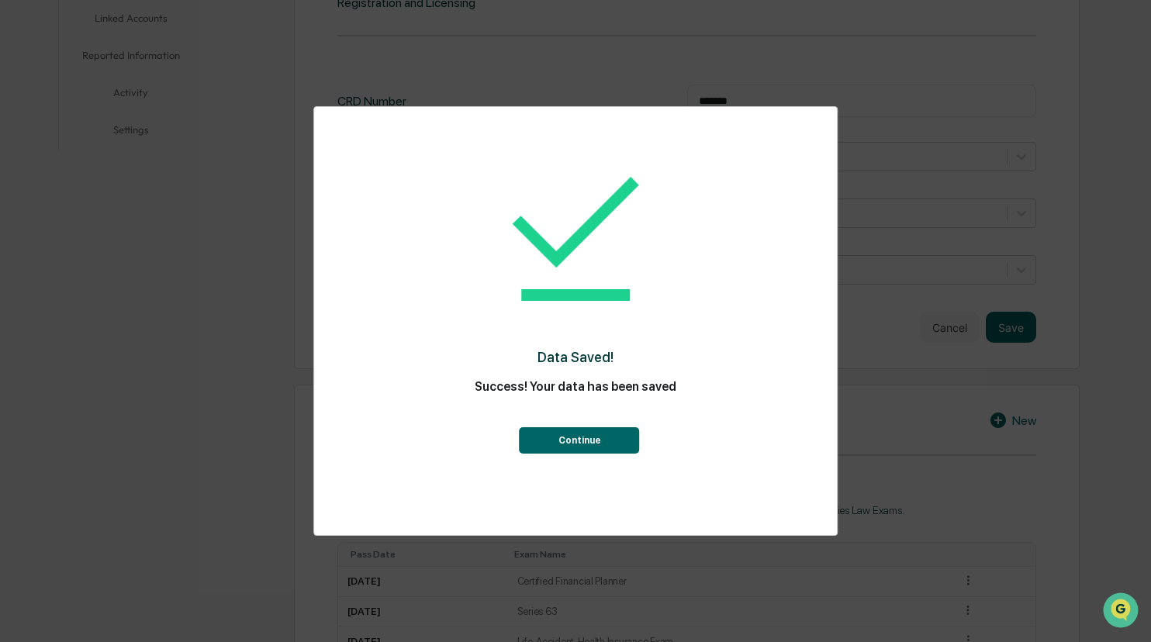
click at [566, 434] on button "Continue" at bounding box center [580, 440] width 120 height 26
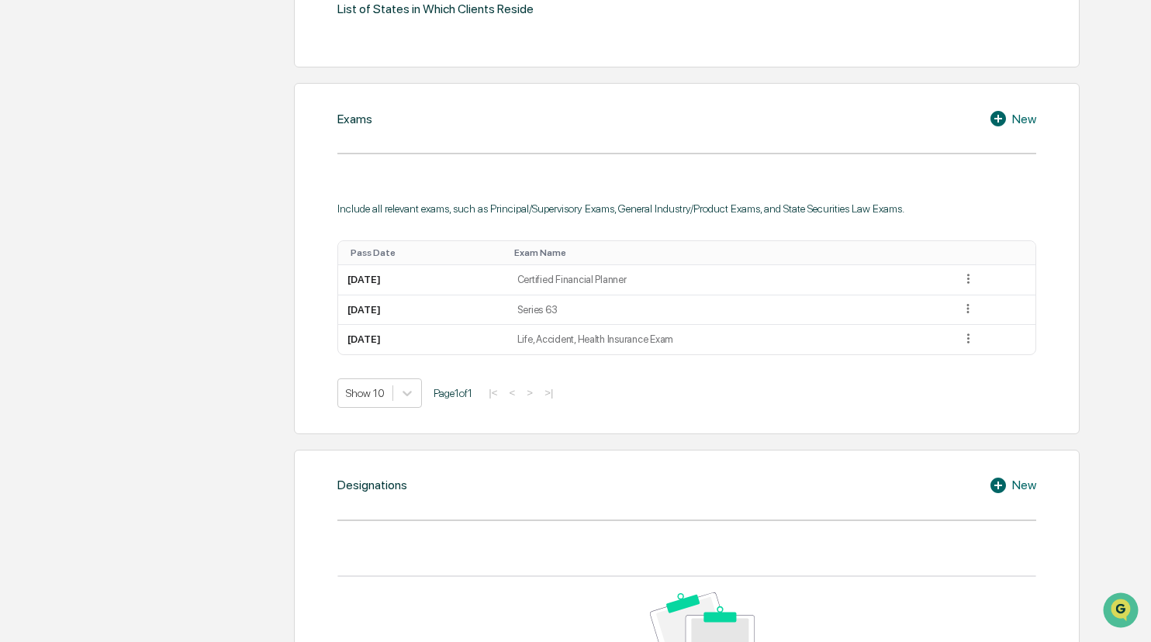
scroll to position [627, 0]
click at [939, 485] on div "New" at bounding box center [1012, 487] width 47 height 19
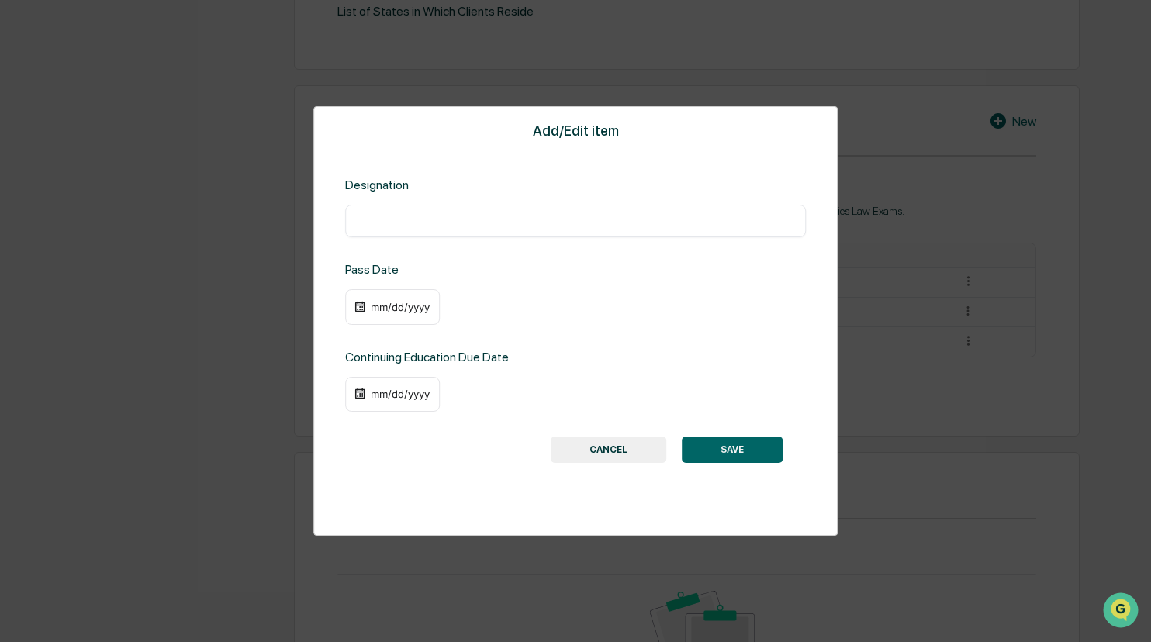
click at [467, 217] on input "text" at bounding box center [575, 221] width 437 height 16
type input "**********"
click at [386, 302] on div "mm/dd/yyyy" at bounding box center [400, 307] width 62 height 12
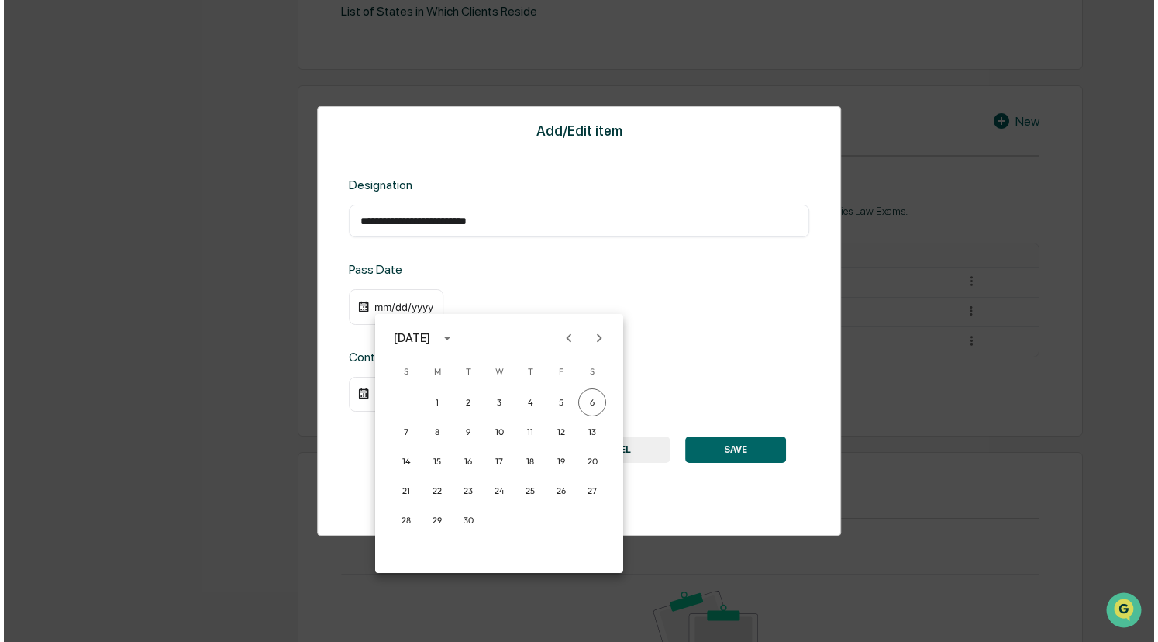
scroll to position [627, 0]
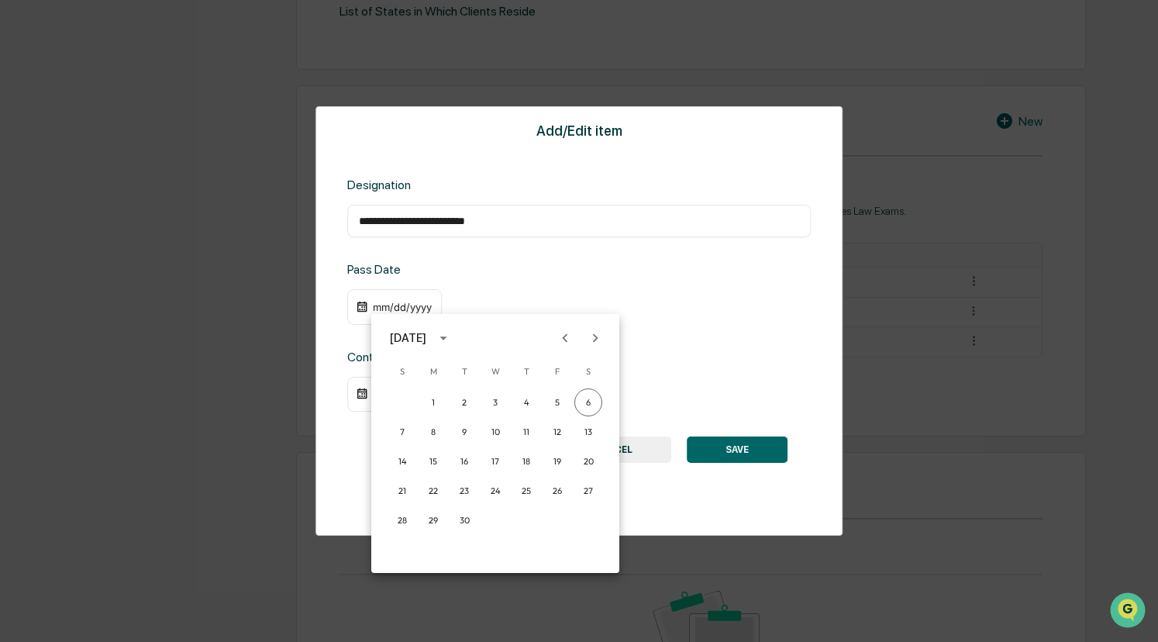
click at [426, 337] on div "[DATE]" at bounding box center [408, 338] width 36 height 17
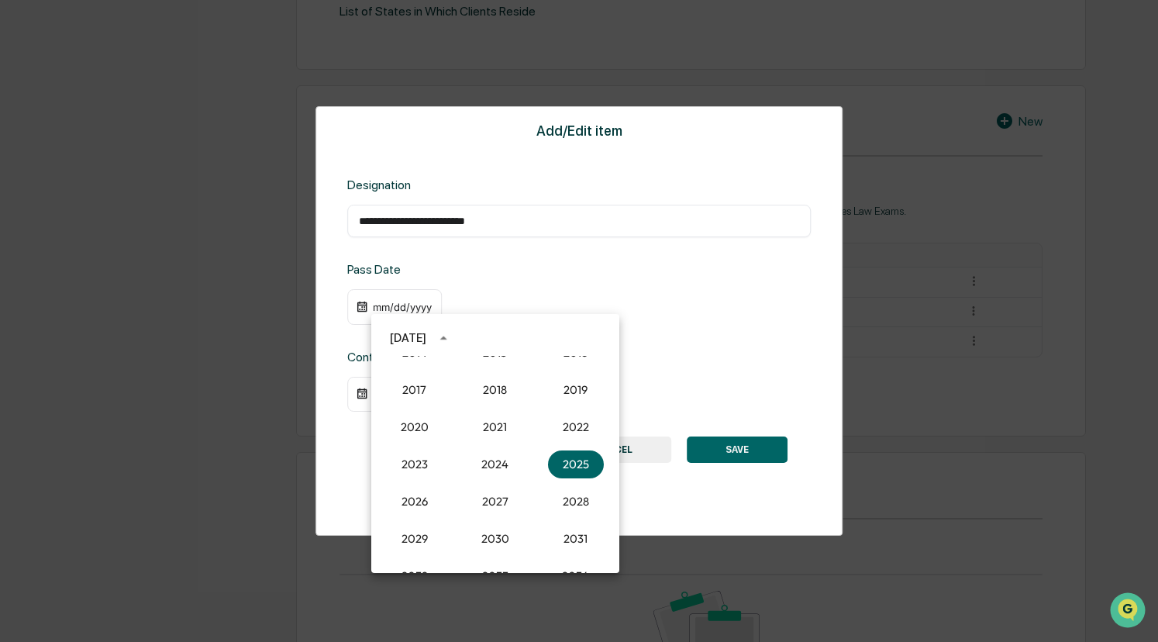
scroll to position [1393, 0]
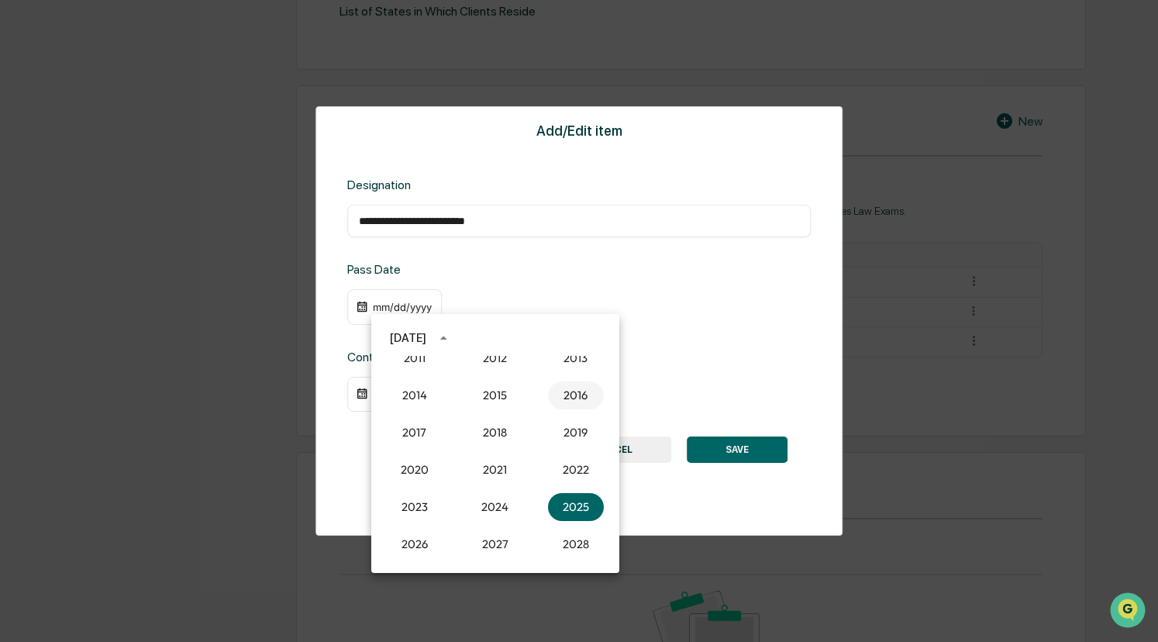
click at [563, 404] on button "2016" at bounding box center [576, 395] width 56 height 28
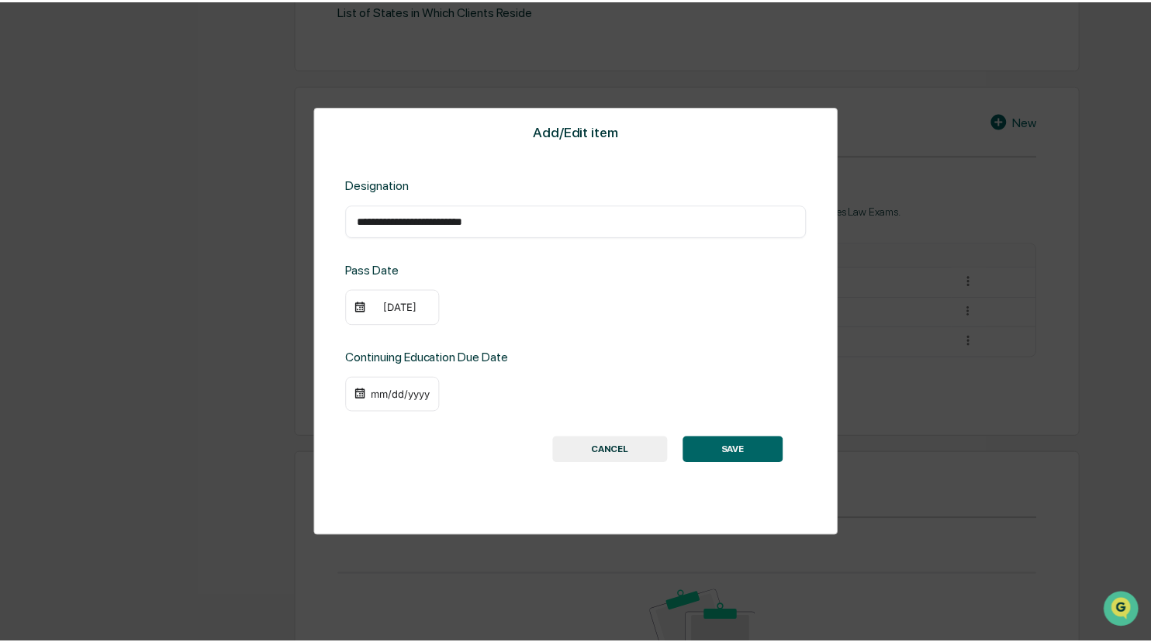
scroll to position [627, 0]
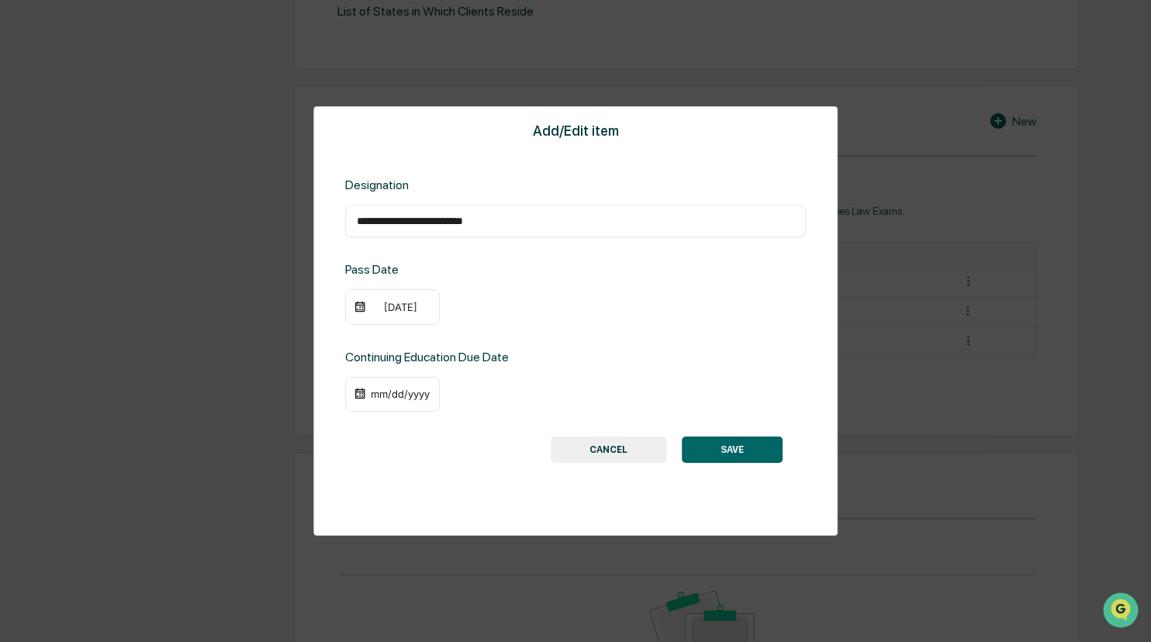
click at [377, 307] on div "[DATE]" at bounding box center [400, 307] width 62 height 12
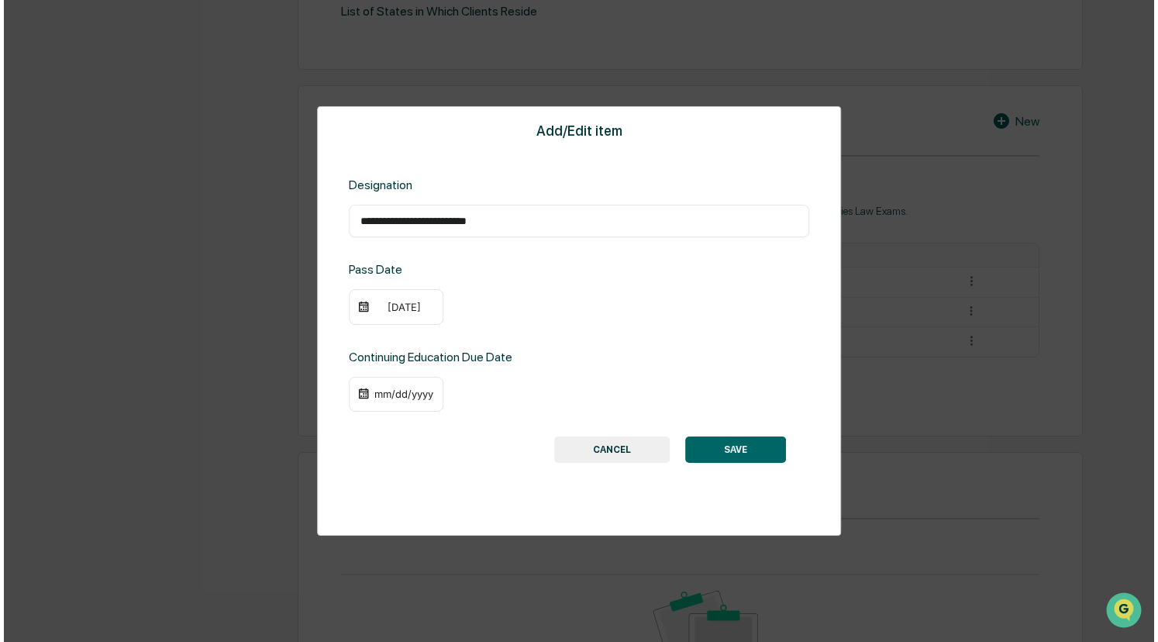
scroll to position [627, 0]
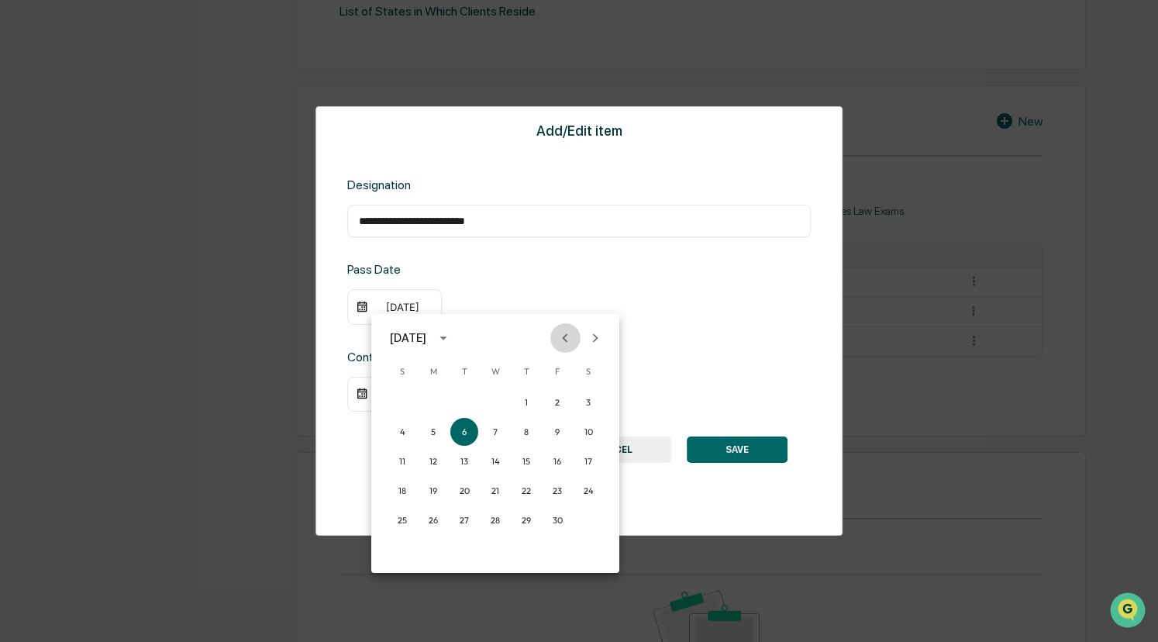
click at [558, 340] on icon "Previous month" at bounding box center [565, 338] width 17 height 17
click at [461, 459] on button "12" at bounding box center [464, 461] width 28 height 28
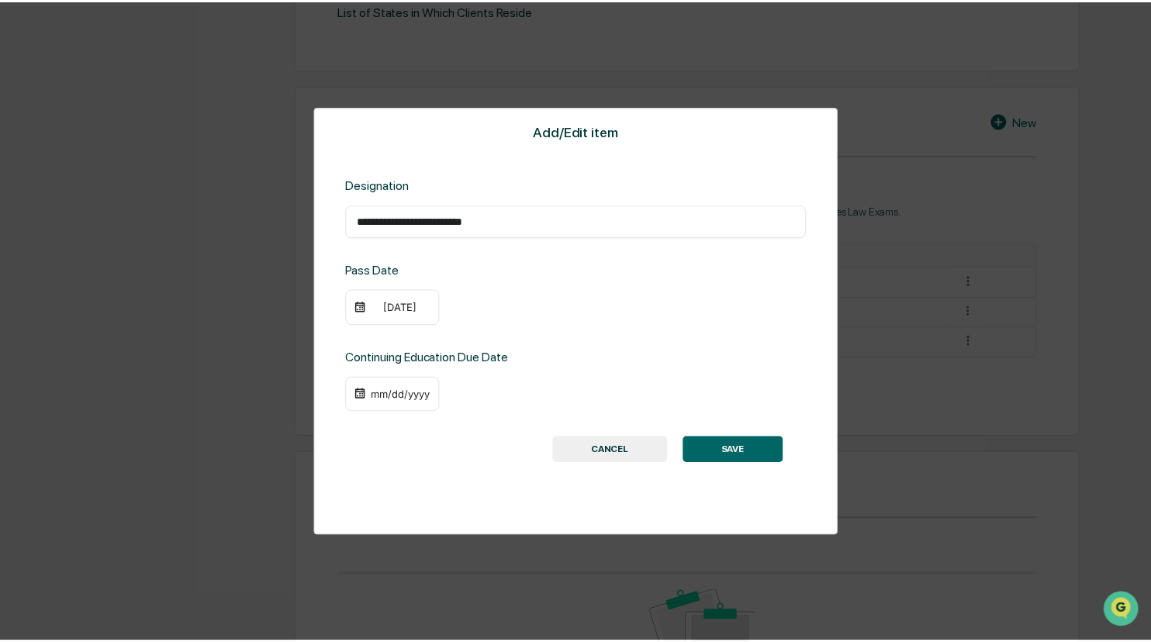
scroll to position [627, 0]
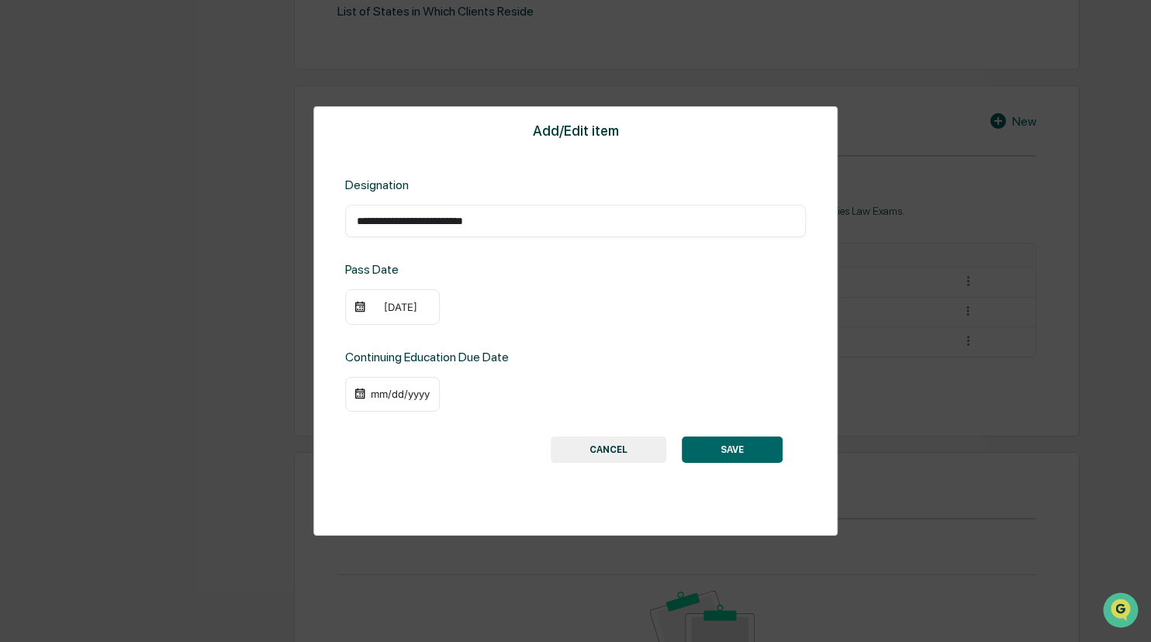
click at [740, 446] on button "SAVE" at bounding box center [732, 450] width 101 height 26
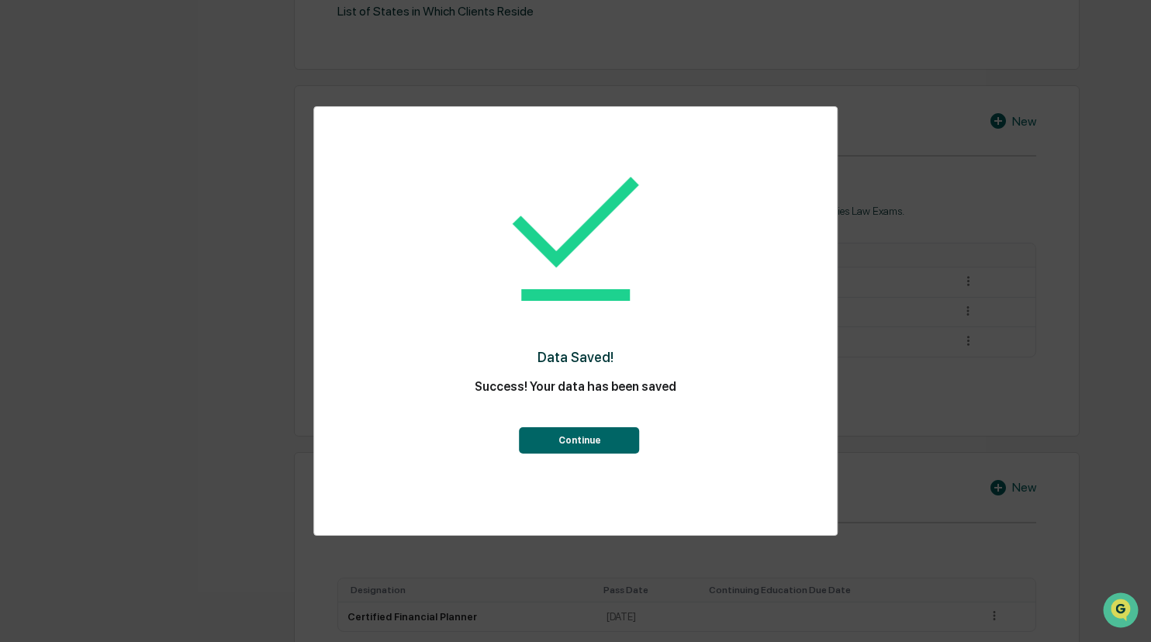
click at [566, 442] on button "Continue" at bounding box center [580, 440] width 120 height 26
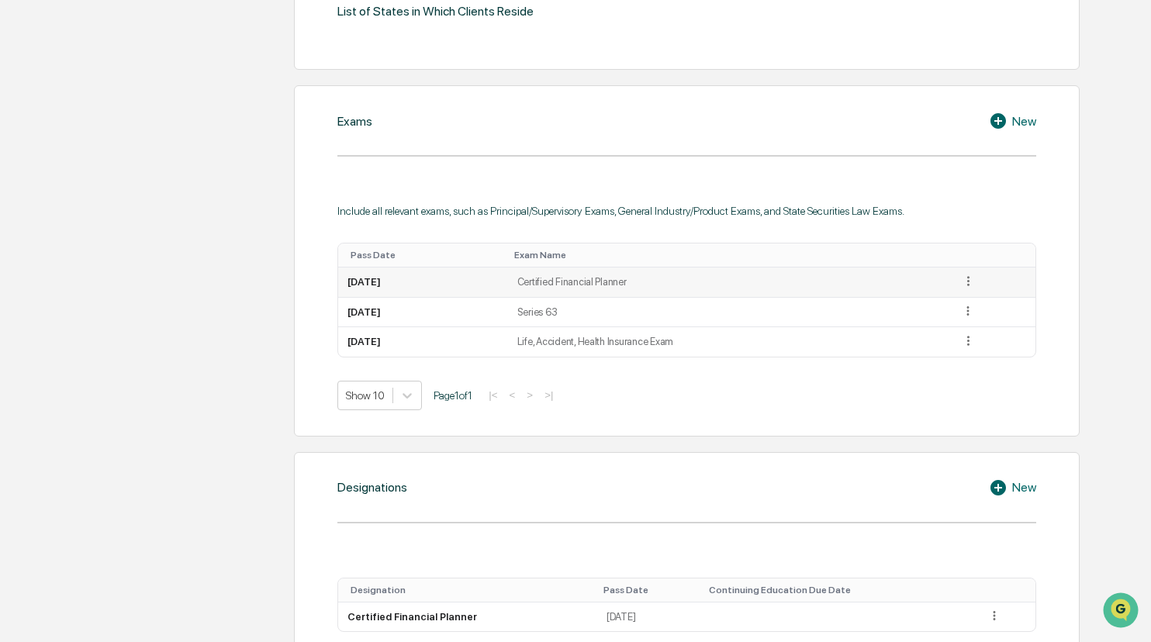
click at [939, 279] on icon at bounding box center [968, 281] width 15 height 15
click at [939, 319] on div "Delete" at bounding box center [950, 328] width 50 height 25
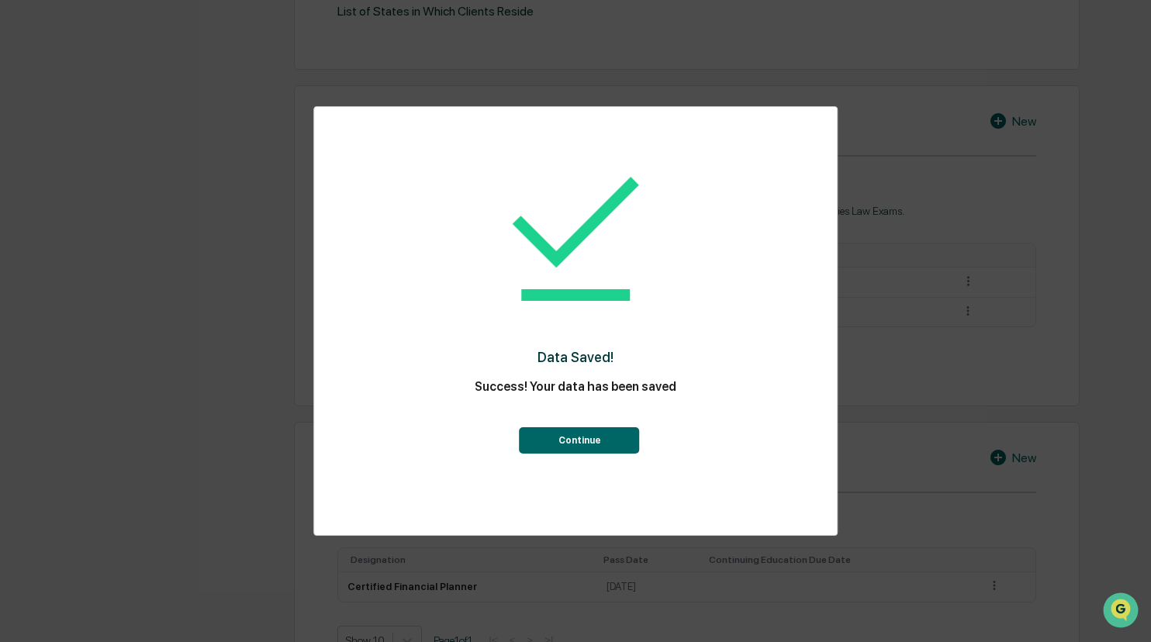
click at [613, 438] on button "Continue" at bounding box center [580, 440] width 120 height 26
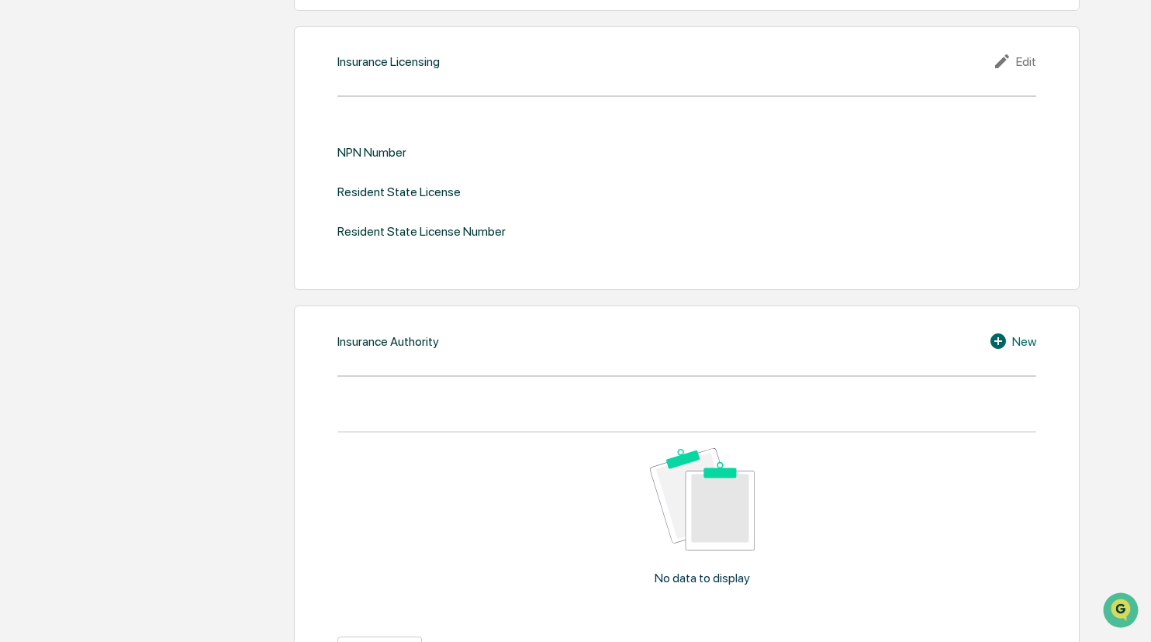
scroll to position [1487, 0]
click at [374, 154] on div "NPN Number" at bounding box center [371, 155] width 69 height 15
click at [939, 64] on div "Edit" at bounding box center [1013, 64] width 43 height 19
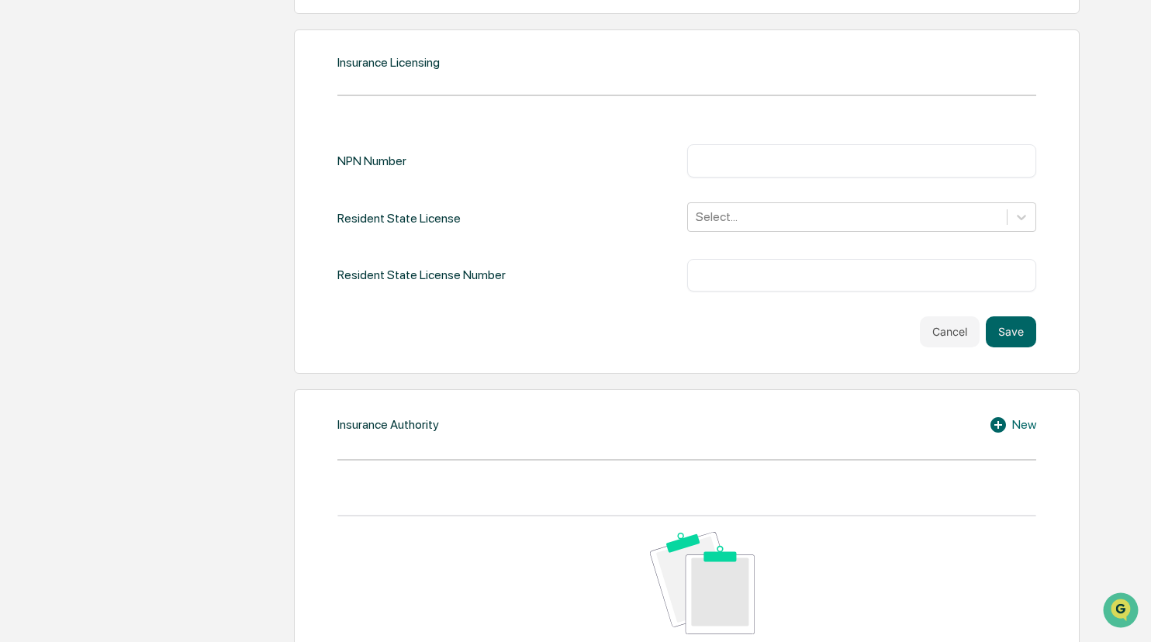
click at [737, 164] on div "​" at bounding box center [861, 160] width 349 height 33
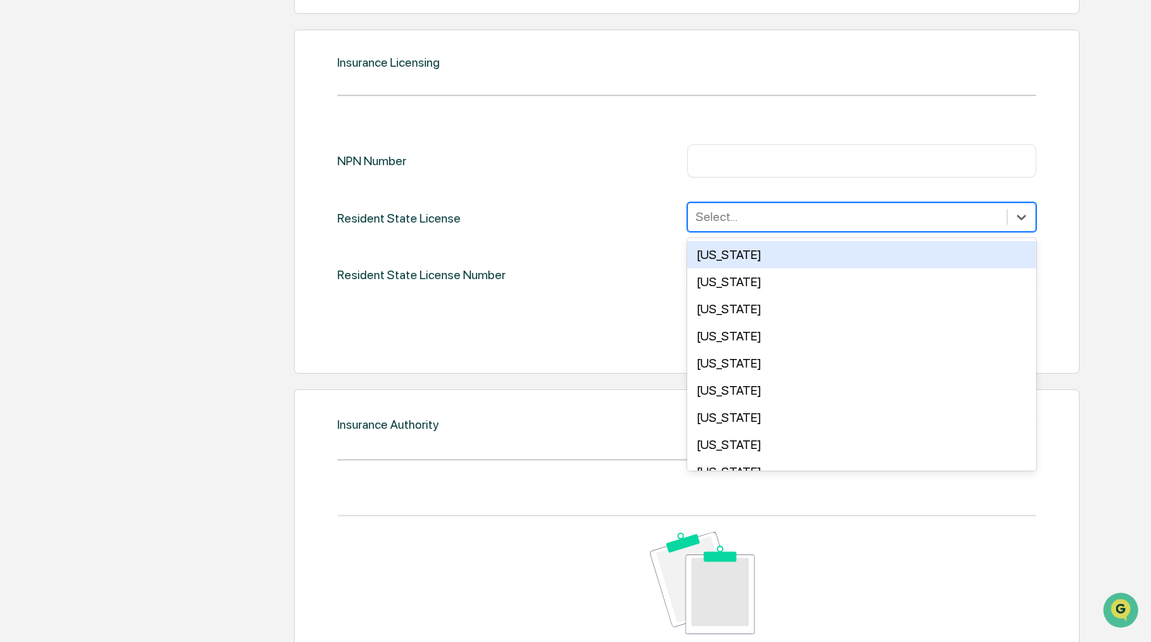
click at [743, 223] on div "Select..." at bounding box center [847, 217] width 319 height 24
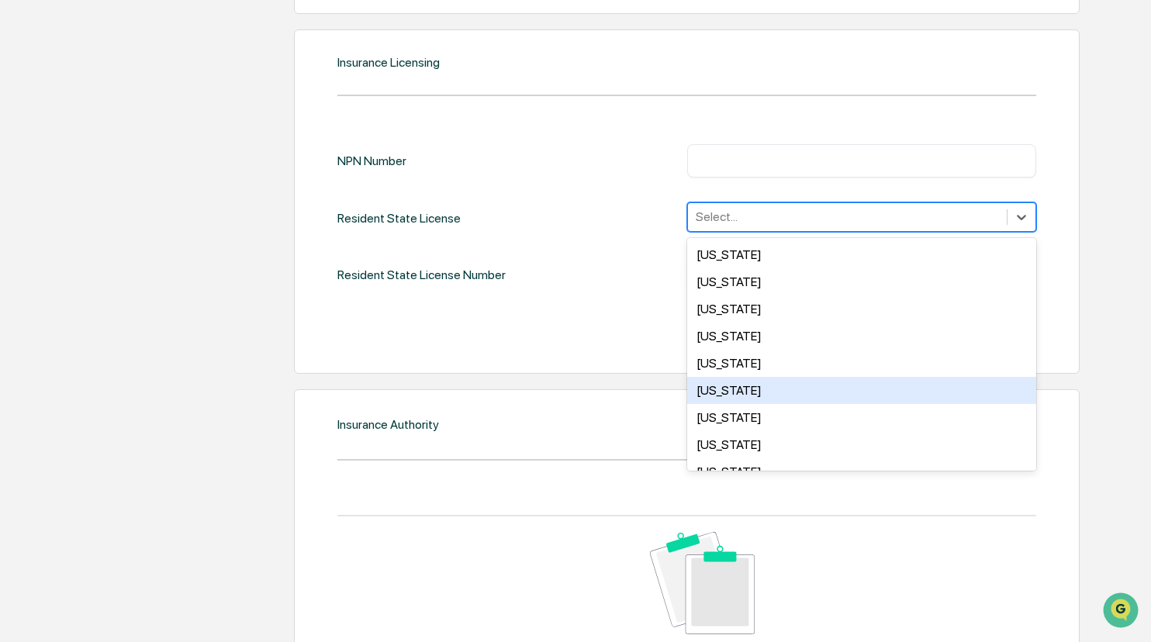
click at [738, 381] on div "[US_STATE]" at bounding box center [861, 390] width 349 height 27
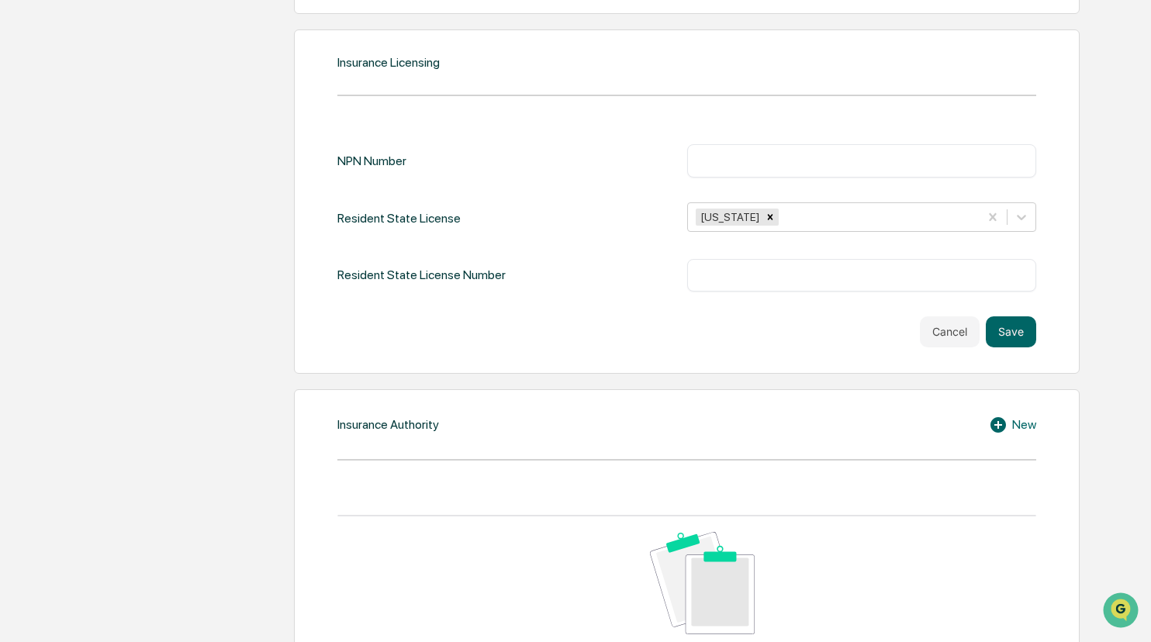
click at [593, 327] on div "Cancel Save" at bounding box center [686, 331] width 699 height 31
click at [762, 157] on input "text" at bounding box center [862, 161] width 326 height 16
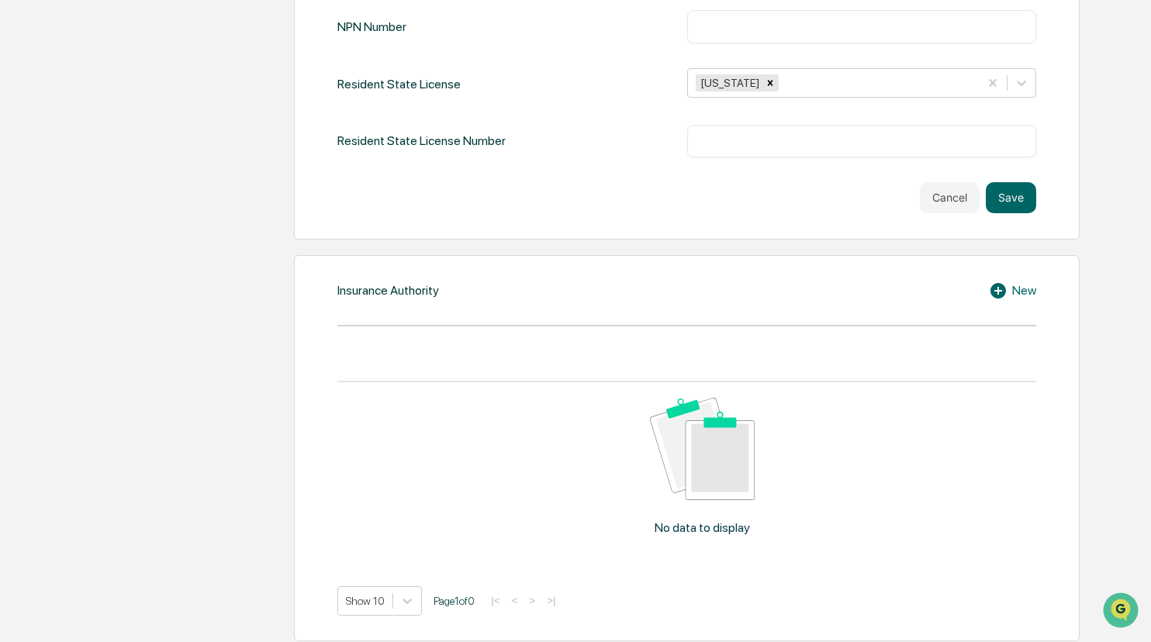
scroll to position [1621, 0]
click at [939, 188] on button "Save" at bounding box center [1011, 198] width 50 height 31
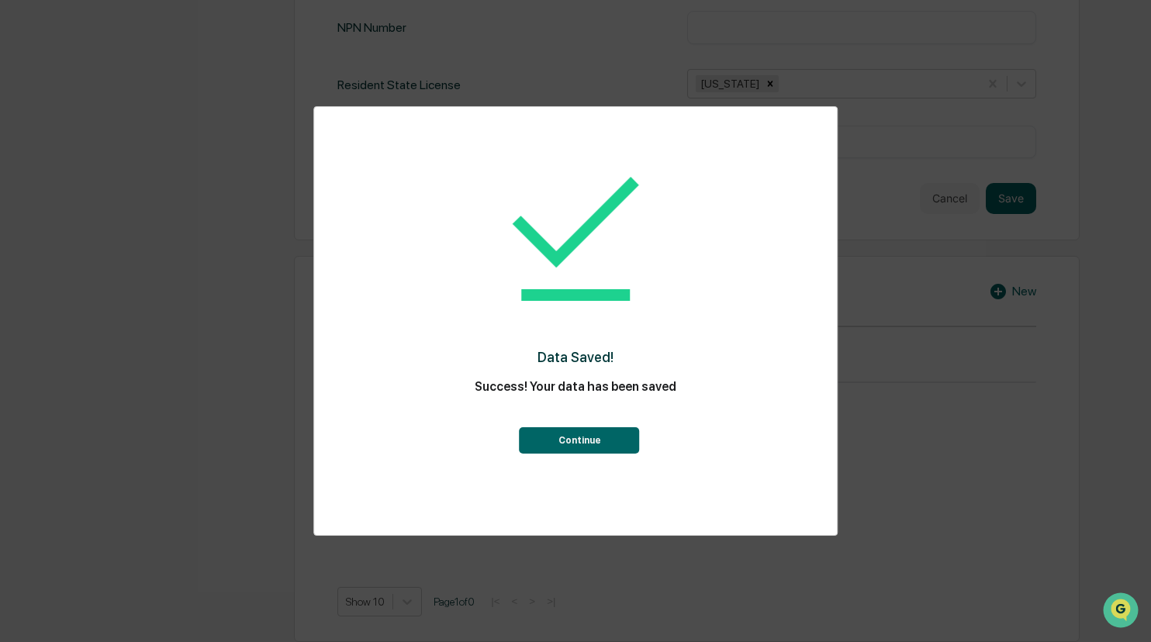
click at [568, 441] on button "Continue" at bounding box center [580, 440] width 120 height 26
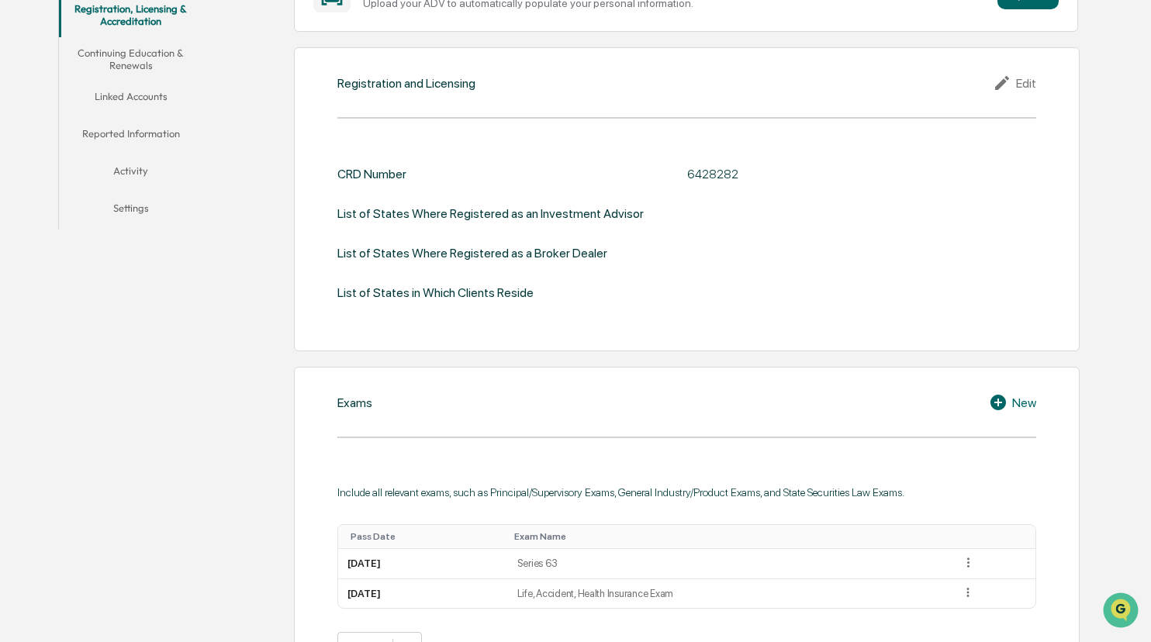
scroll to position [163, 0]
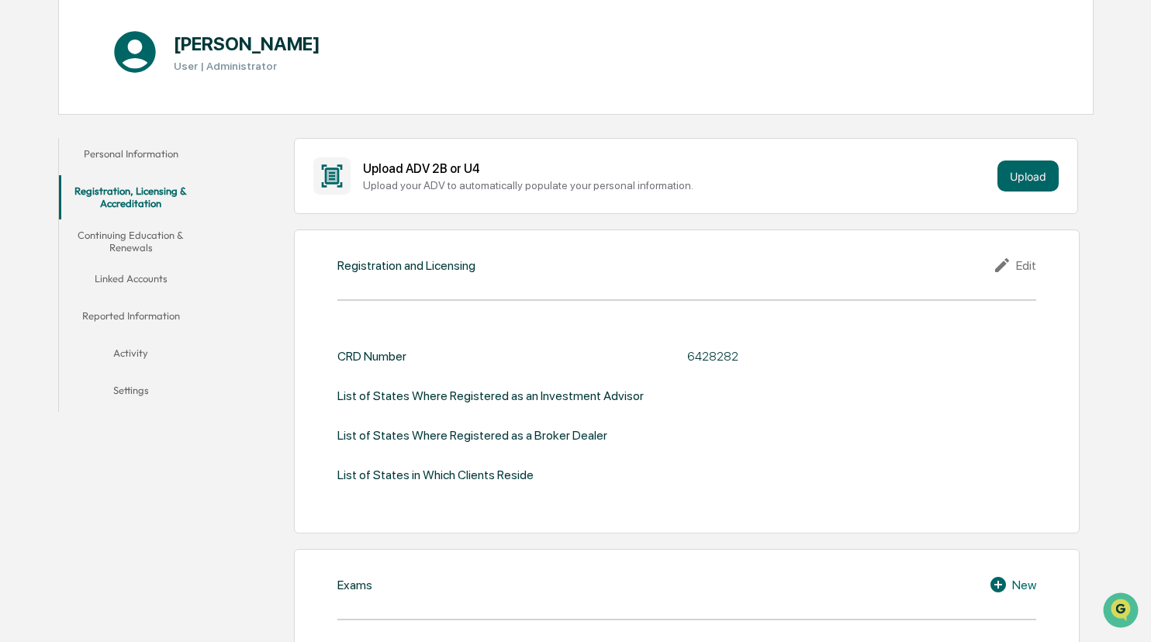
click at [130, 236] on button "Continuing Education & Renewals" at bounding box center [131, 241] width 144 height 44
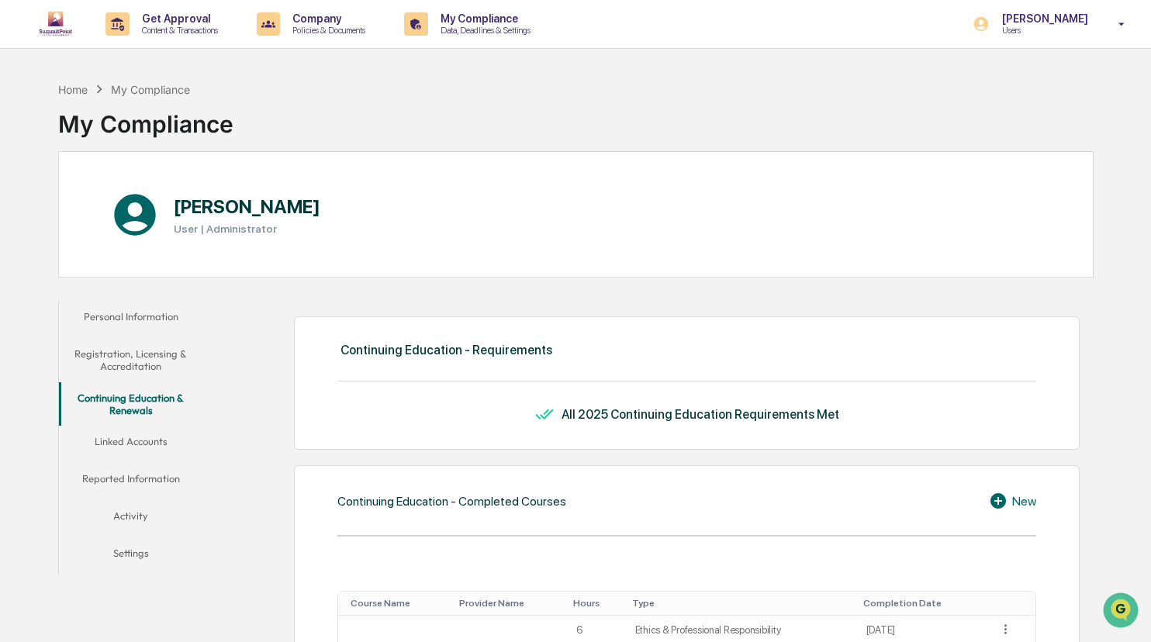
click at [153, 438] on button "Linked Accounts" at bounding box center [131, 444] width 144 height 37
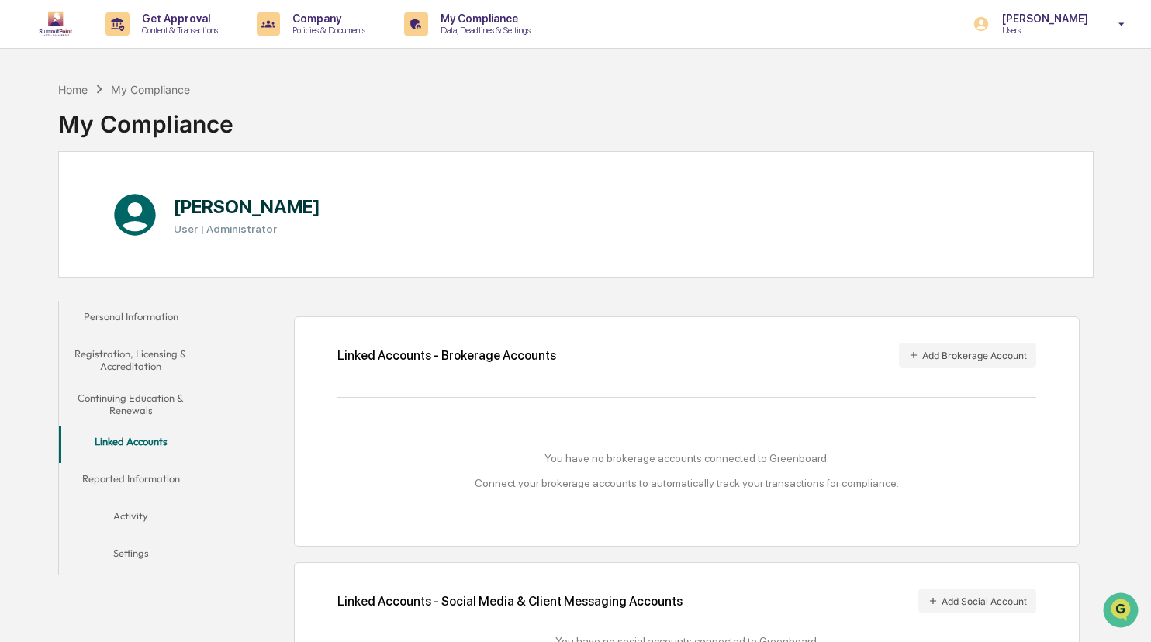
scroll to position [81, 0]
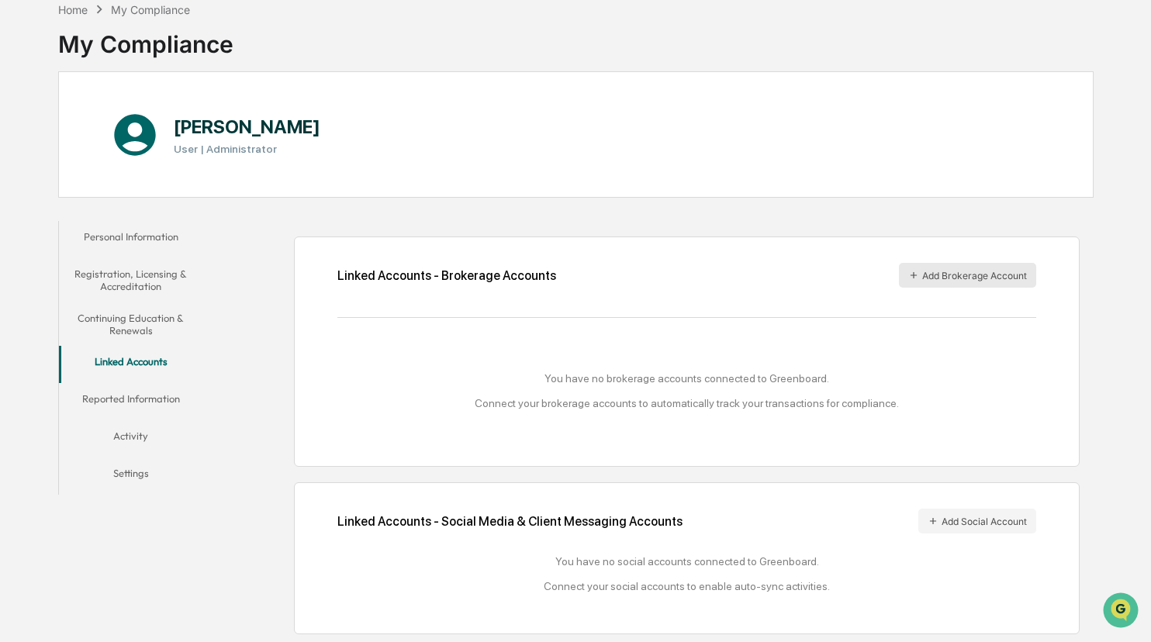
click at [939, 276] on button "Add Brokerage Account" at bounding box center [967, 275] width 137 height 25
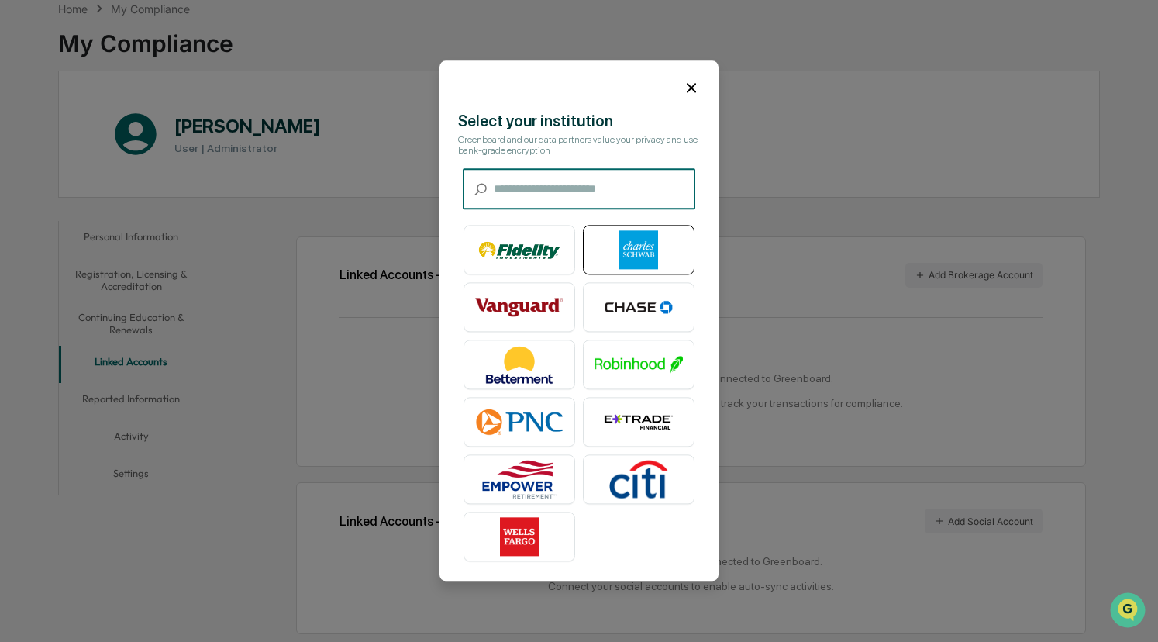
click at [637, 243] on img at bounding box center [639, 250] width 88 height 39
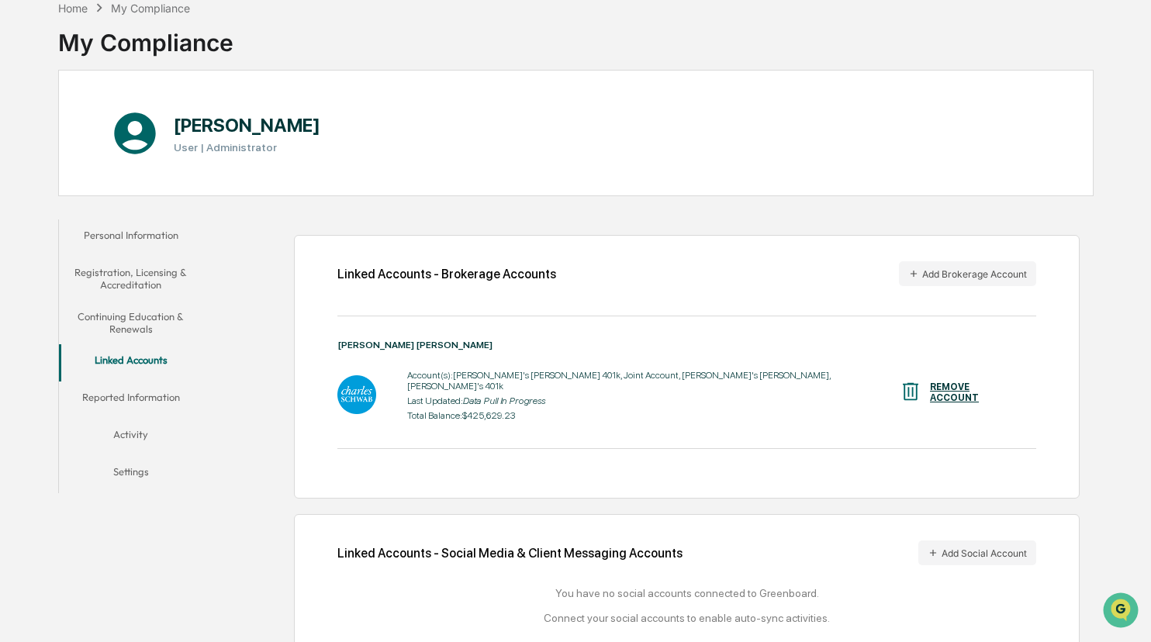
scroll to position [102, 0]
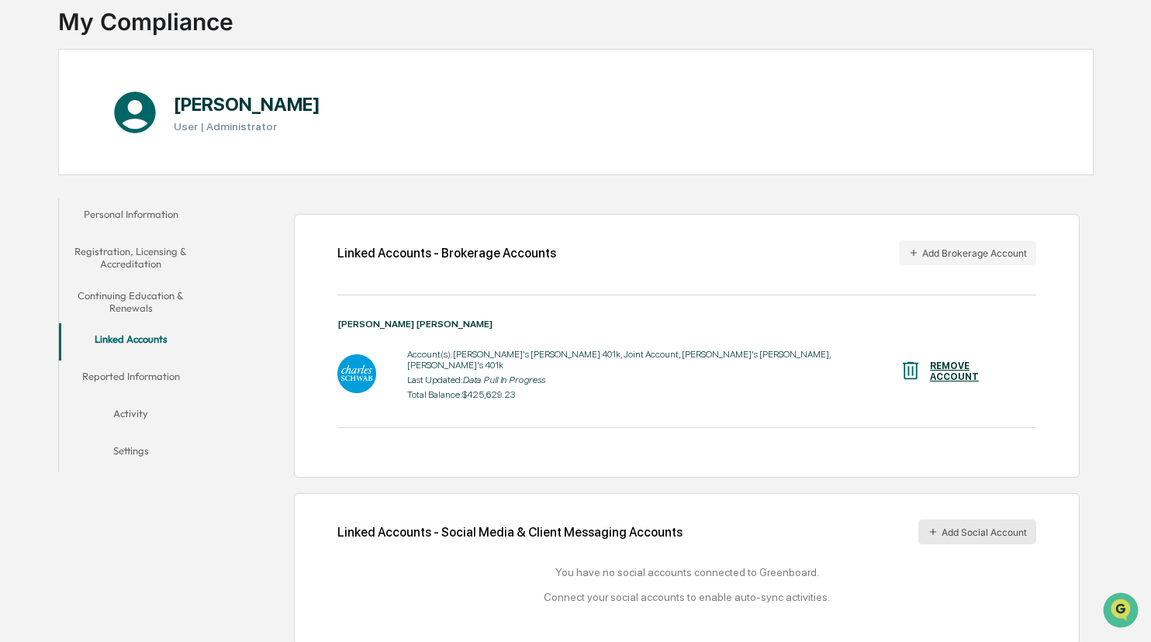
click at [939, 520] on button "Add Social Account" at bounding box center [977, 532] width 118 height 25
